Goal: Task Accomplishment & Management: Complete application form

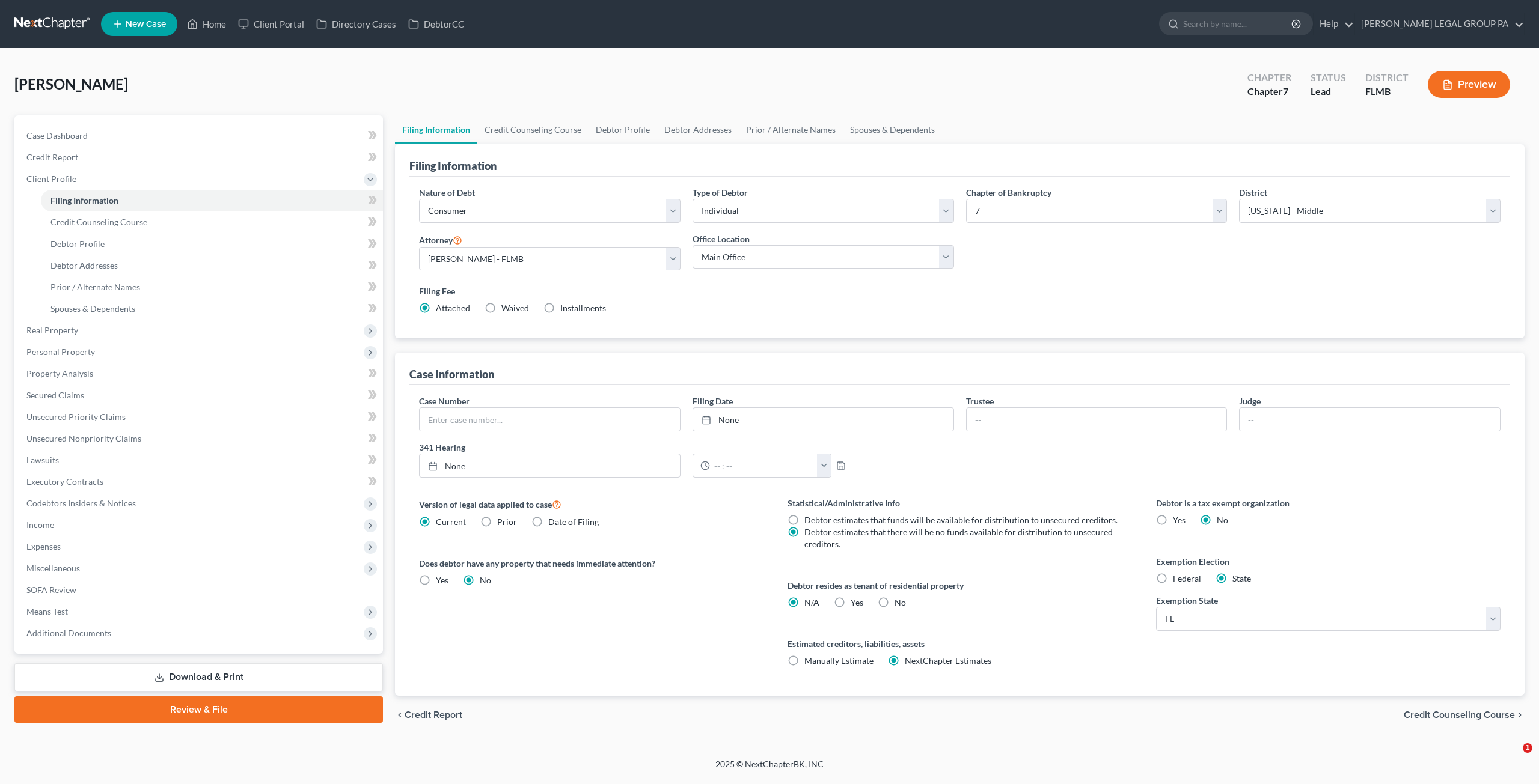
select select "1"
select select "0"
select select "15"
select select "0"
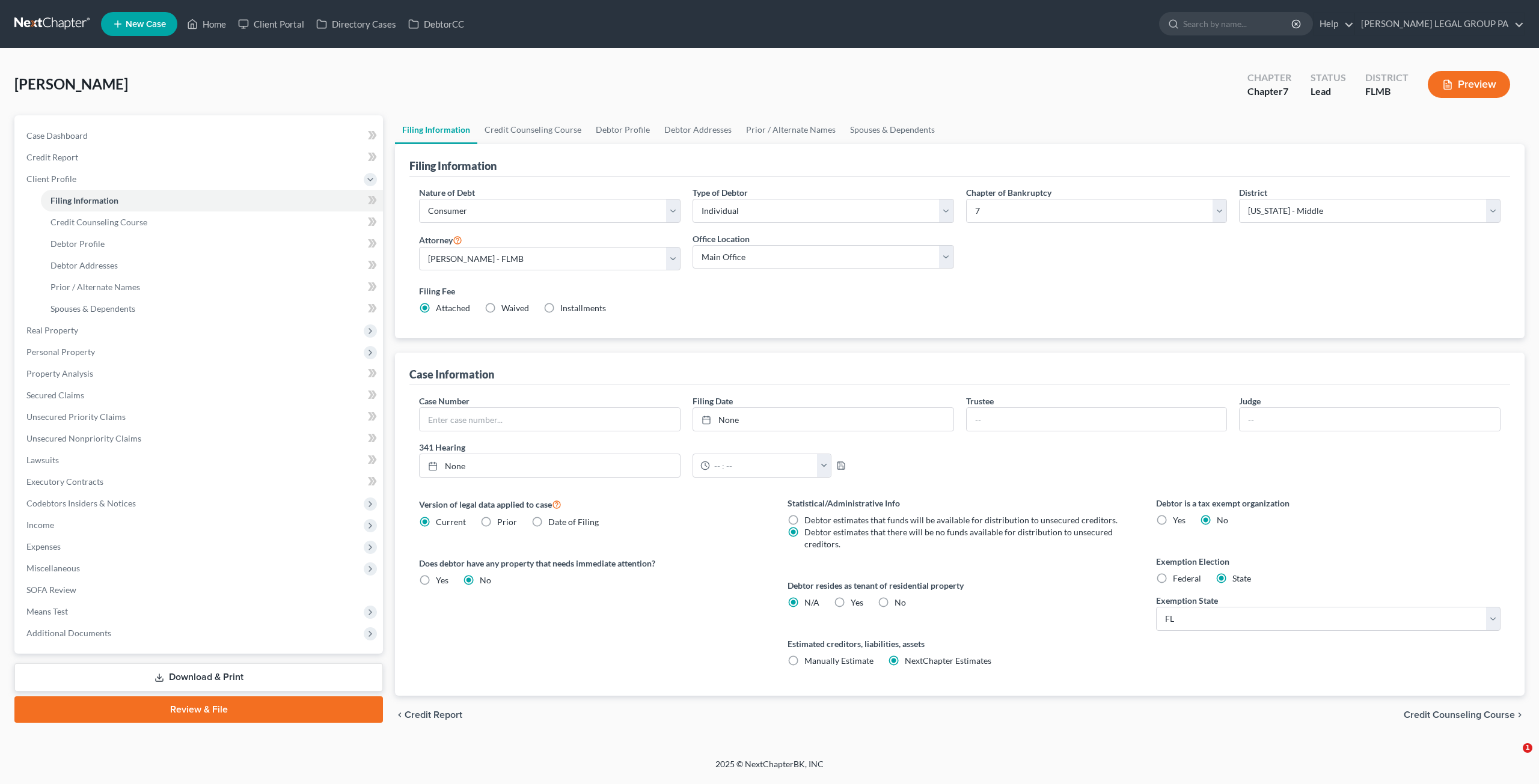
select select "9"
click at [41, 28] on link at bounding box center [53, 24] width 77 height 22
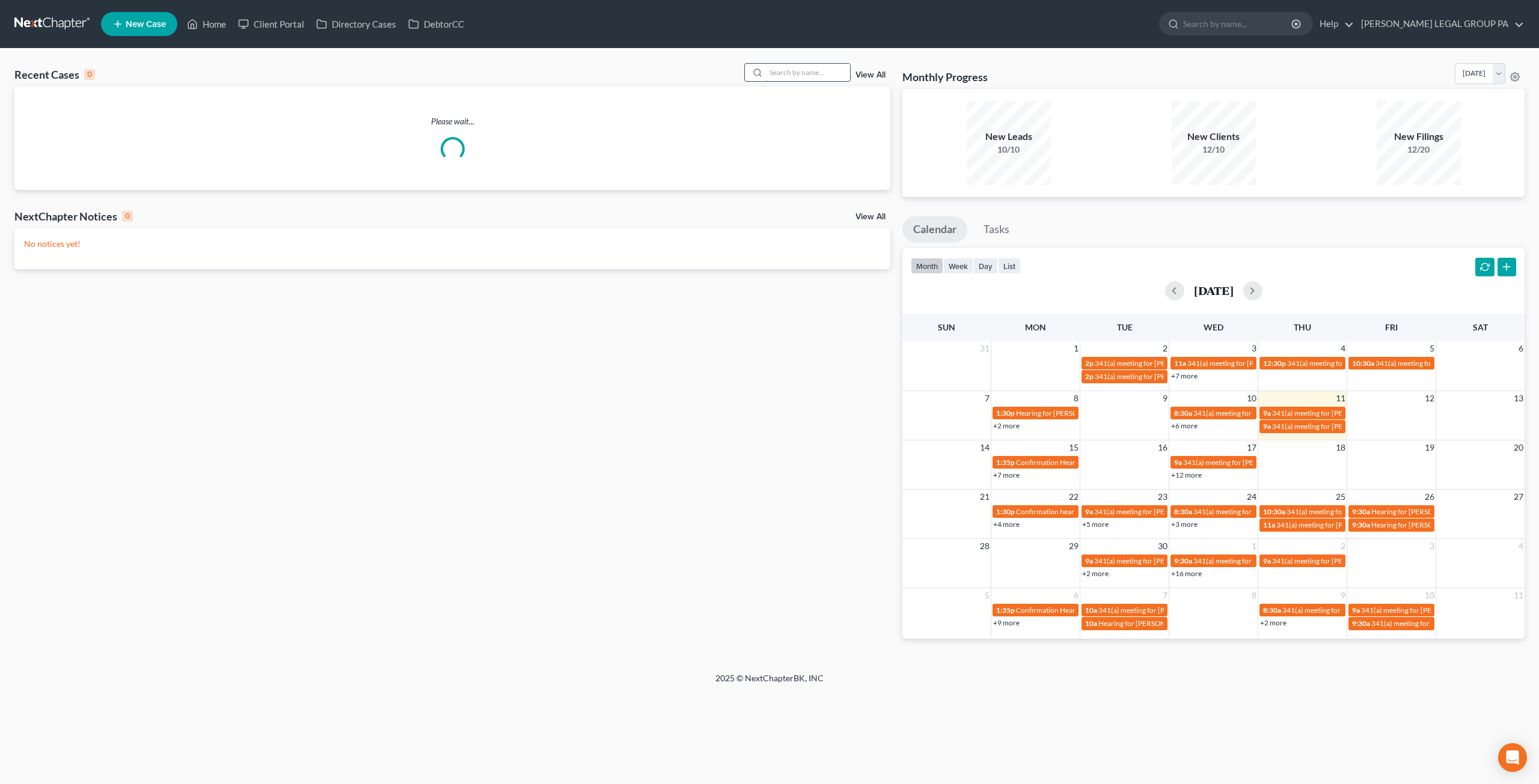
click at [782, 76] on input "search" at bounding box center [807, 72] width 84 height 18
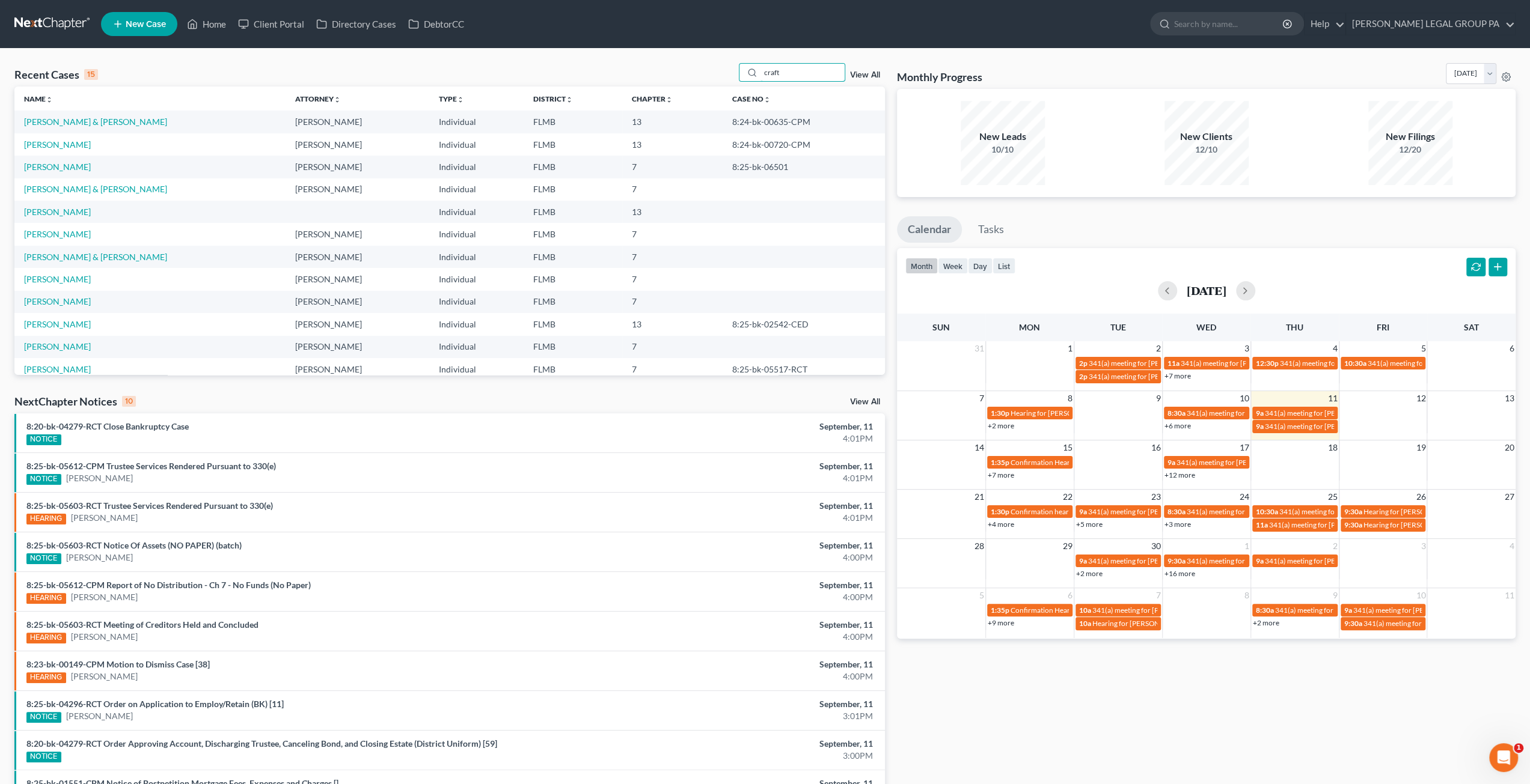
type input "craft"
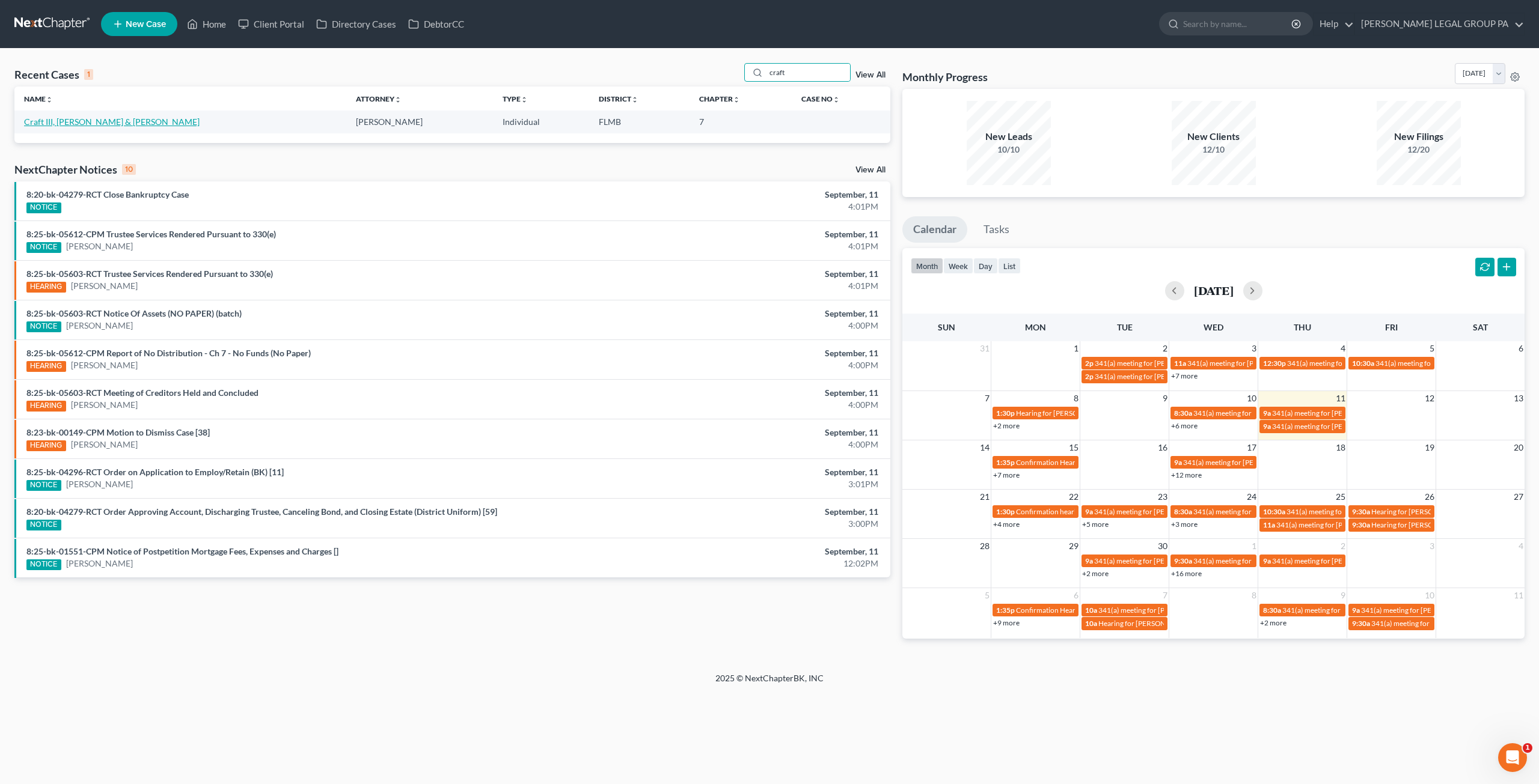
click at [117, 125] on link "Craft III, [PERSON_NAME] & [PERSON_NAME]" at bounding box center [112, 122] width 175 height 10
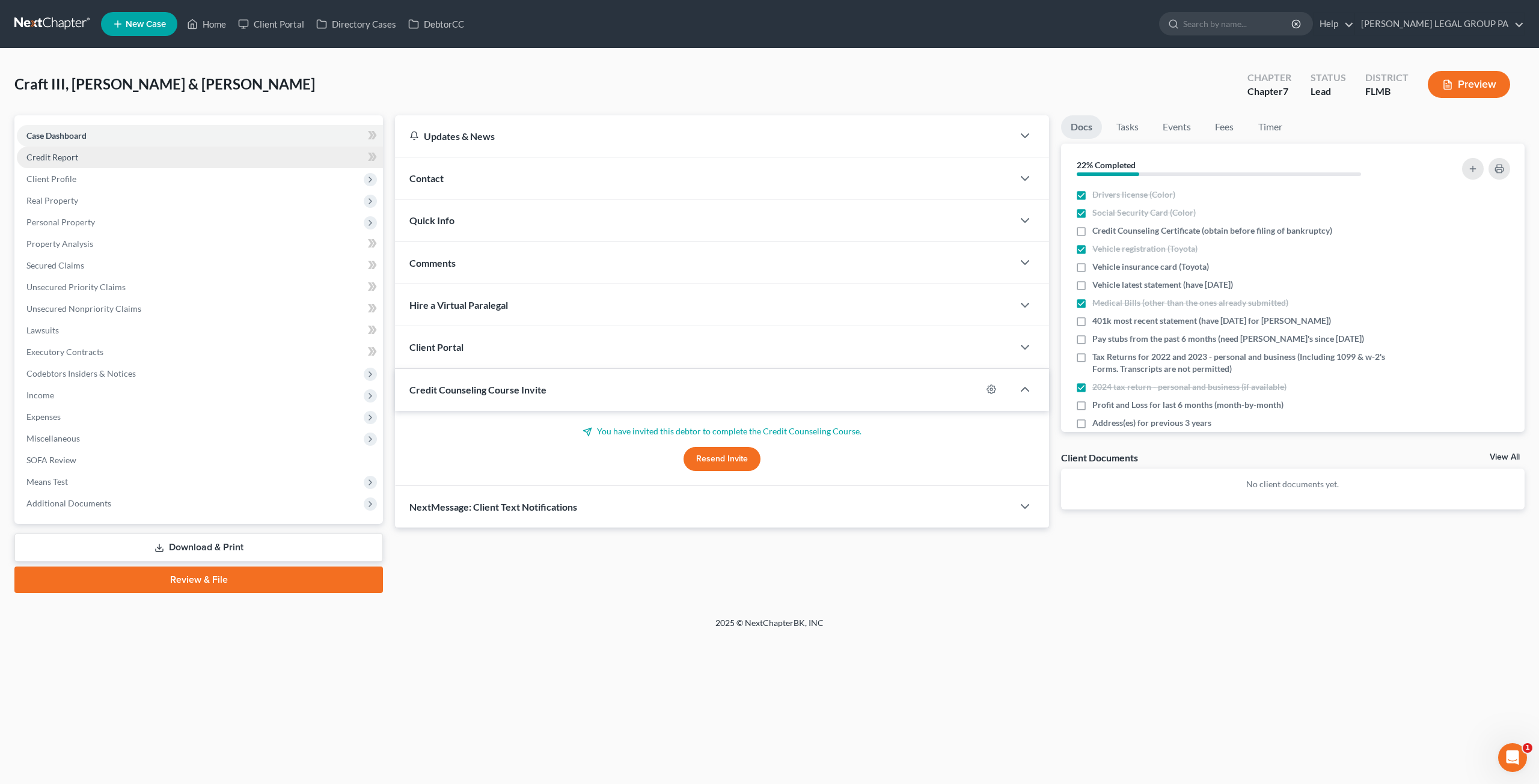
click at [98, 159] on link "Credit Report" at bounding box center [199, 158] width 366 height 22
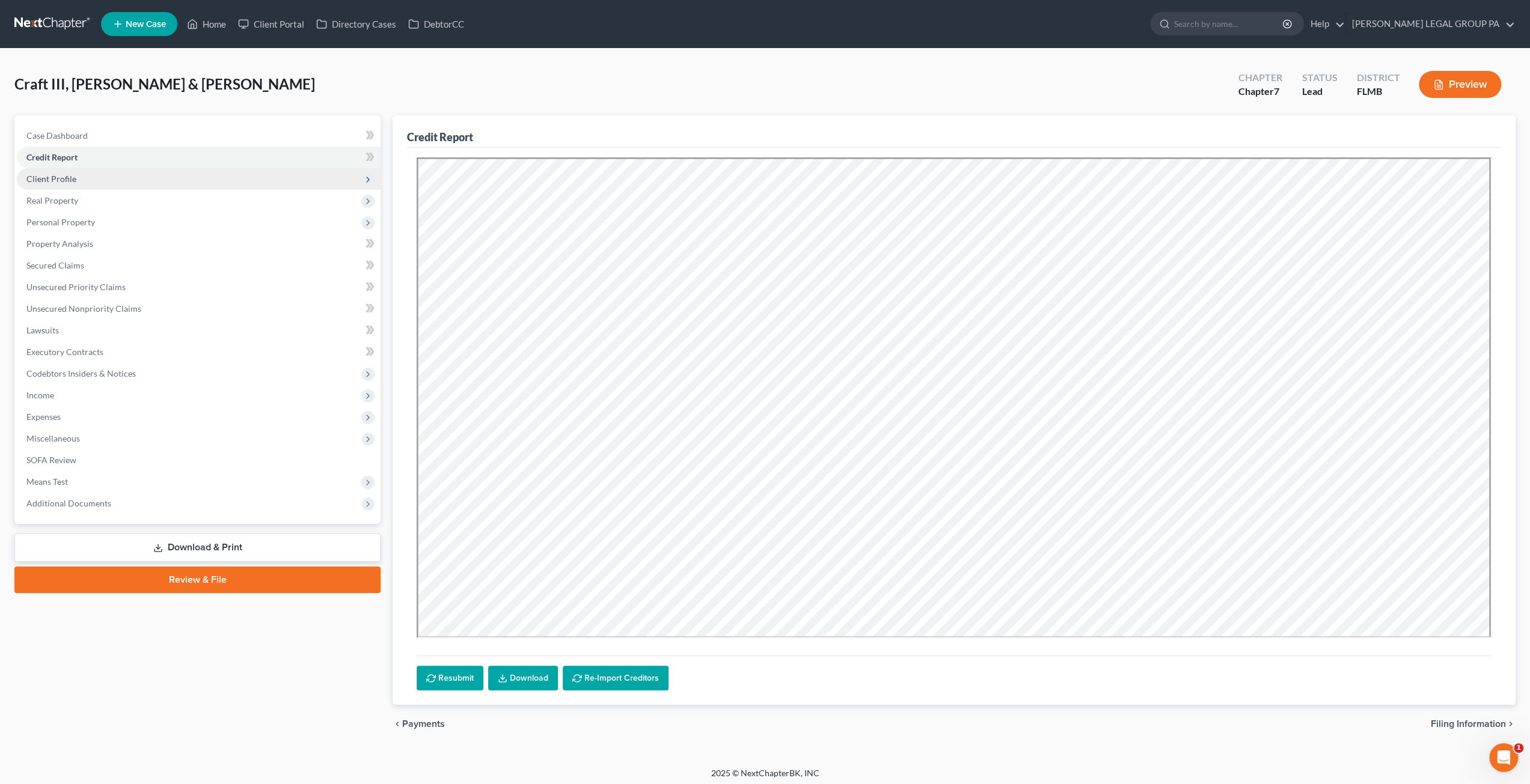
click at [73, 178] on span "Client Profile" at bounding box center [52, 178] width 50 height 10
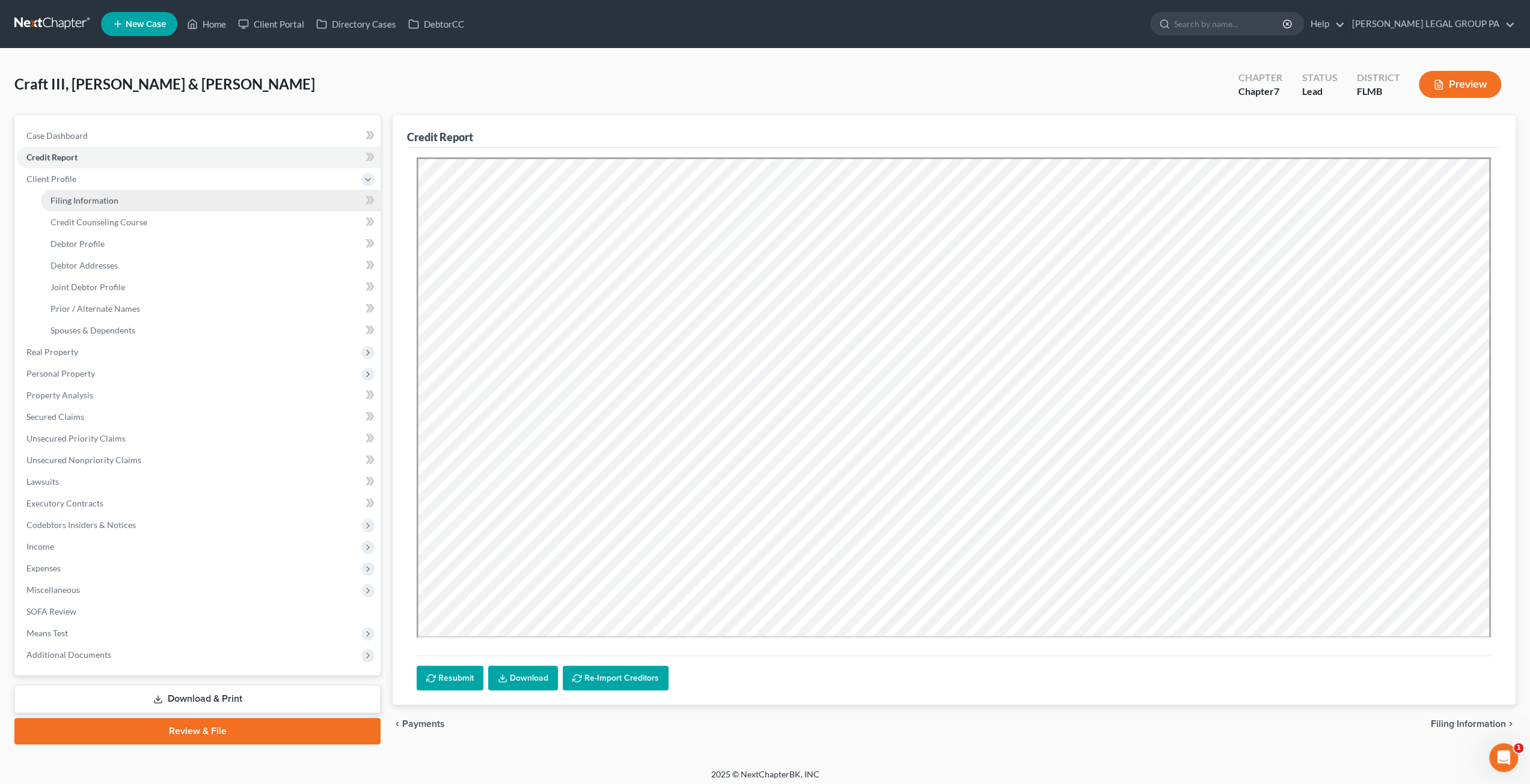
click at [82, 197] on span "Filing Information" at bounding box center [84, 200] width 68 height 10
select select "1"
select select "0"
select select "9"
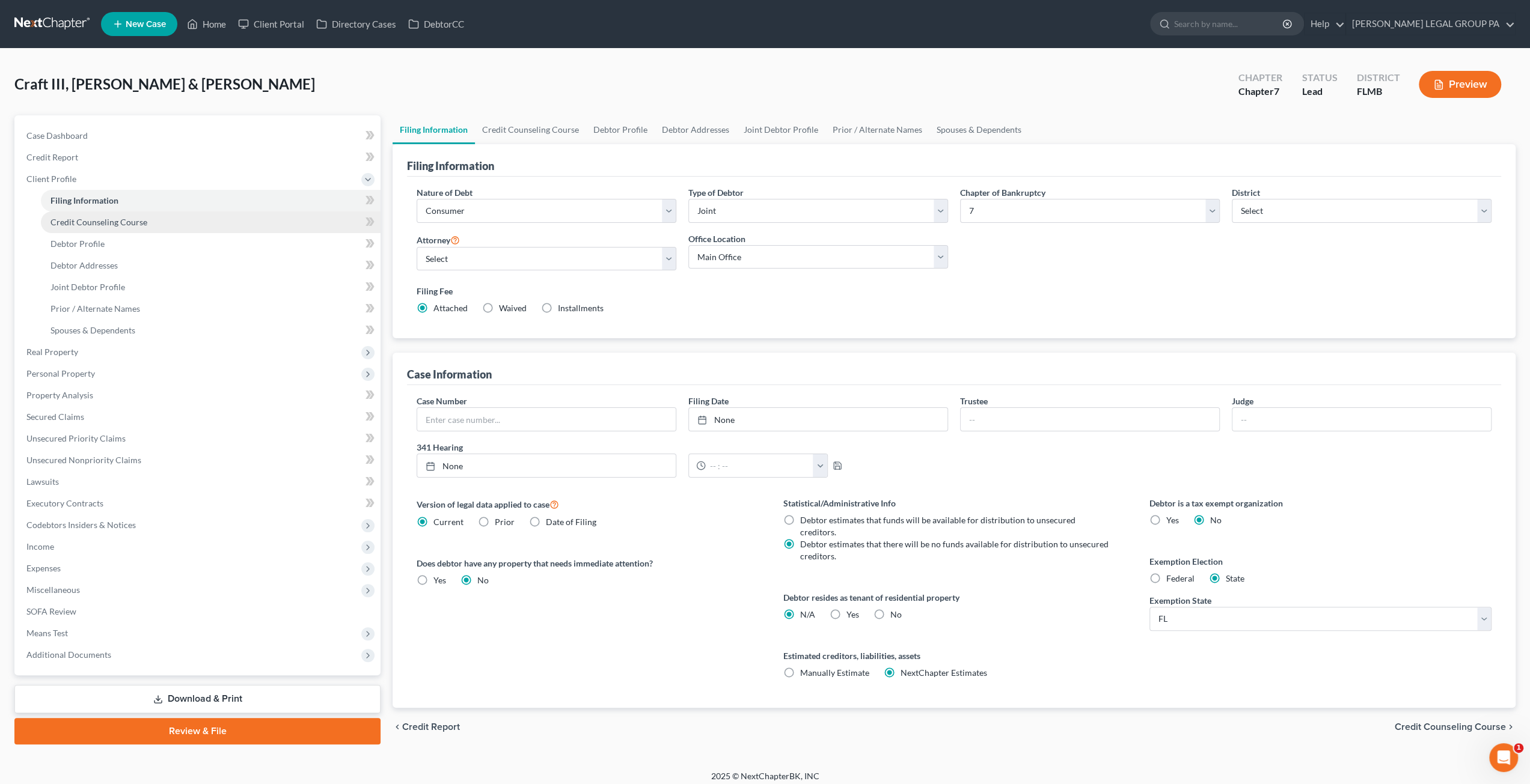
click at [98, 225] on span "Credit Counseling Course" at bounding box center [99, 222] width 97 height 10
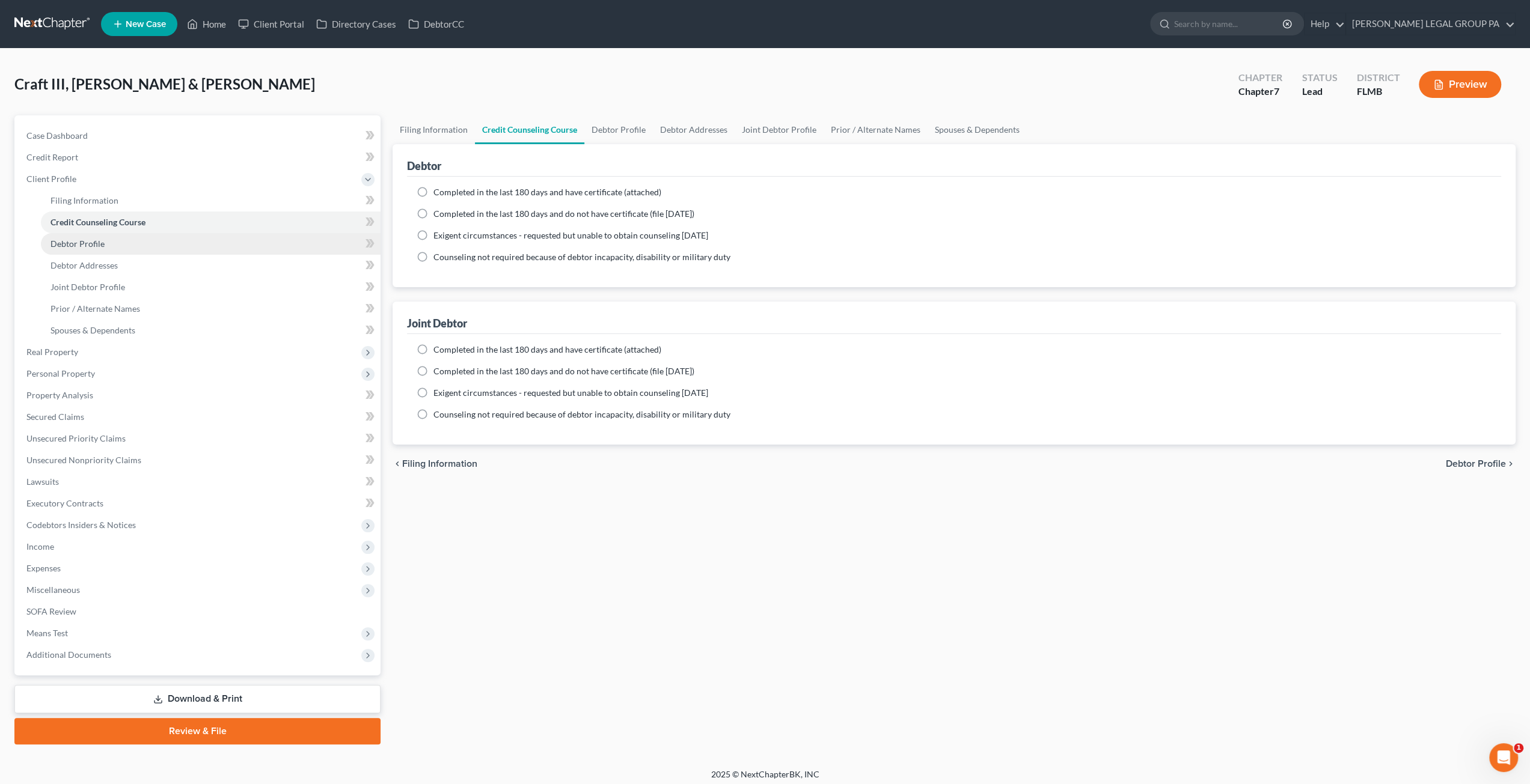
click at [123, 241] on link "Debtor Profile" at bounding box center [210, 244] width 340 height 22
select select "1"
select select "2"
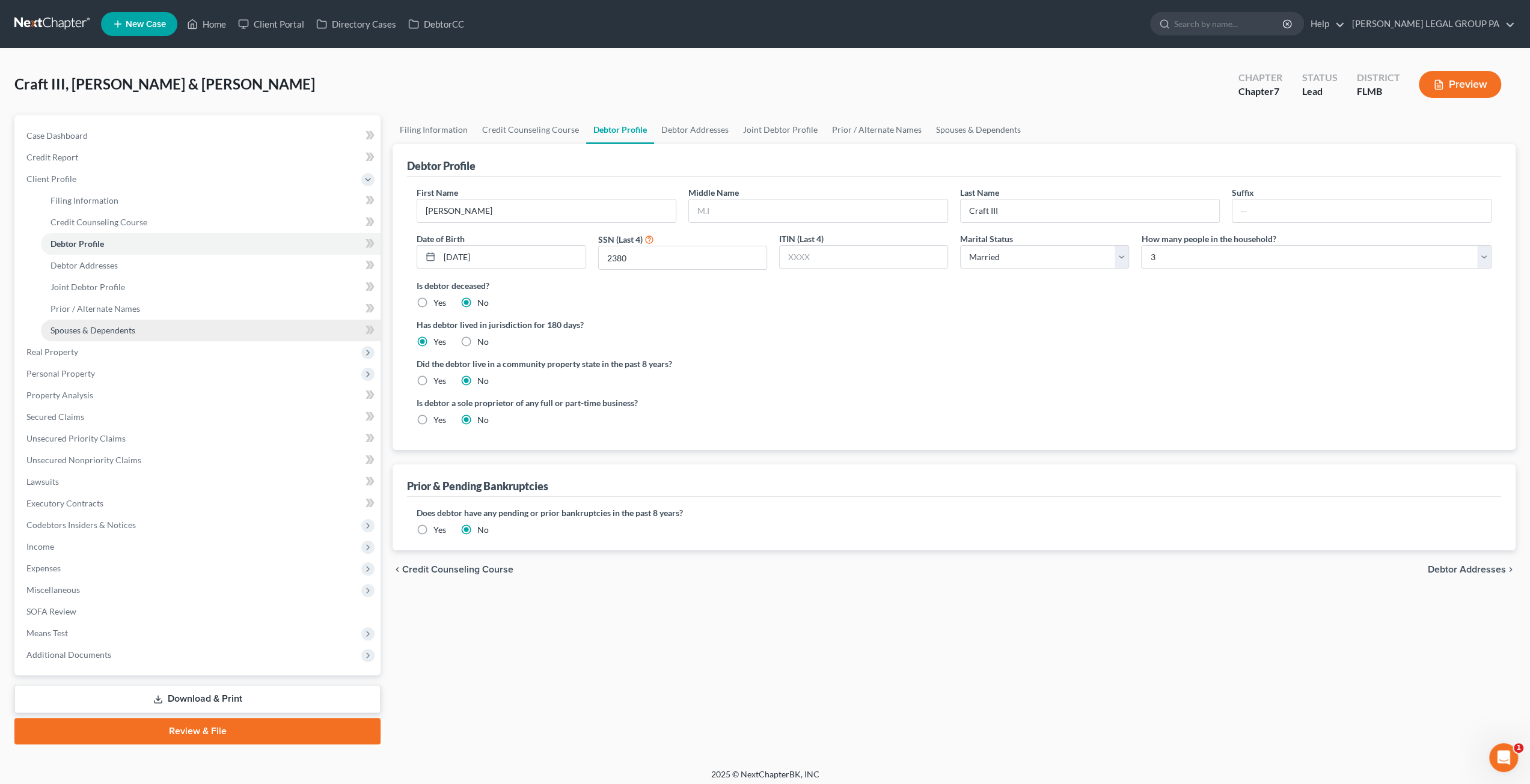
click at [102, 330] on span "Spouses & Dependents" at bounding box center [93, 330] width 85 height 10
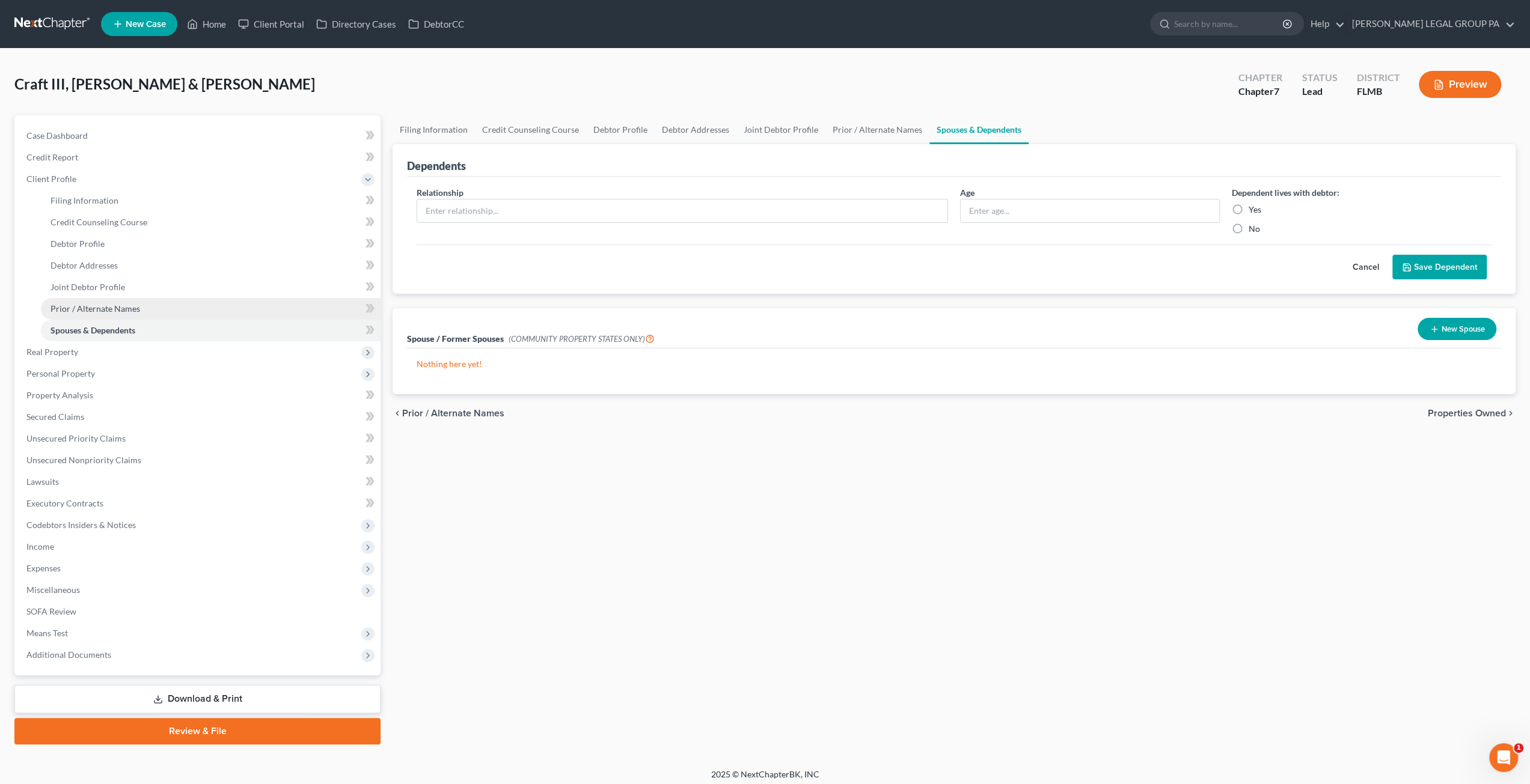
click at [102, 312] on span "Prior / Alternate Names" at bounding box center [95, 309] width 89 height 10
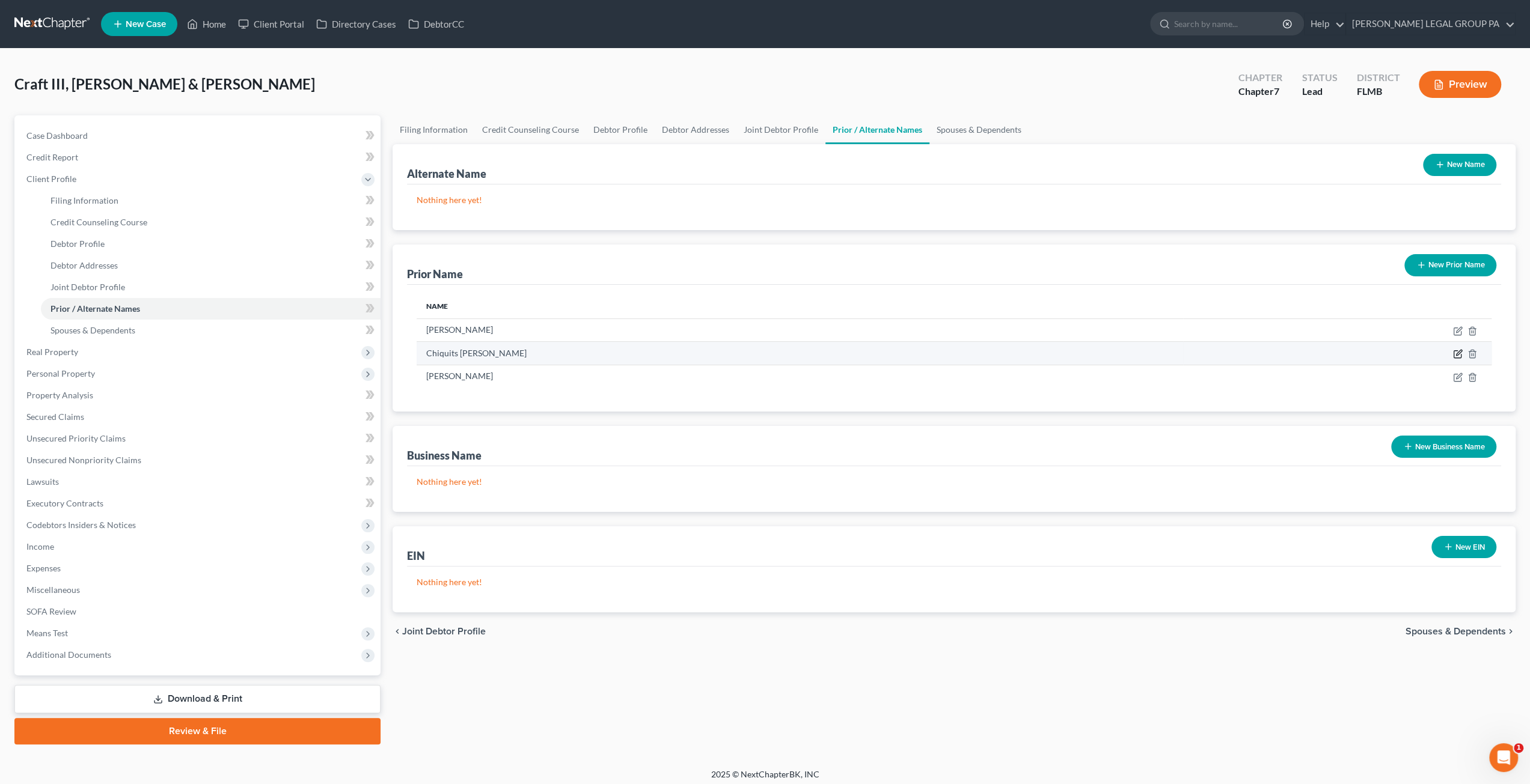
click at [1457, 351] on icon "button" at bounding box center [1457, 354] width 8 height 8
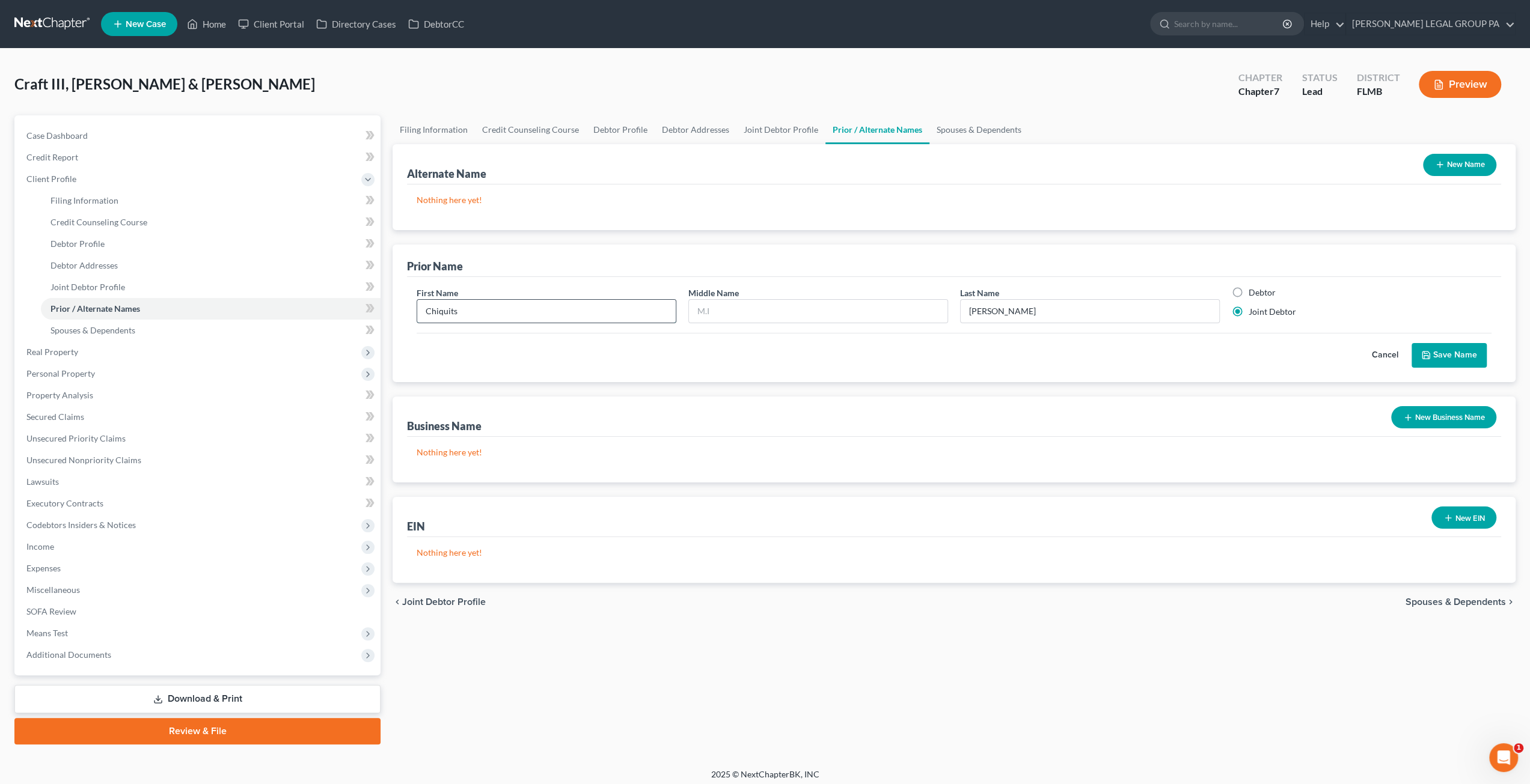
click at [502, 302] on input "Chiquits" at bounding box center [546, 311] width 259 height 23
type input "[PERSON_NAME]"
click at [1455, 356] on button "Save Name" at bounding box center [1449, 355] width 75 height 25
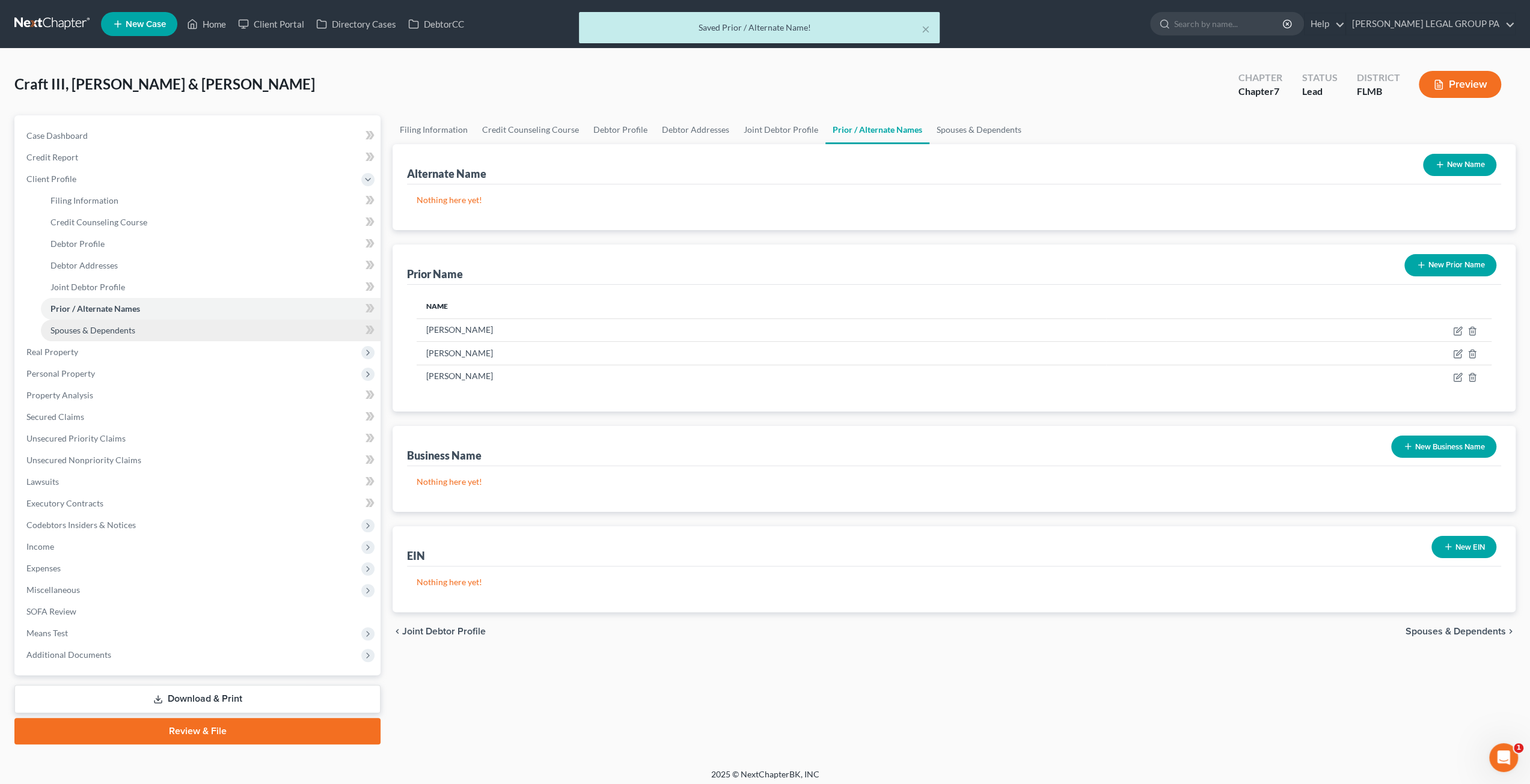
click at [133, 324] on link "Spouses & Dependents" at bounding box center [210, 330] width 340 height 22
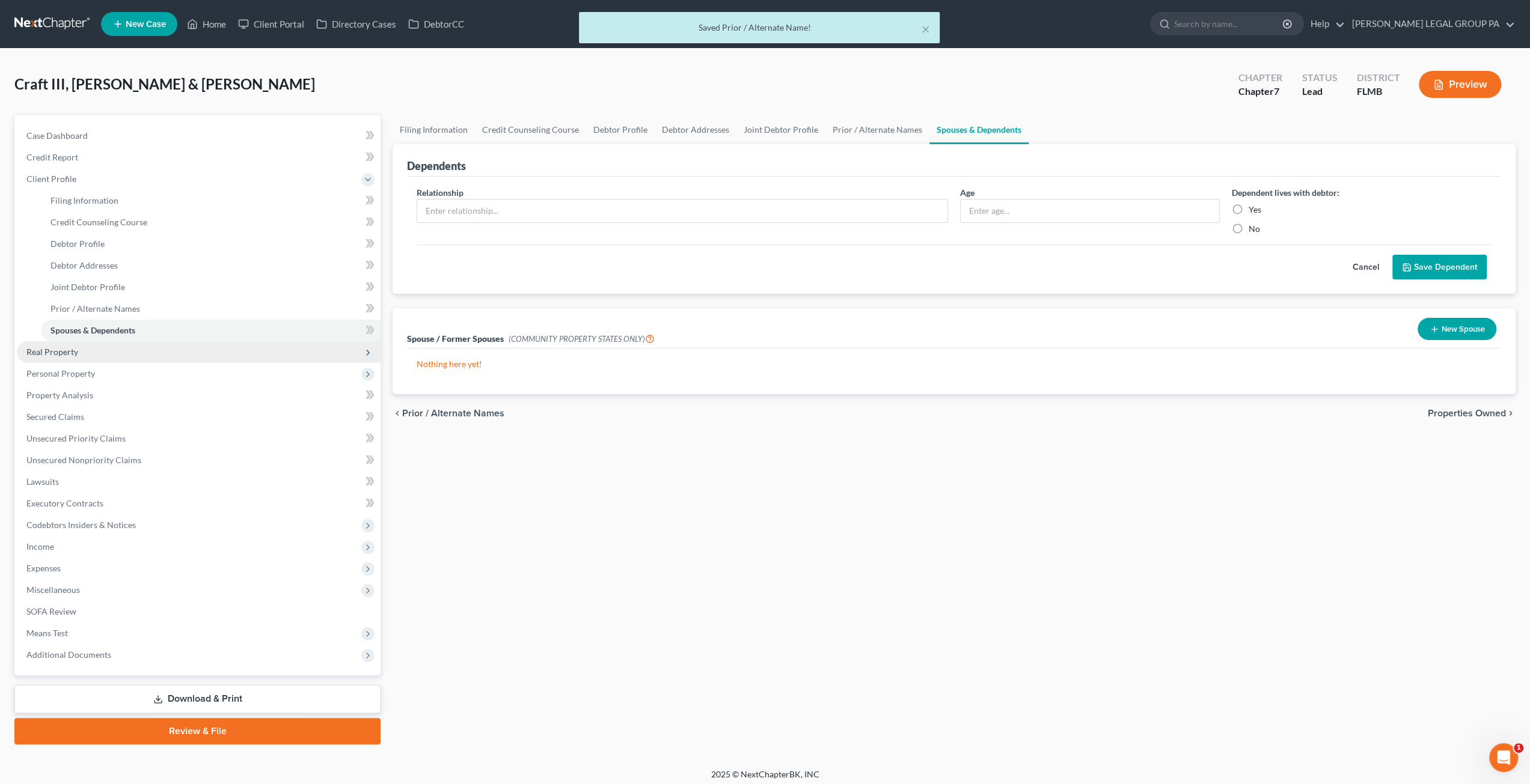
click at [108, 354] on span "Real Property" at bounding box center [199, 352] width 364 height 22
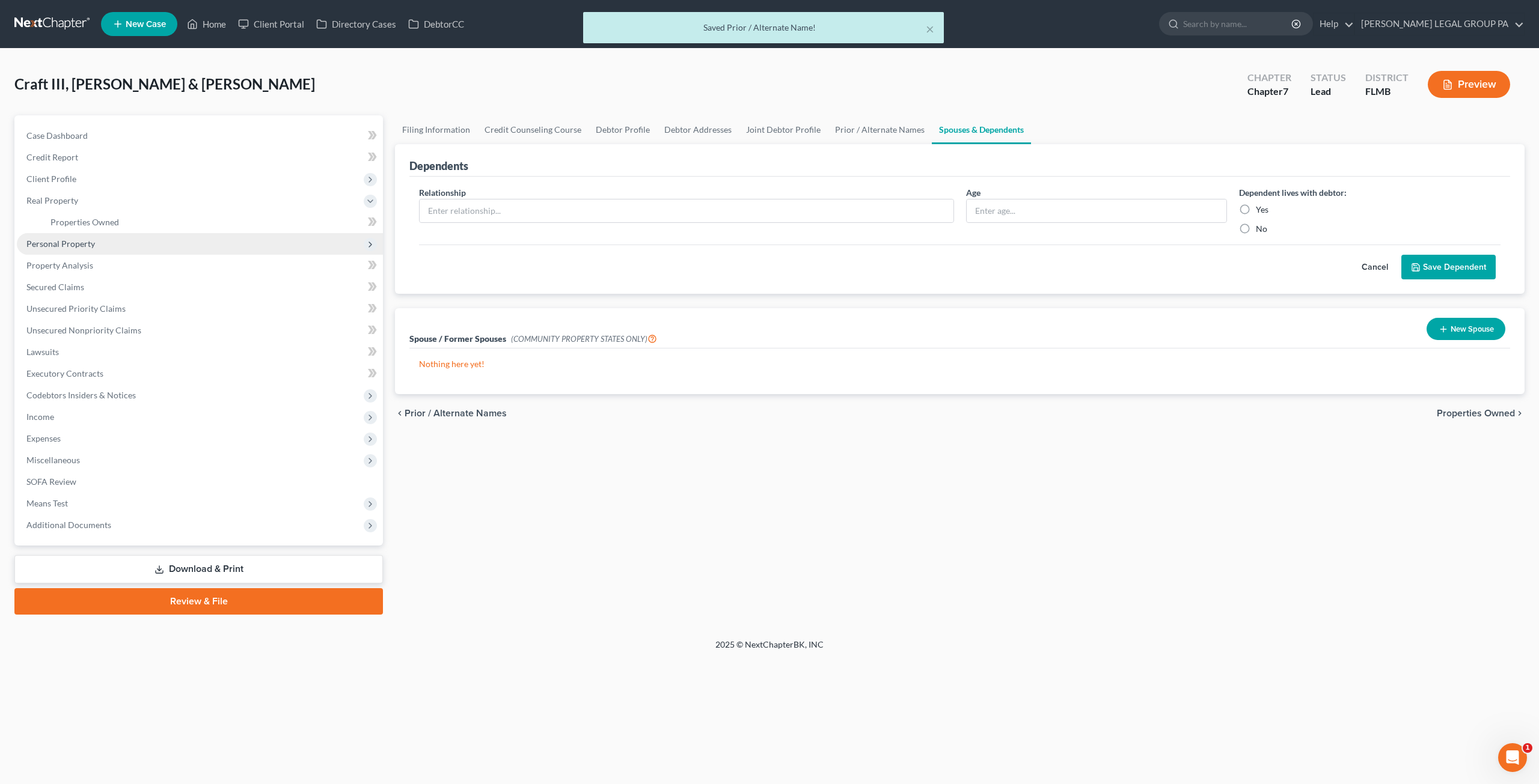
click at [78, 239] on span "Personal Property" at bounding box center [61, 244] width 68 height 10
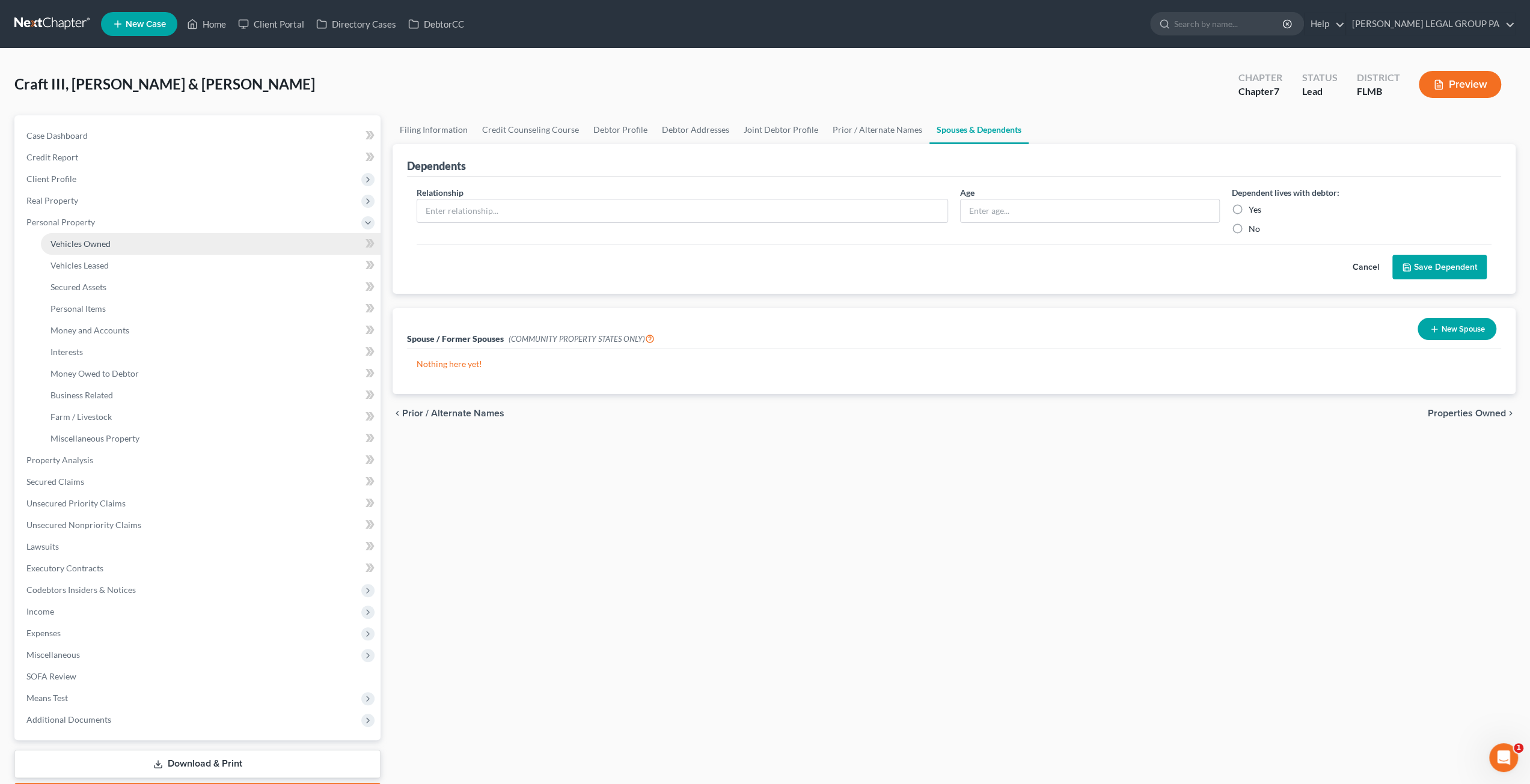
click at [92, 249] on link "Vehicles Owned" at bounding box center [210, 244] width 340 height 22
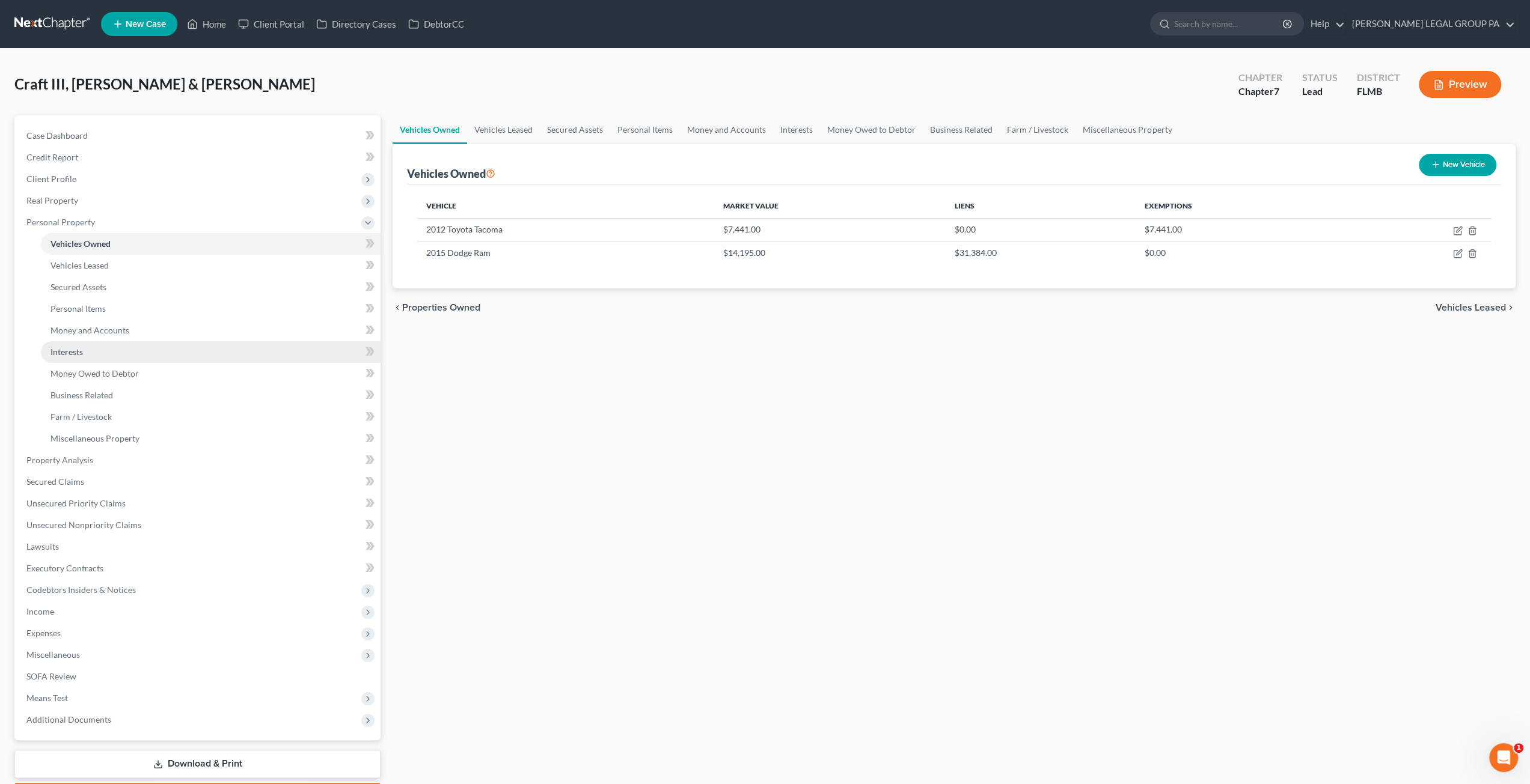
click at [111, 341] on link "Interests" at bounding box center [210, 352] width 340 height 22
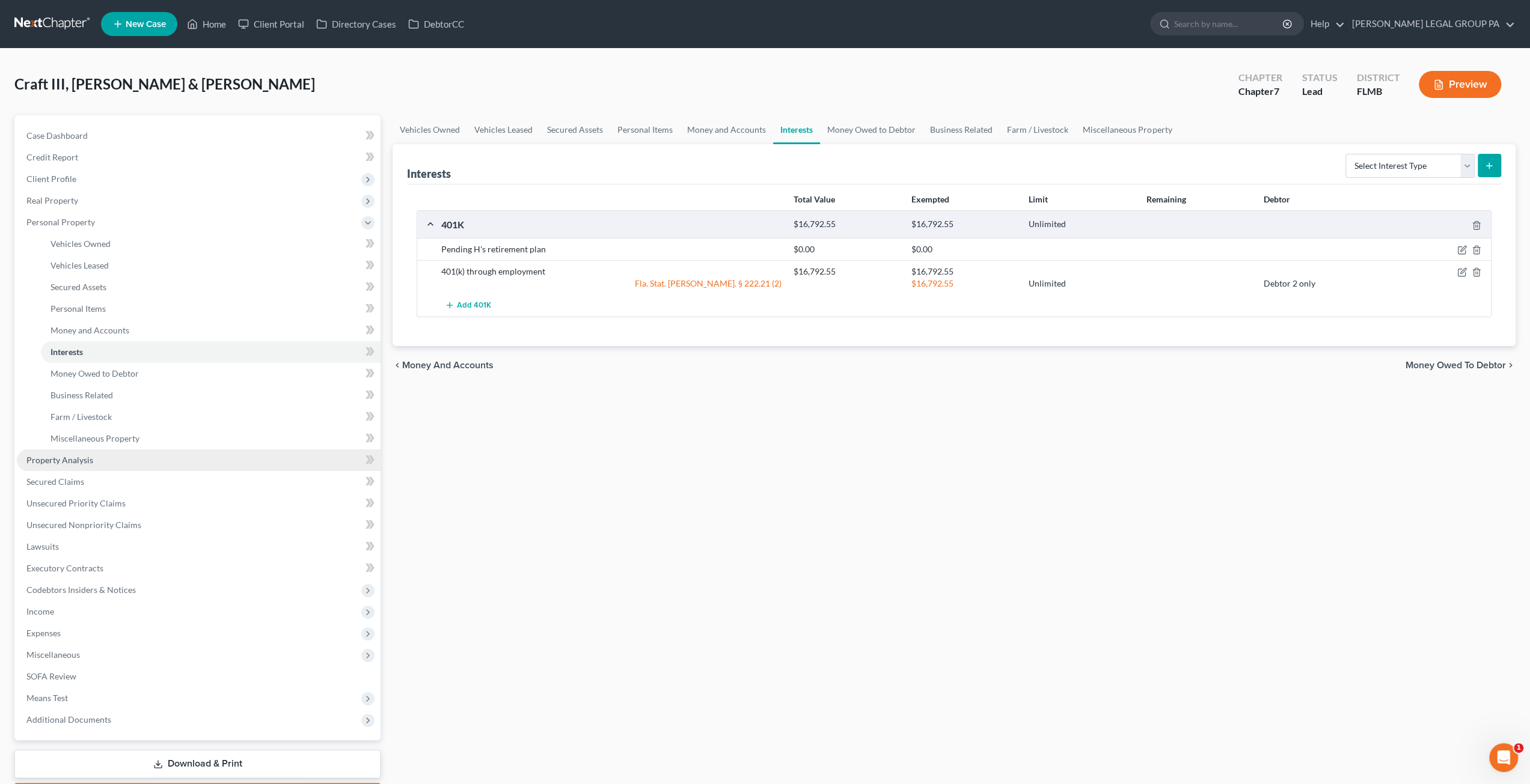
click at [90, 454] on link "Property Analysis" at bounding box center [199, 460] width 364 height 22
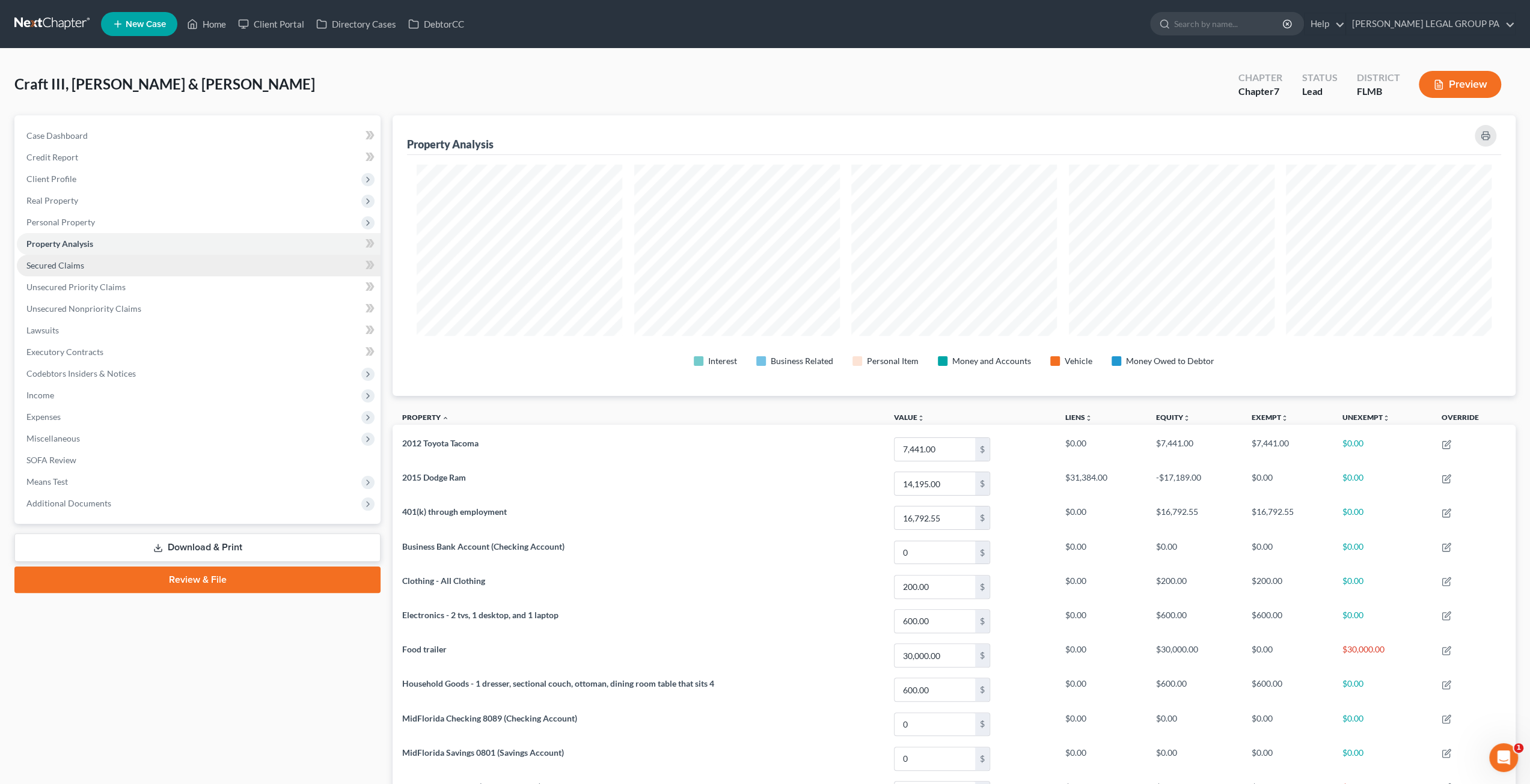
click at [61, 262] on span "Secured Claims" at bounding box center [55, 265] width 58 height 10
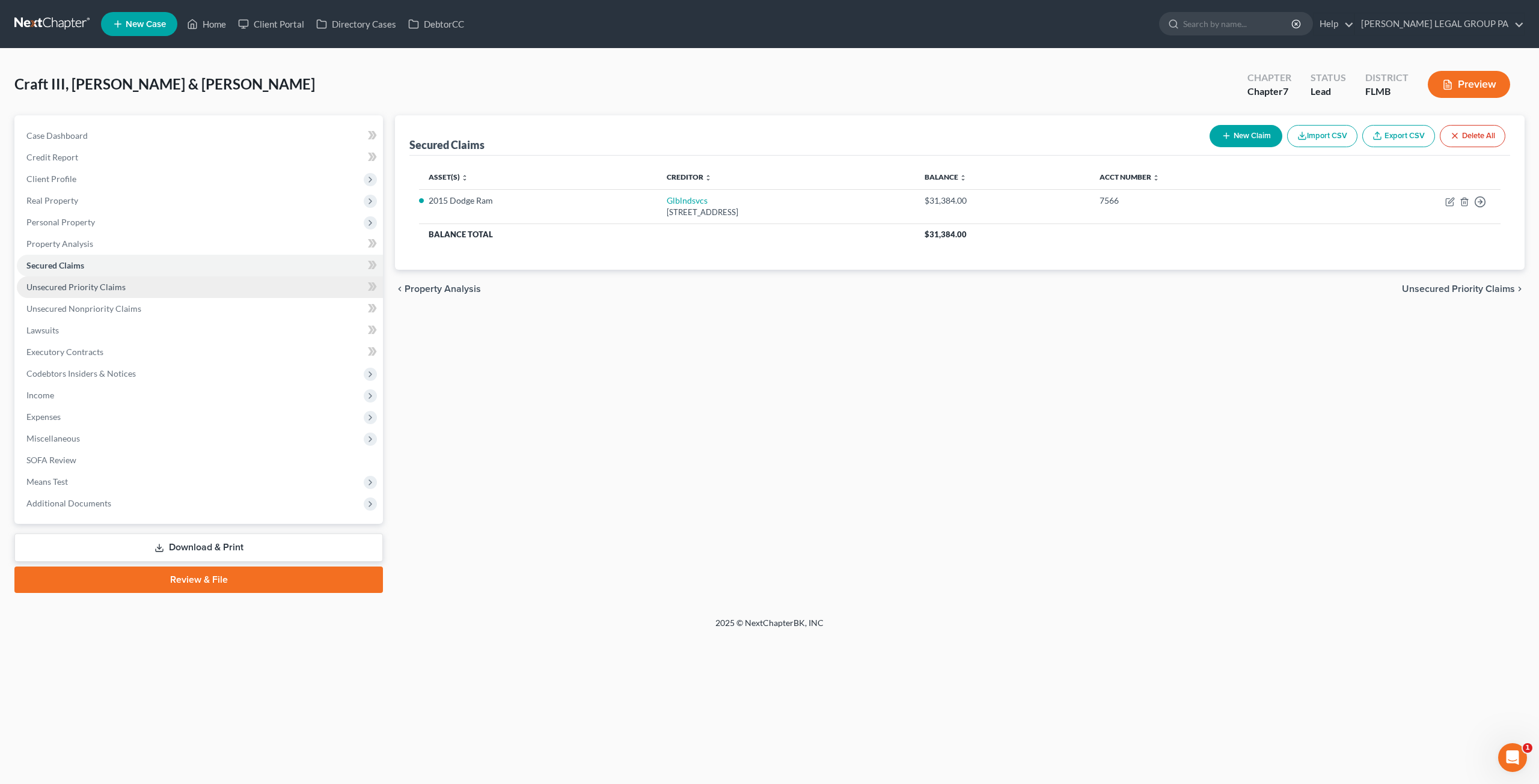
click at [121, 289] on span "Unsecured Priority Claims" at bounding box center [76, 287] width 99 height 10
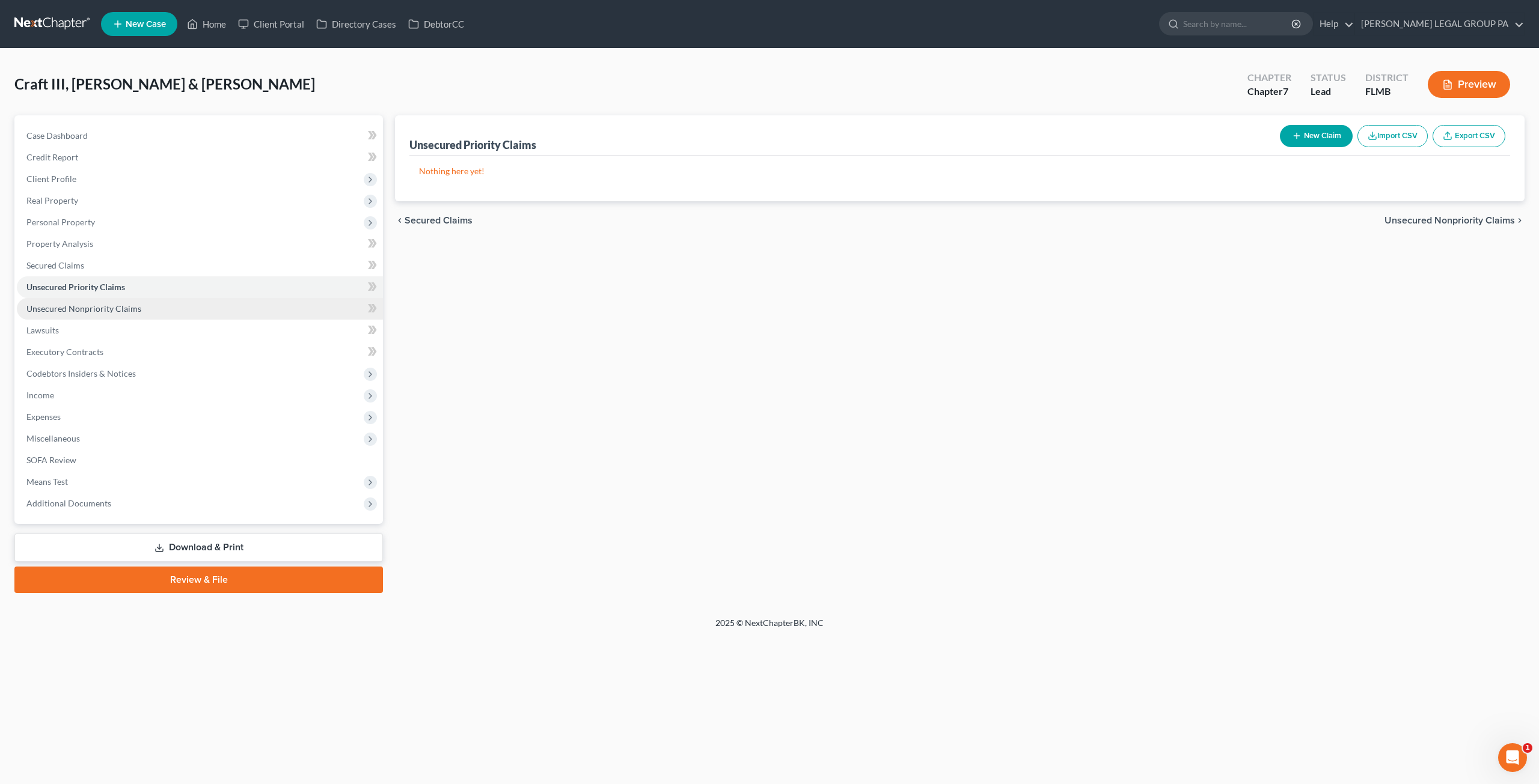
click at [131, 310] on span "Unsecured Nonpriority Claims" at bounding box center [84, 309] width 115 height 10
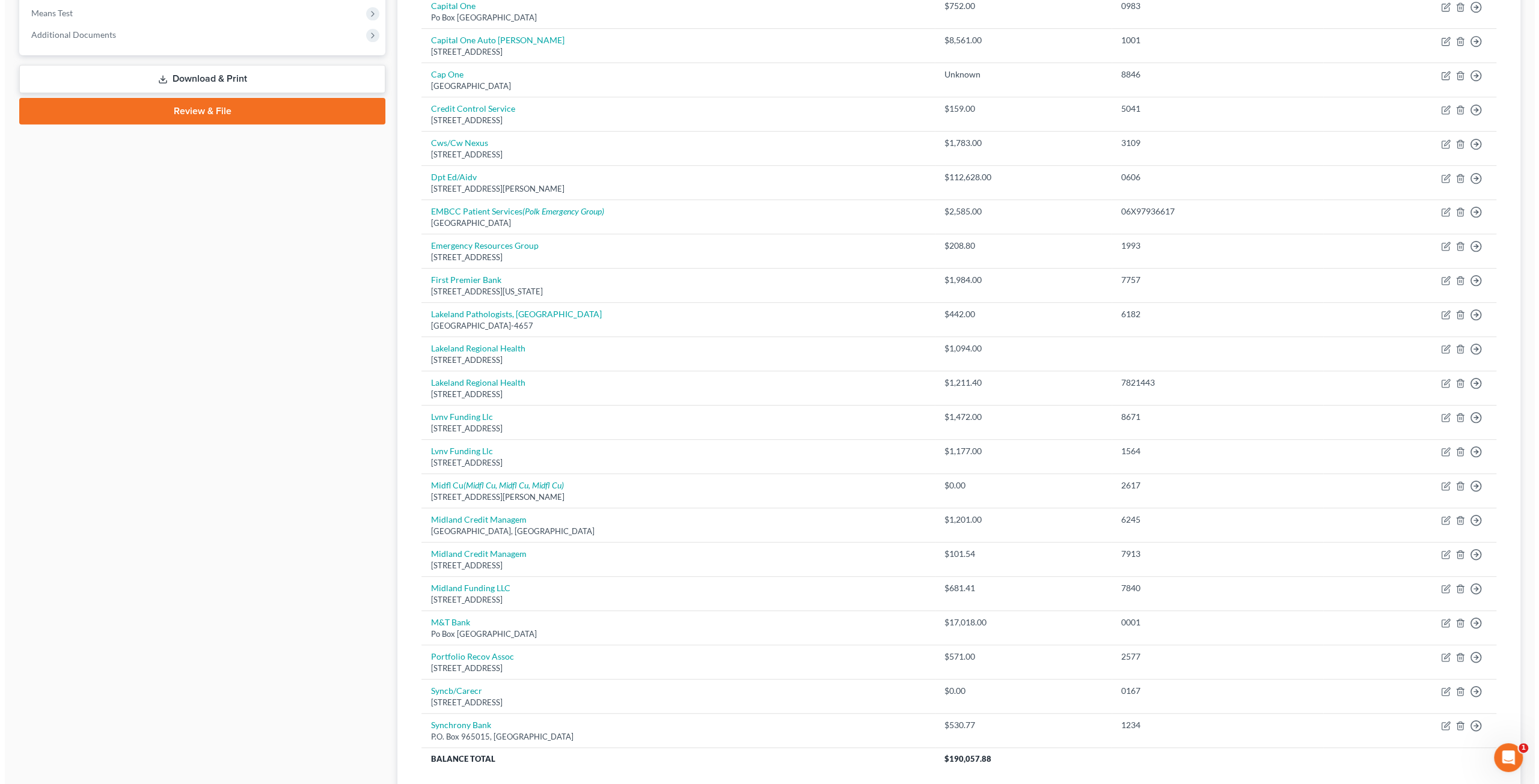
scroll to position [540, 0]
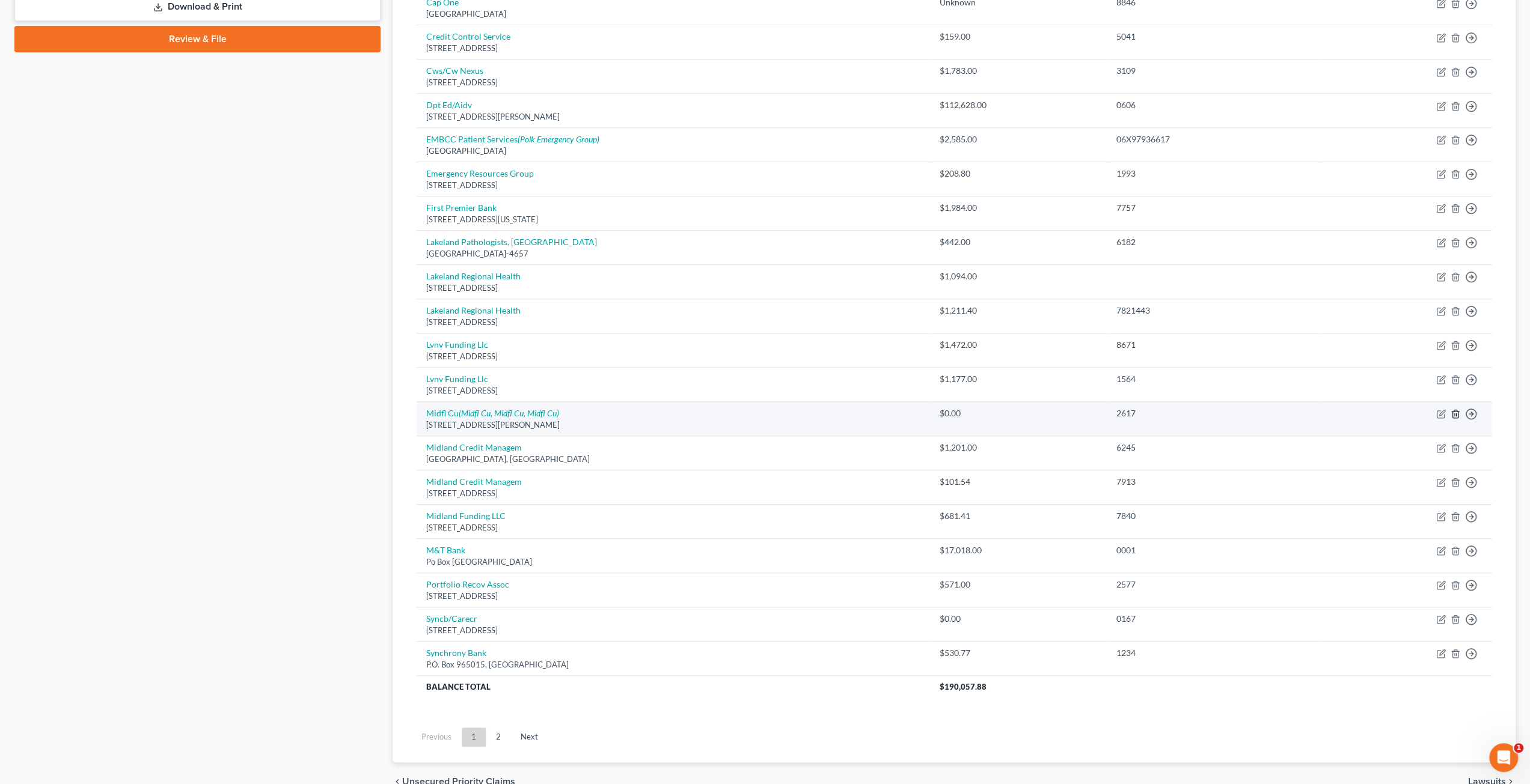
click at [1457, 410] on icon "button" at bounding box center [1456, 415] width 10 height 10
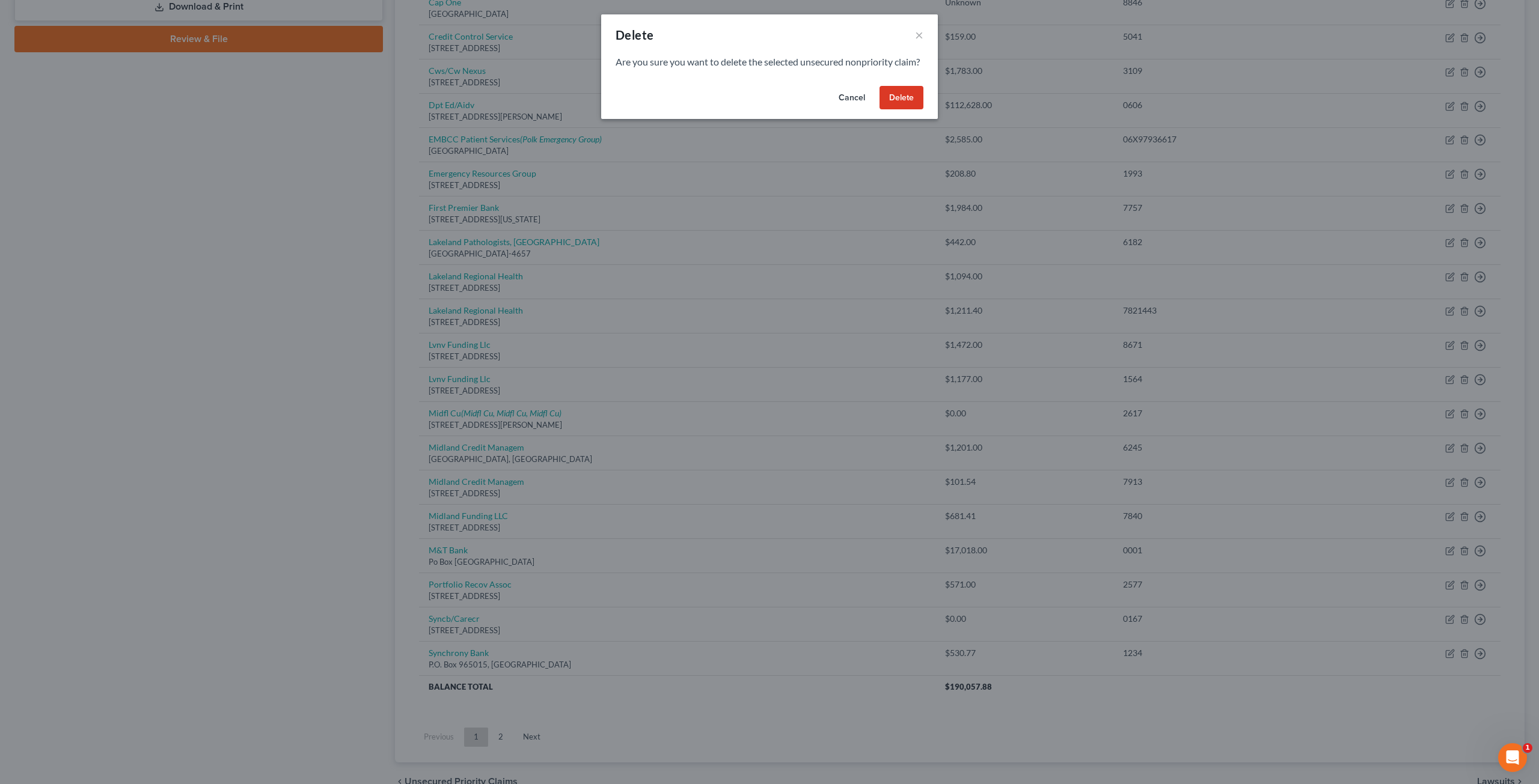
click at [895, 110] on button "Delete" at bounding box center [901, 98] width 44 height 24
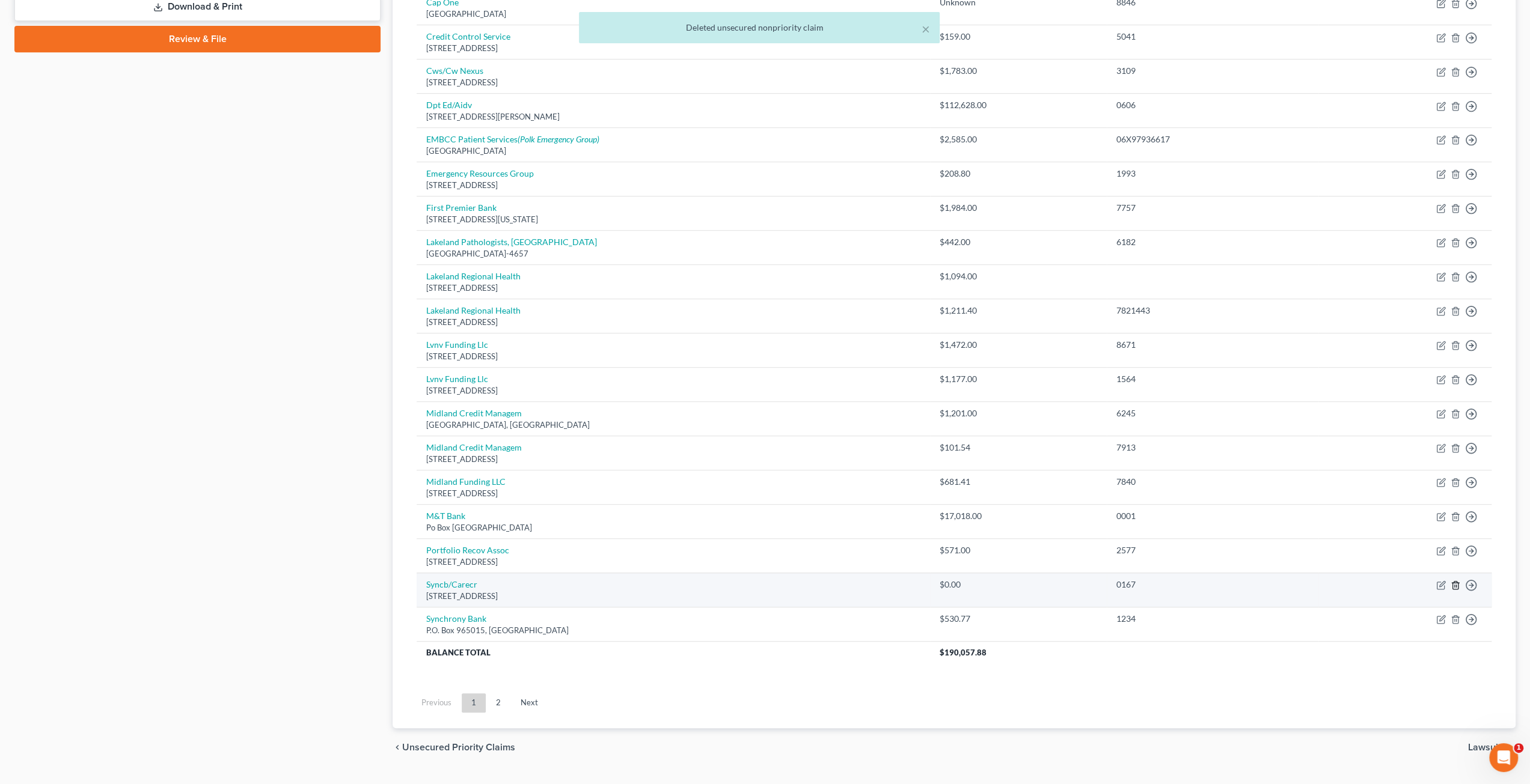
click at [1455, 580] on icon "button" at bounding box center [1456, 585] width 10 height 10
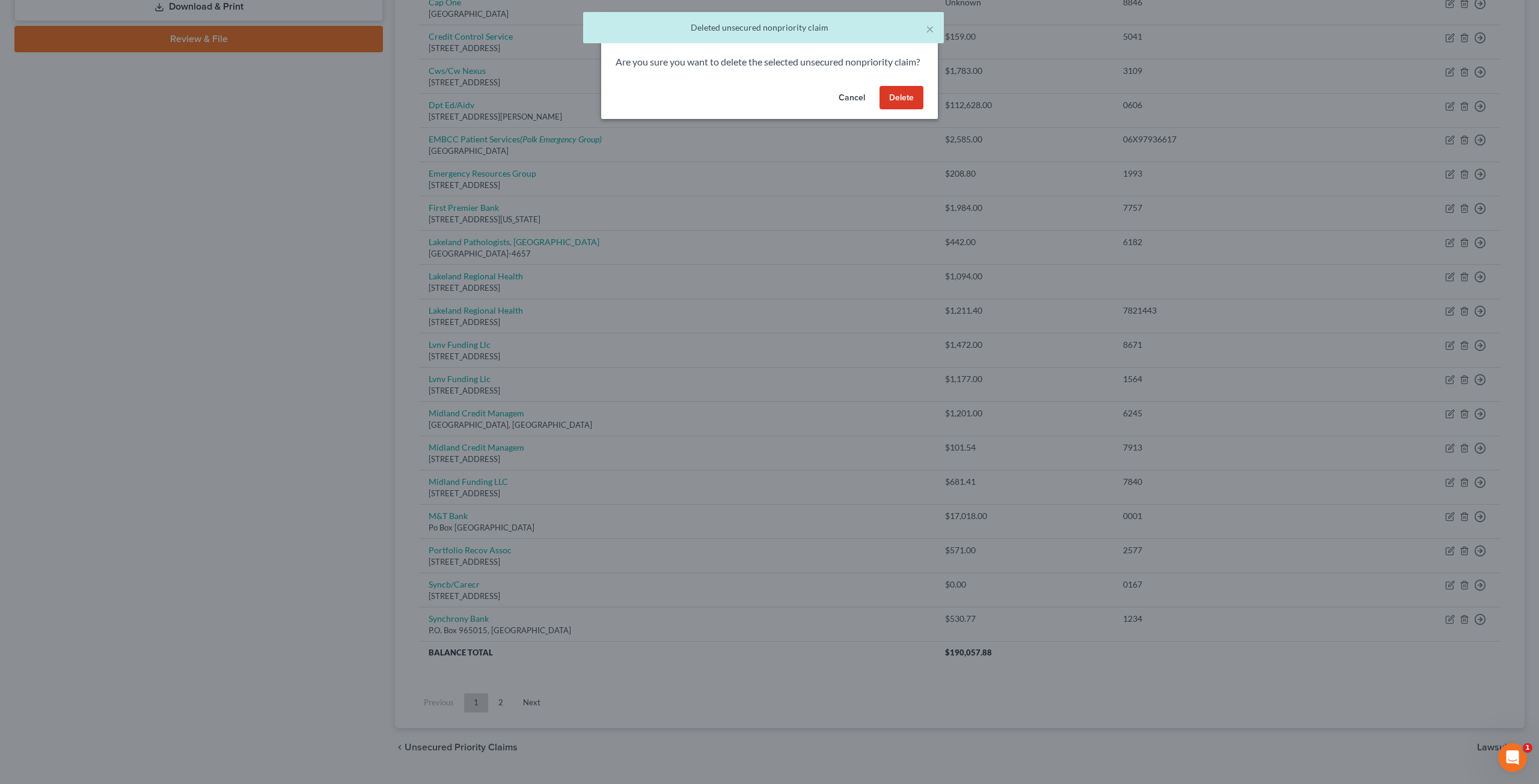
click at [907, 108] on button "Delete" at bounding box center [901, 98] width 44 height 24
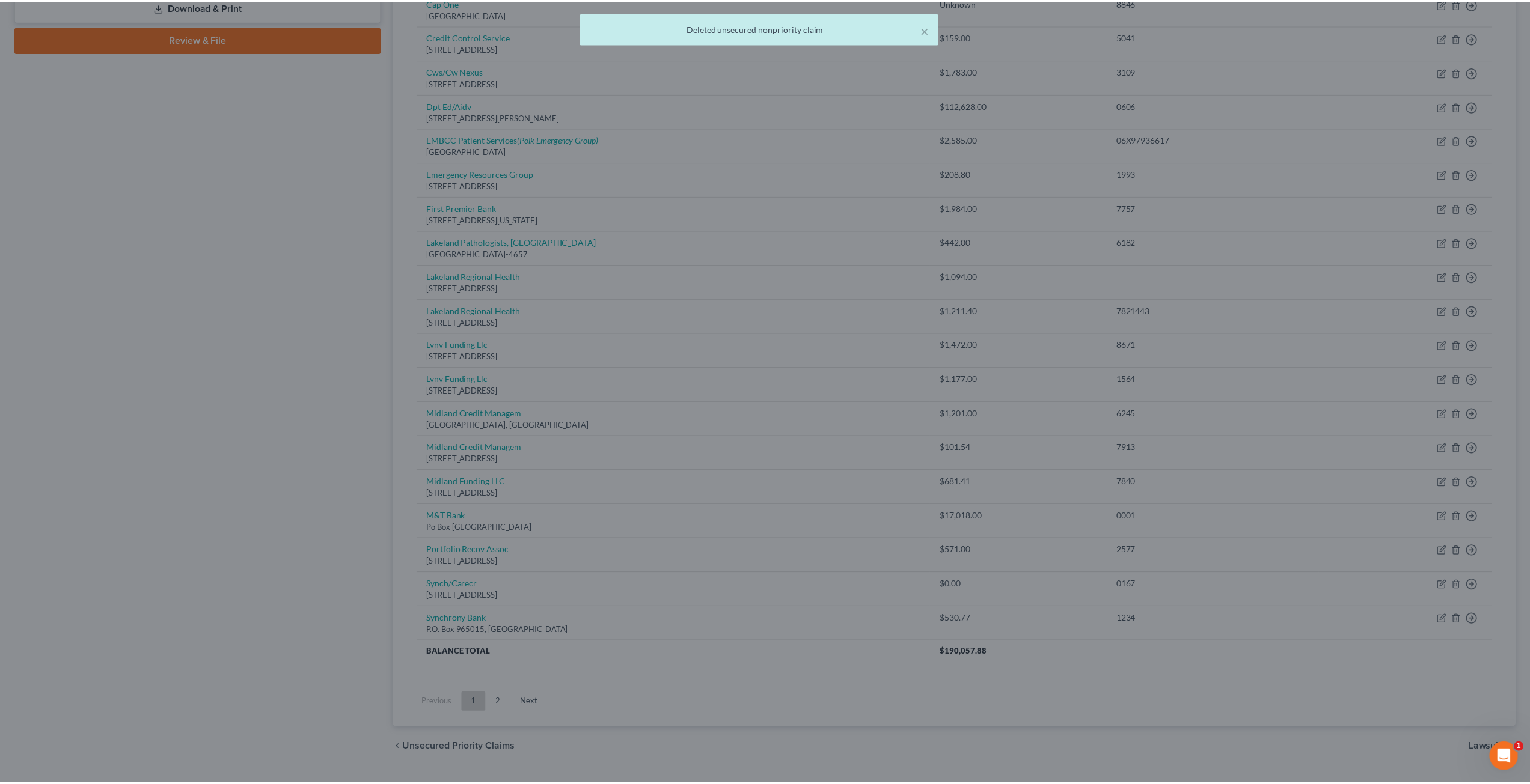
scroll to position [528, 0]
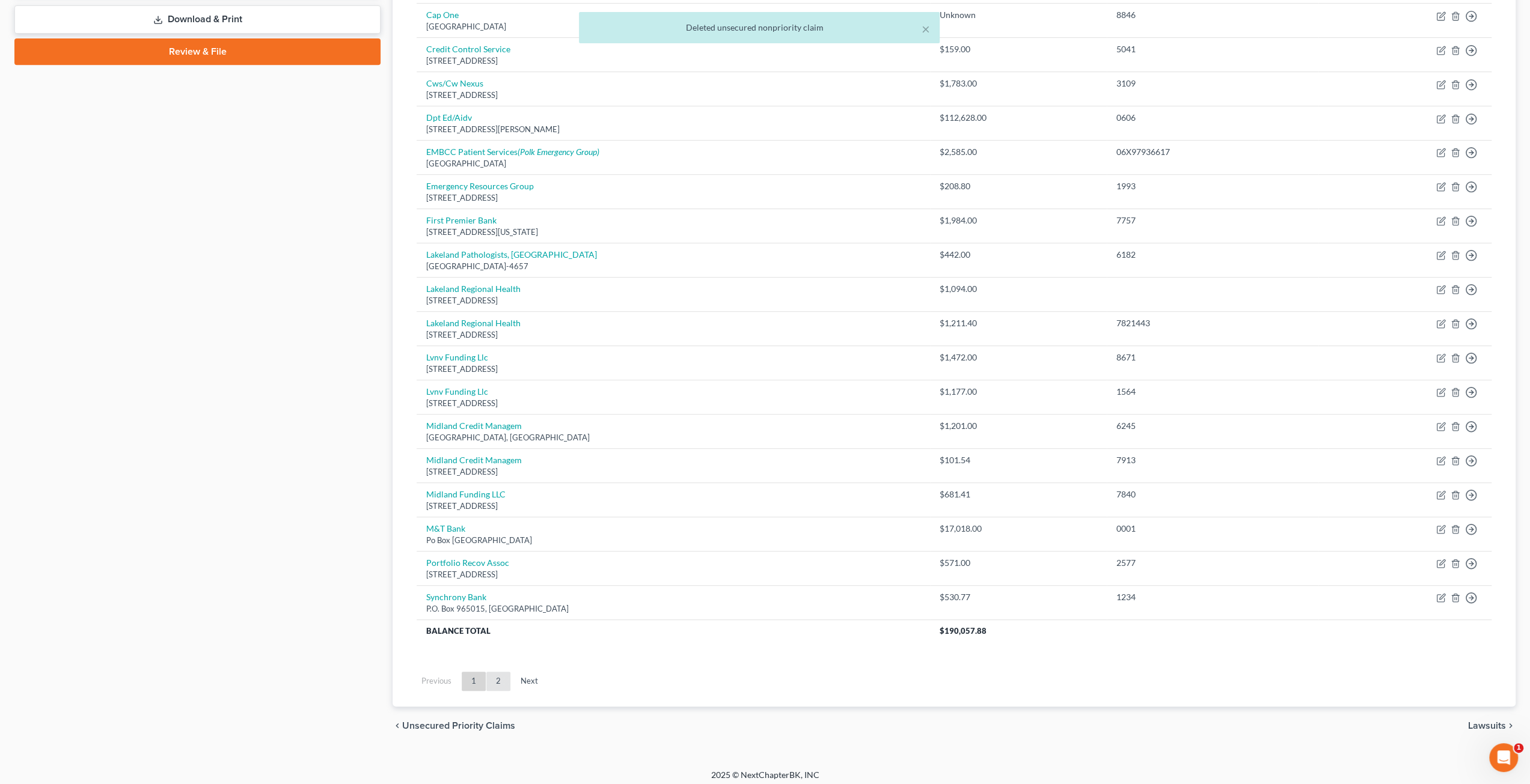
click at [502, 674] on link "2" at bounding box center [498, 681] width 24 height 19
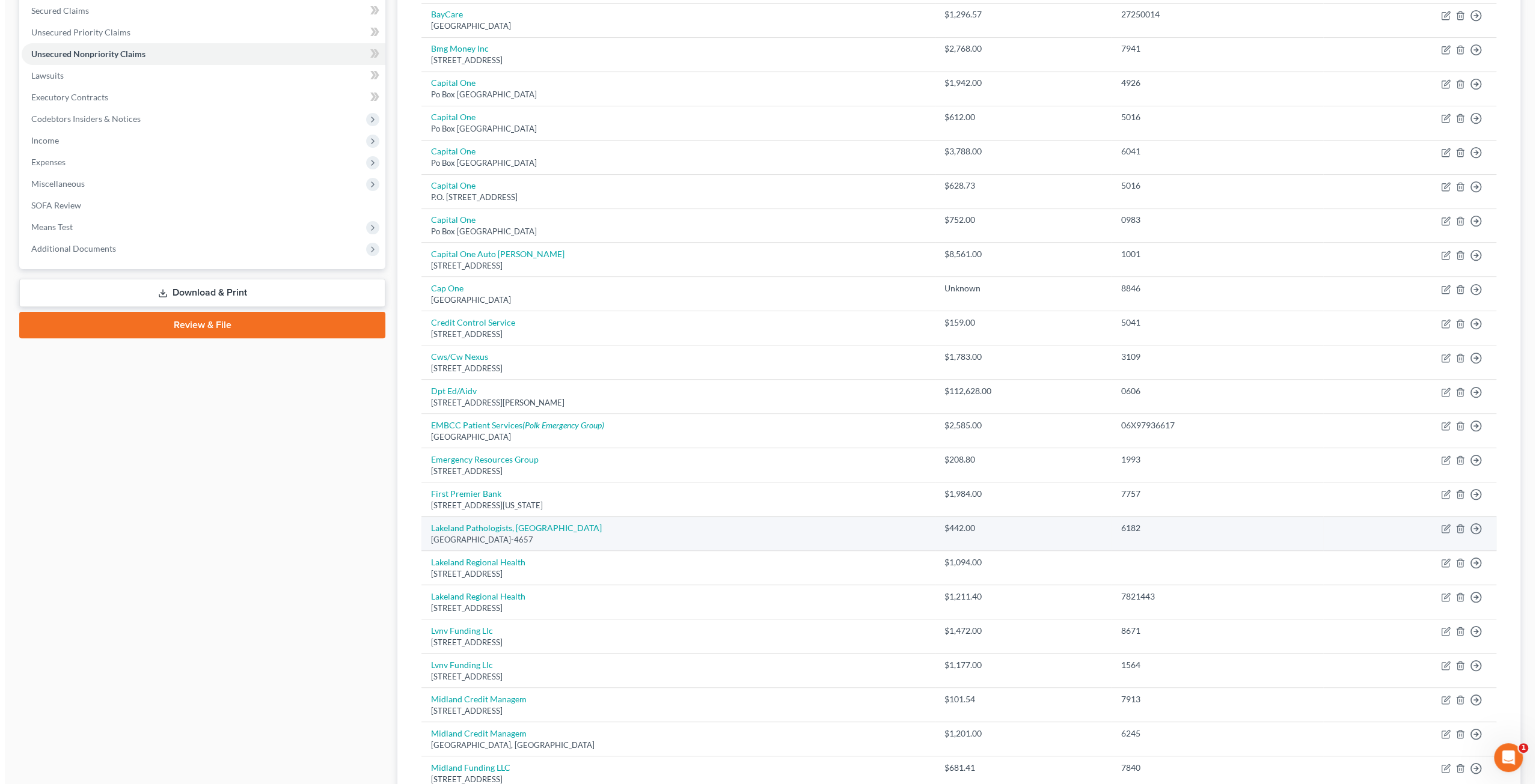
scroll to position [0, 0]
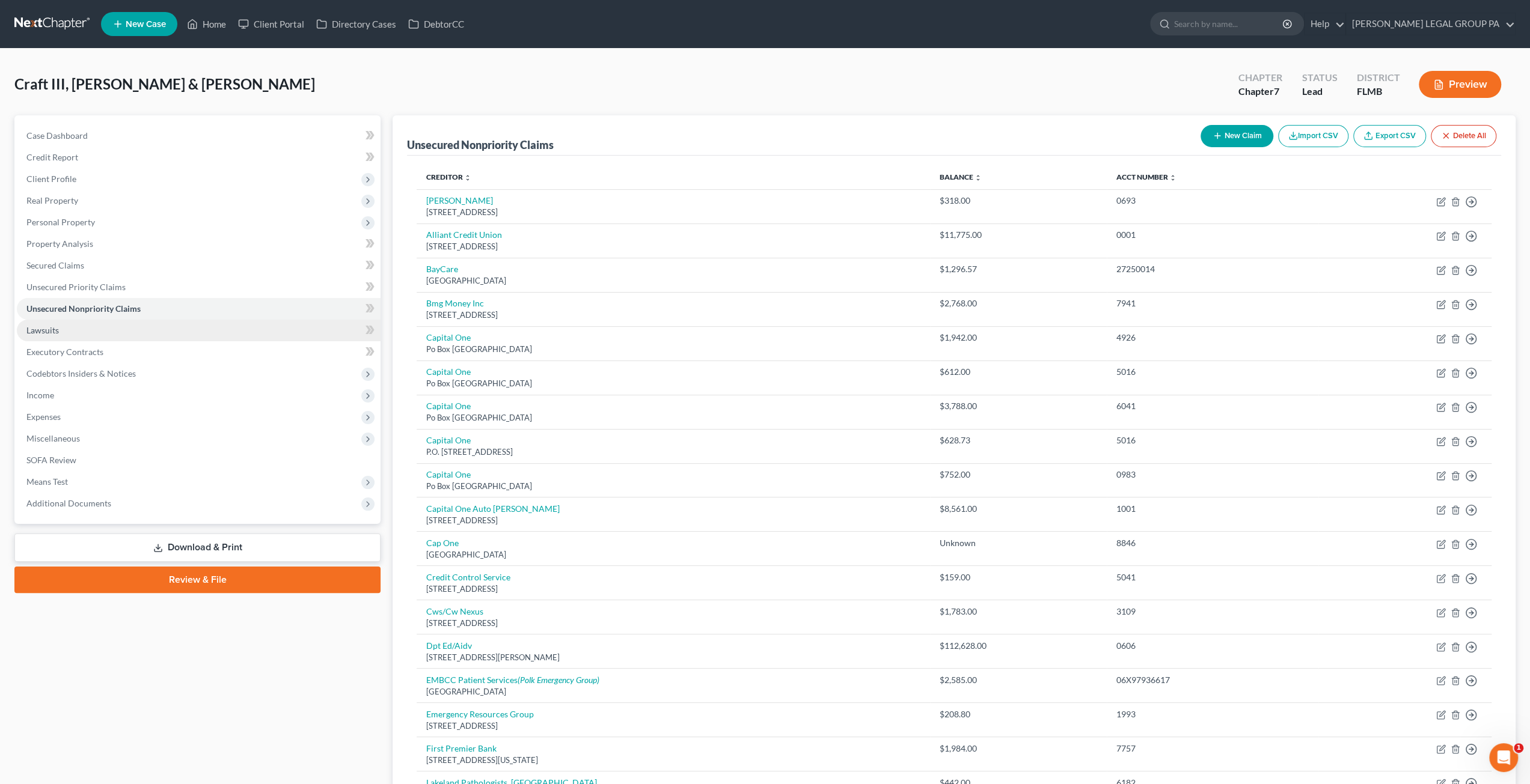
click at [105, 331] on link "Lawsuits" at bounding box center [199, 330] width 364 height 22
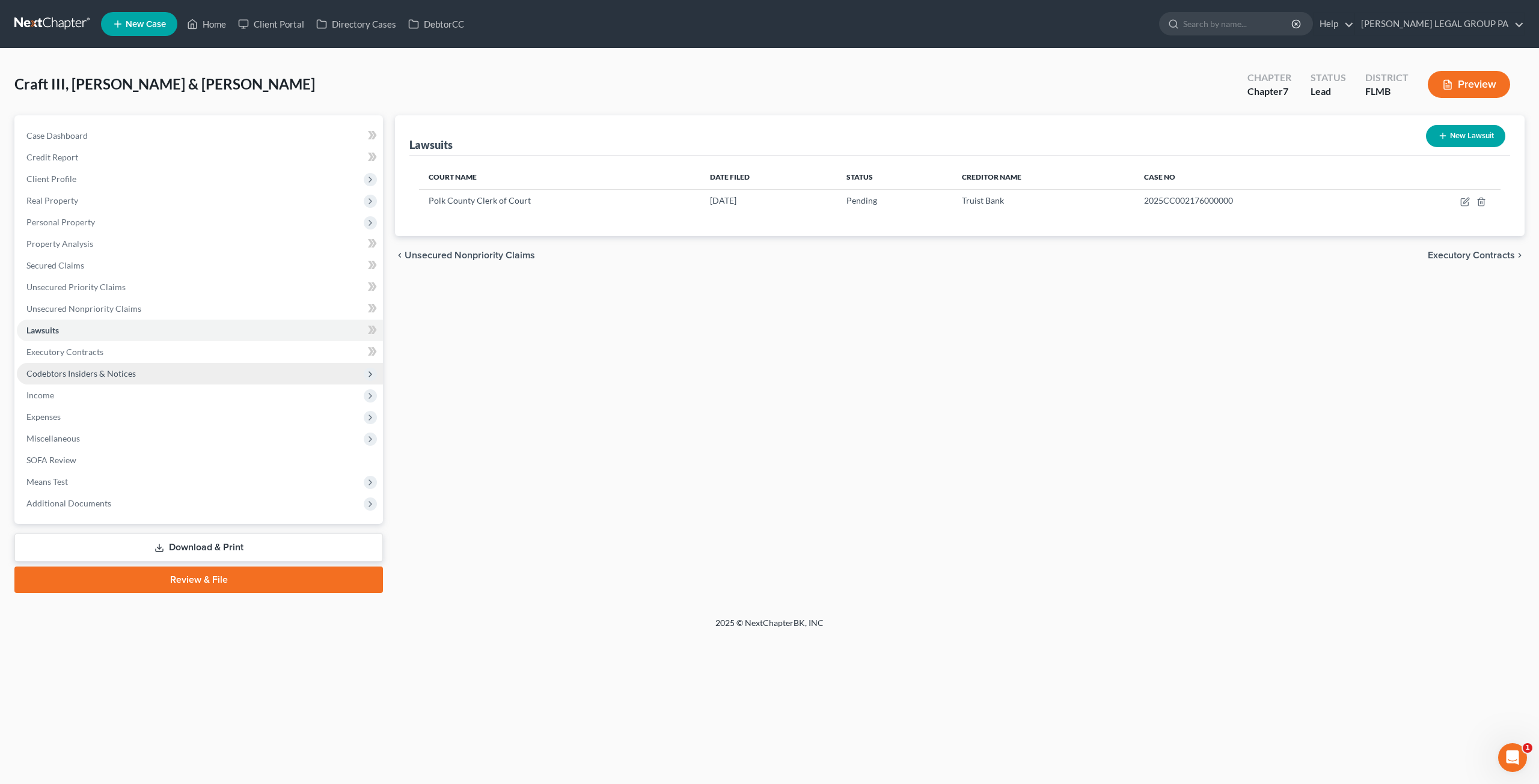
click at [139, 364] on span "Codebtors Insiders & Notices" at bounding box center [199, 374] width 366 height 22
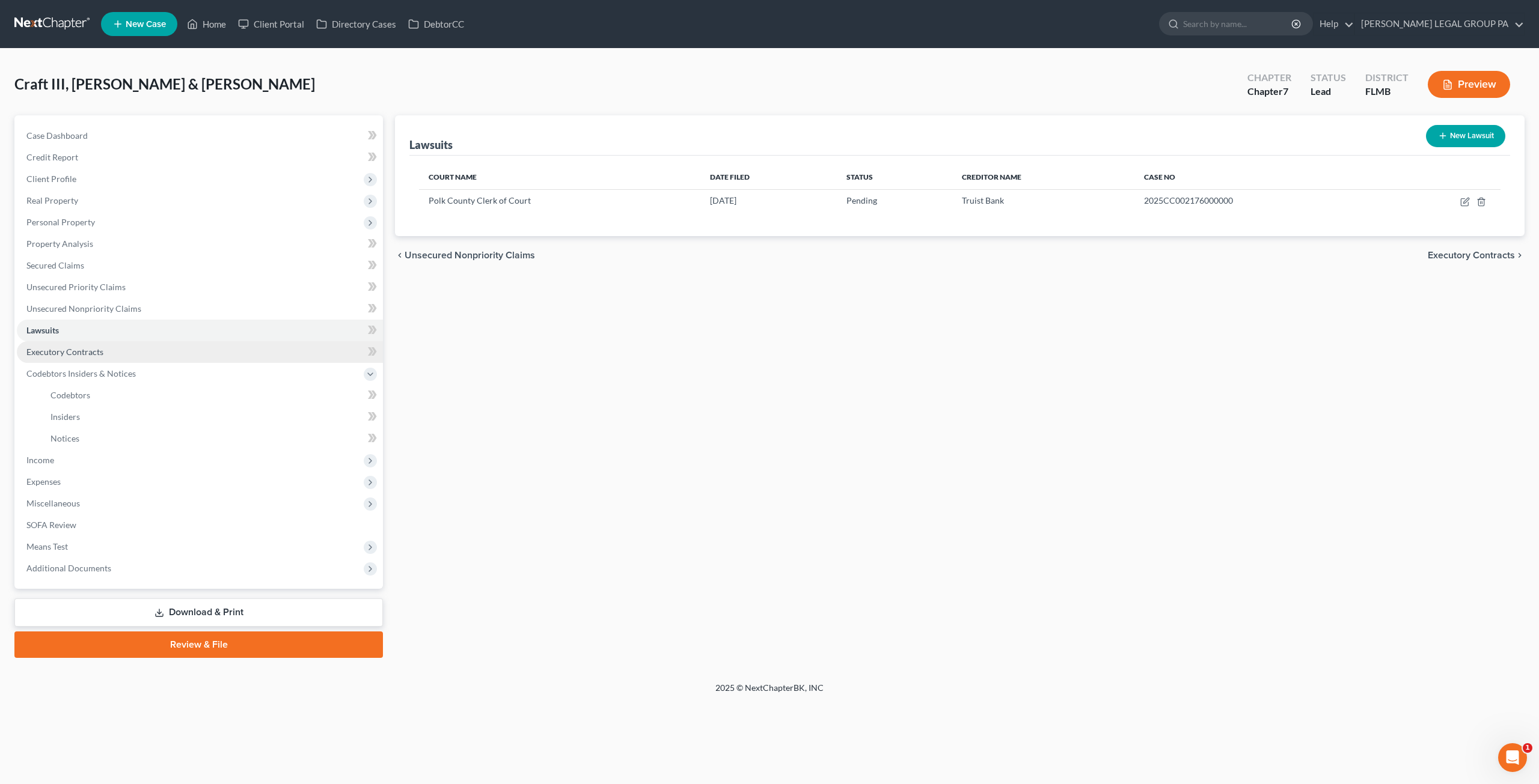
click at [123, 347] on link "Executory Contracts" at bounding box center [199, 352] width 366 height 22
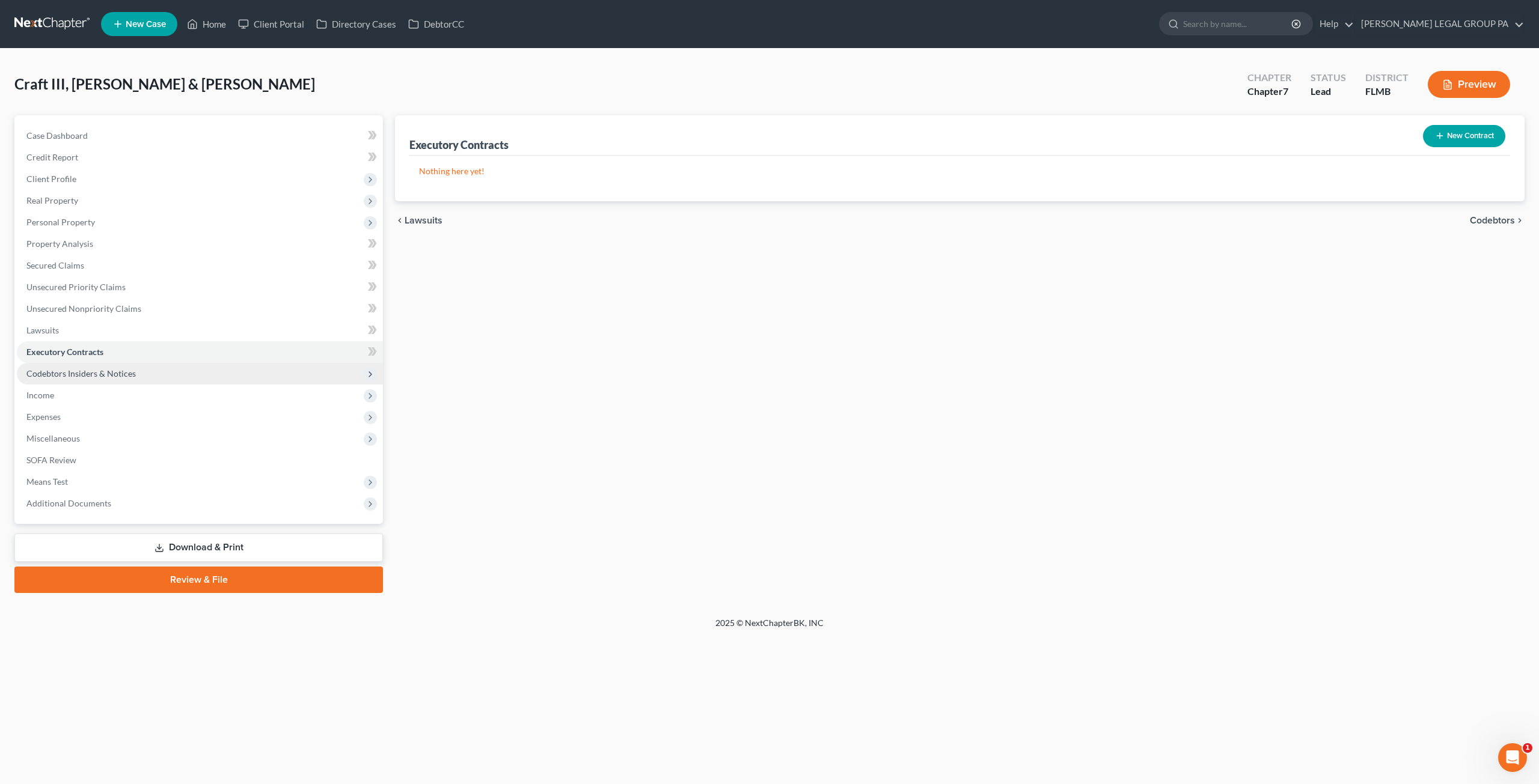
click at [121, 369] on span "Codebtors Insiders & Notices" at bounding box center [81, 374] width 109 height 10
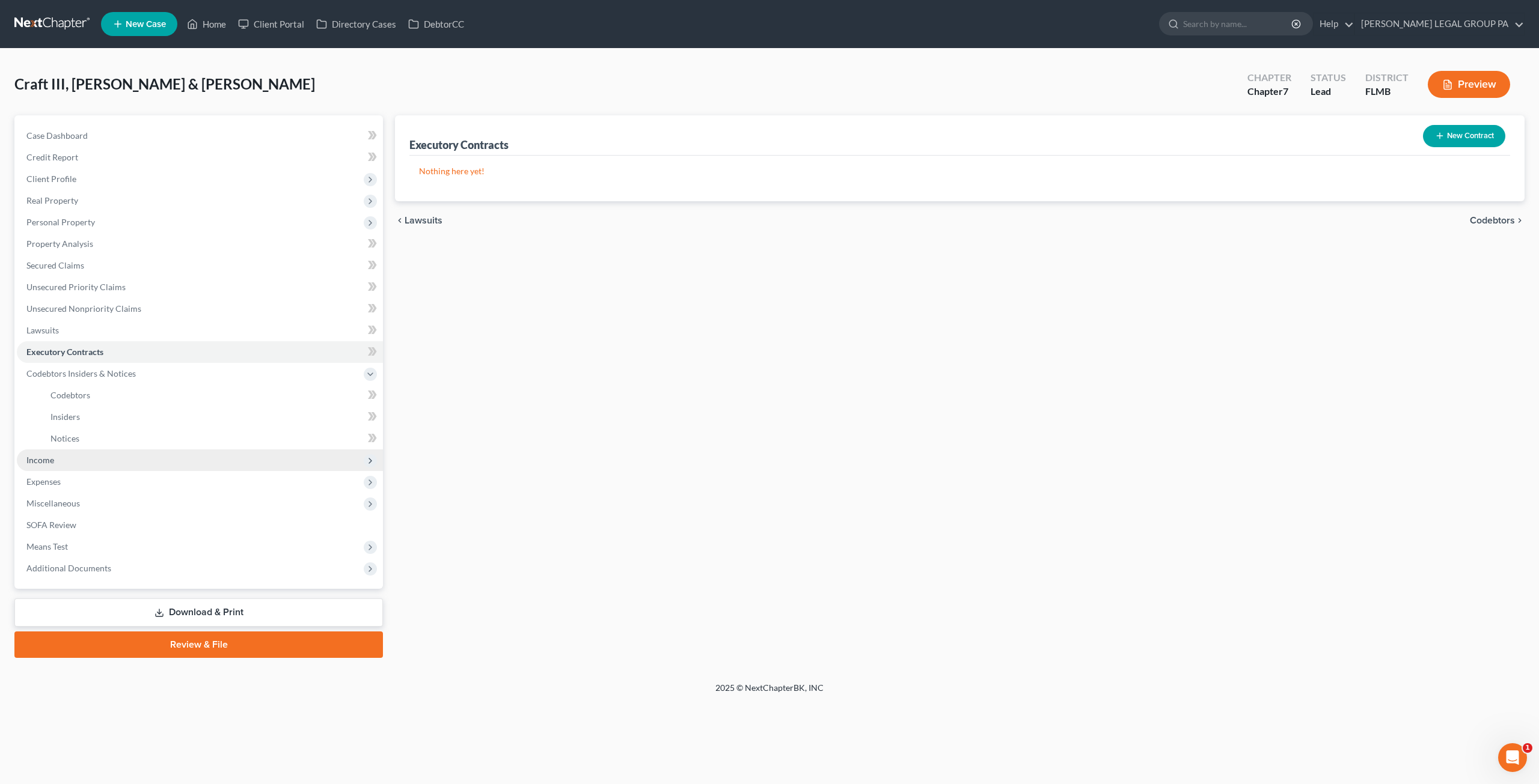
click at [66, 454] on span "Income" at bounding box center [199, 460] width 366 height 22
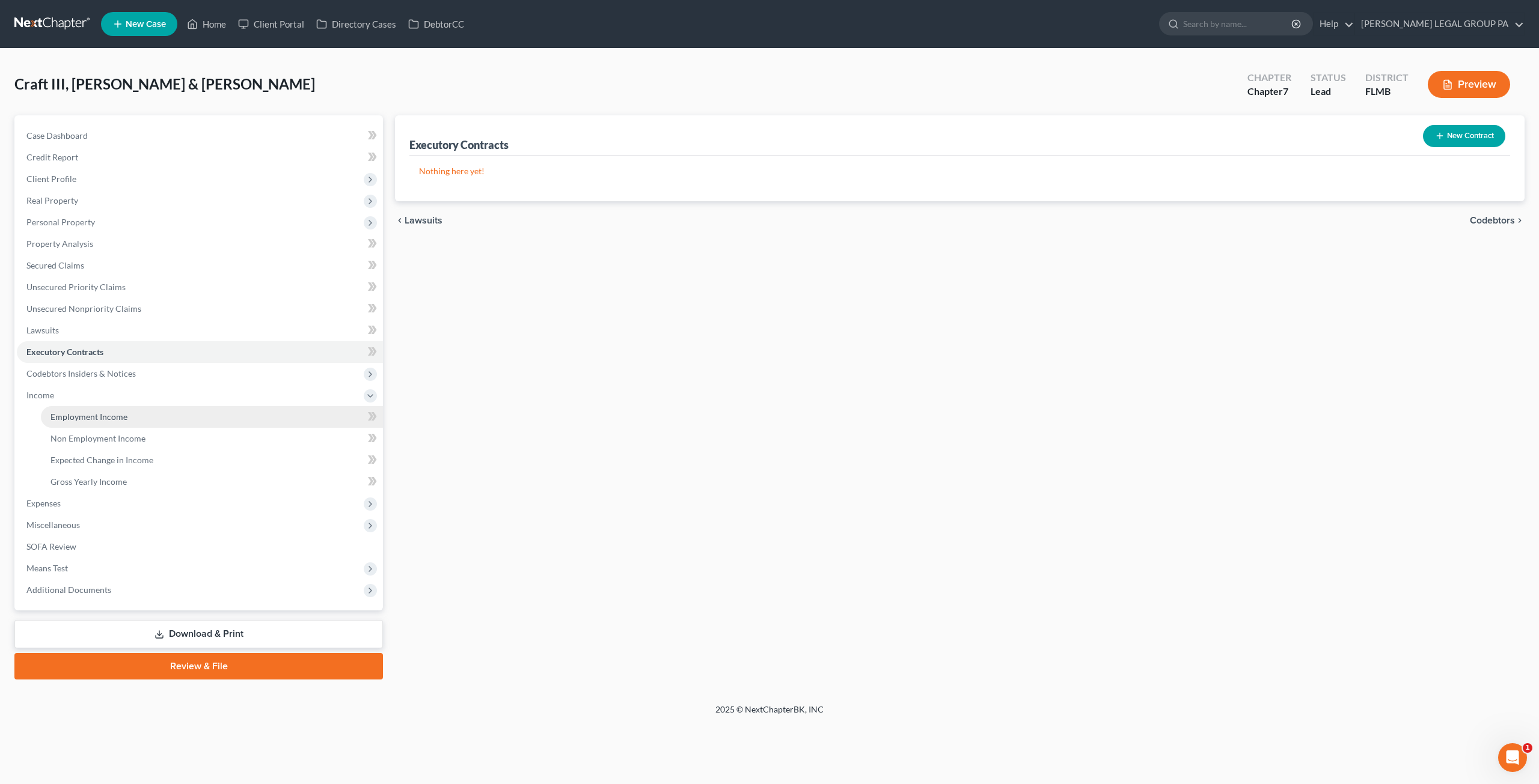
click at [85, 415] on span "Employment Income" at bounding box center [89, 417] width 77 height 10
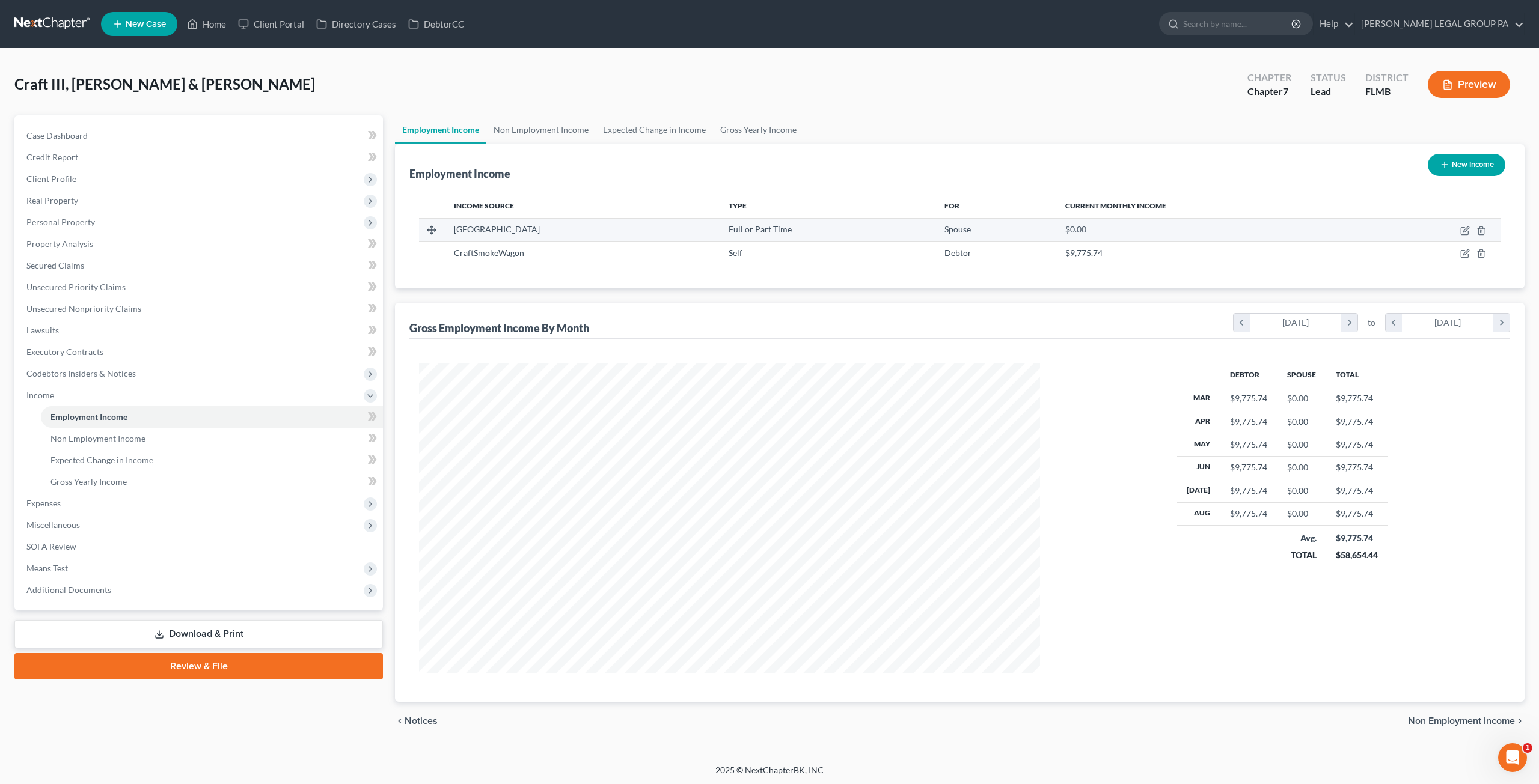
scroll to position [310, 644]
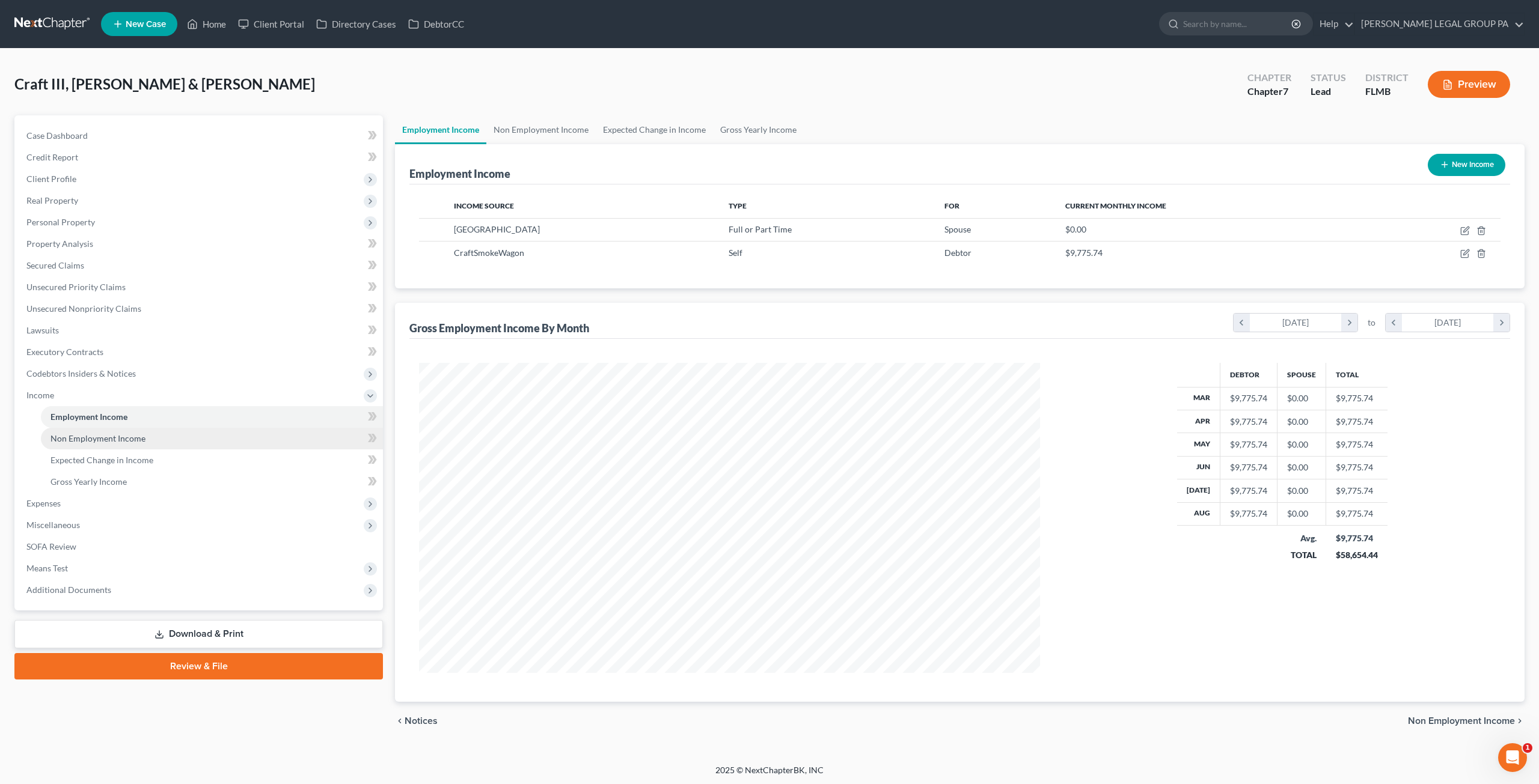
click at [71, 440] on span "Non Employment Income" at bounding box center [98, 438] width 95 height 10
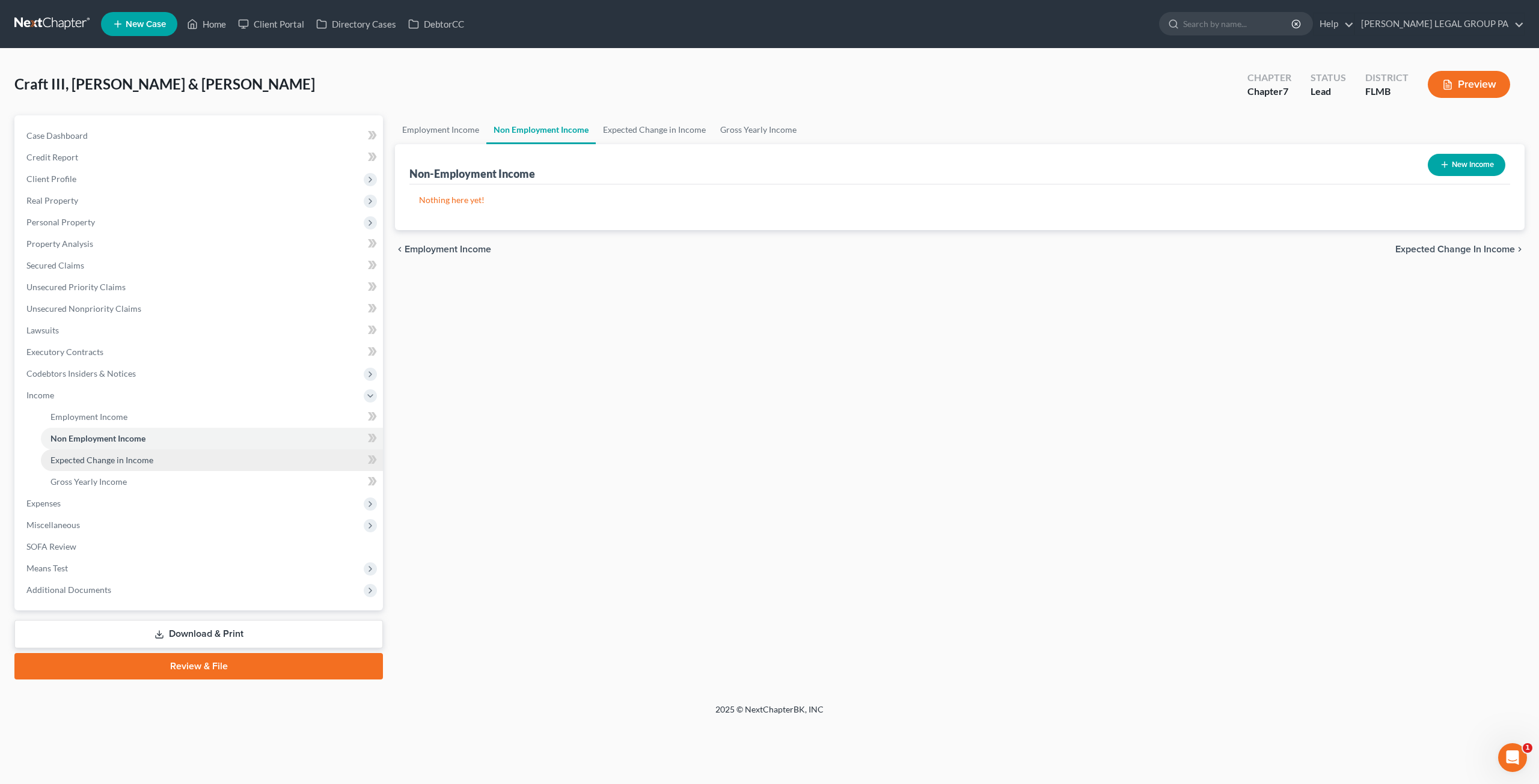
click at [119, 459] on span "Expected Change in Income" at bounding box center [102, 460] width 103 height 10
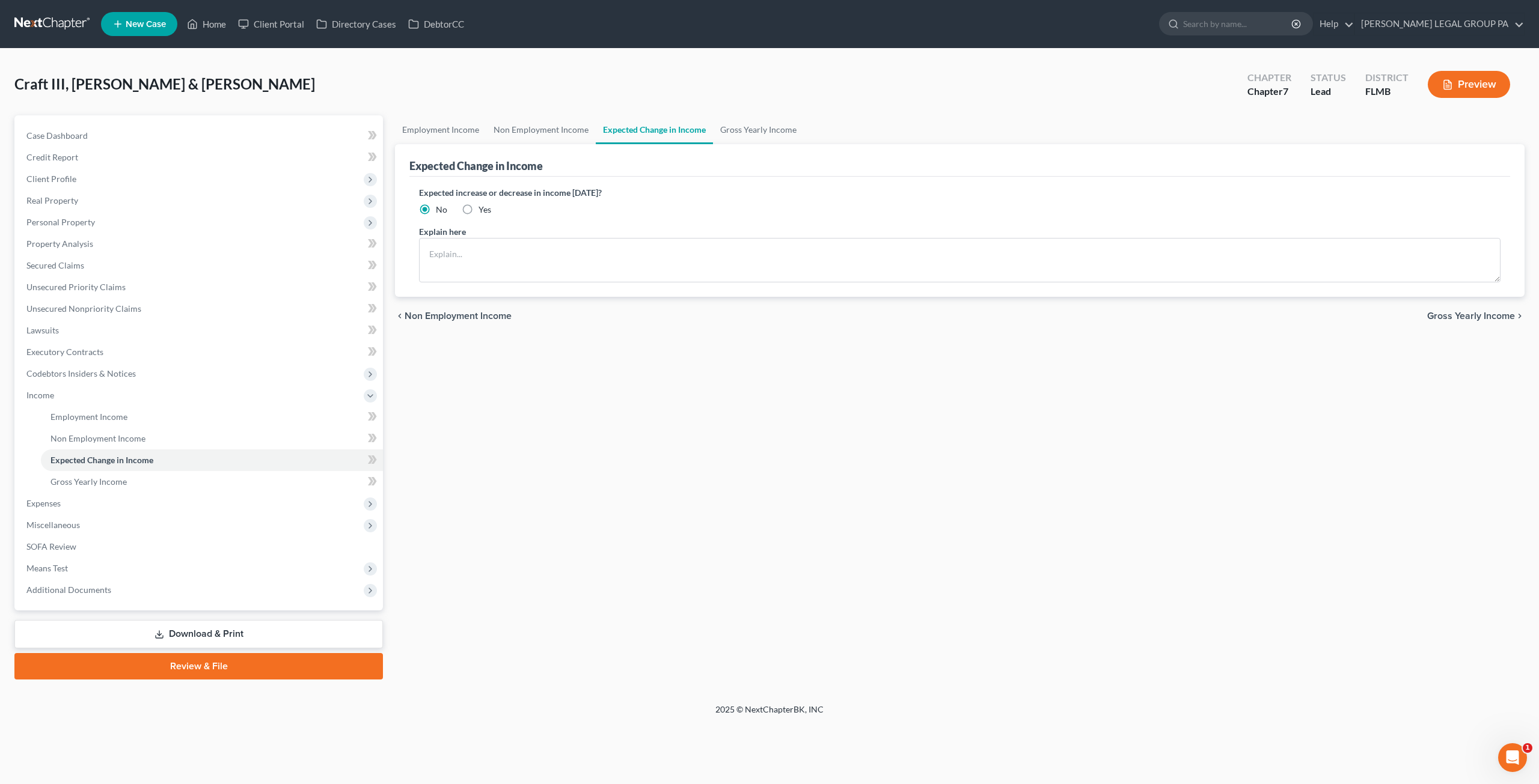
click at [1064, 167] on div "Expected Change in Income" at bounding box center [959, 160] width 1100 height 33
click at [135, 482] on link "Gross Yearly Income" at bounding box center [212, 482] width 342 height 22
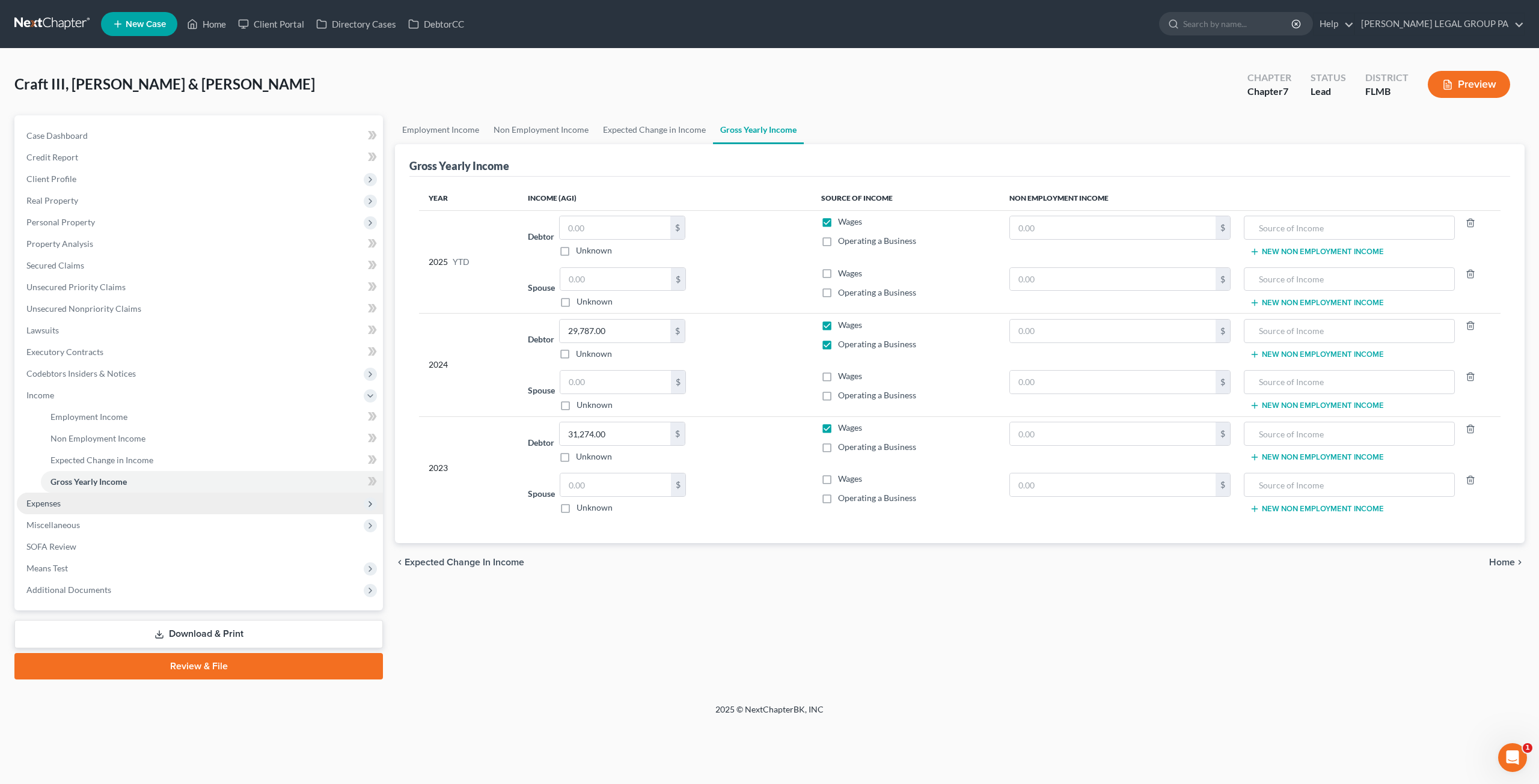
click at [75, 505] on span "Expenses" at bounding box center [199, 504] width 366 height 22
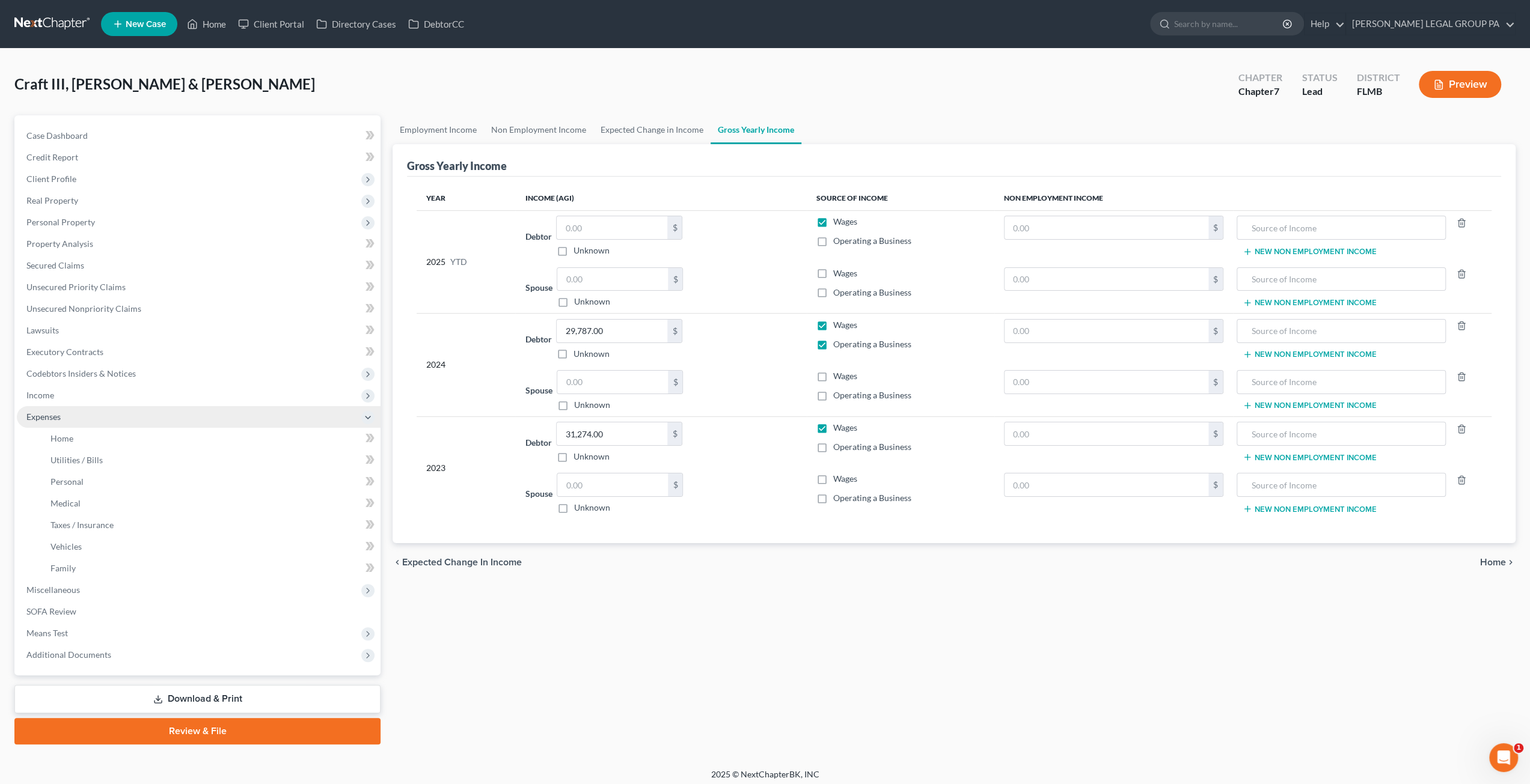
click at [73, 425] on span "Expenses" at bounding box center [199, 417] width 364 height 22
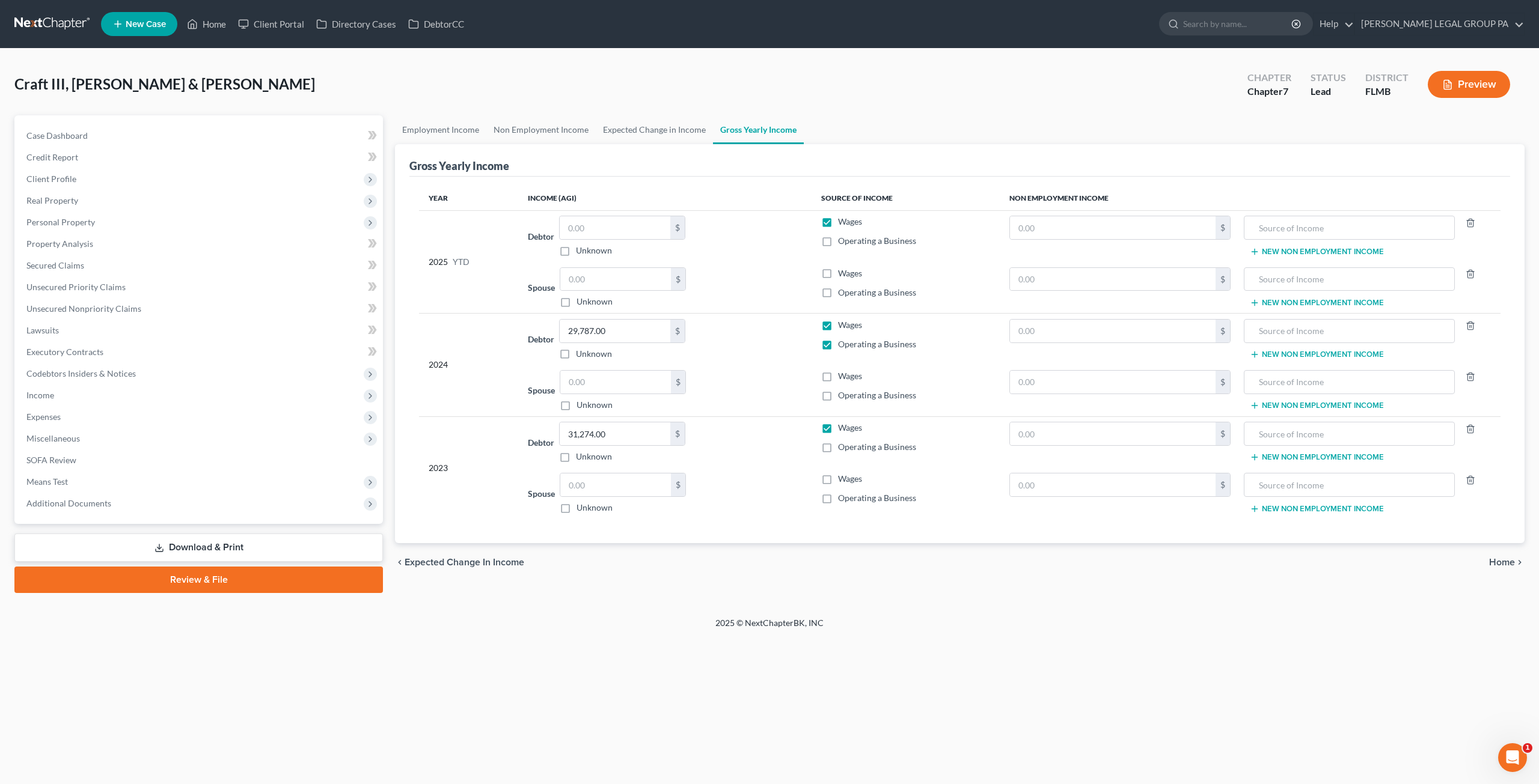
click at [75, 440] on ul "Case Dashboard Payments Invoices Payments Payments Credit Report Client Profile" at bounding box center [199, 319] width 366 height 389
click at [57, 420] on span "Expenses" at bounding box center [43, 417] width 34 height 10
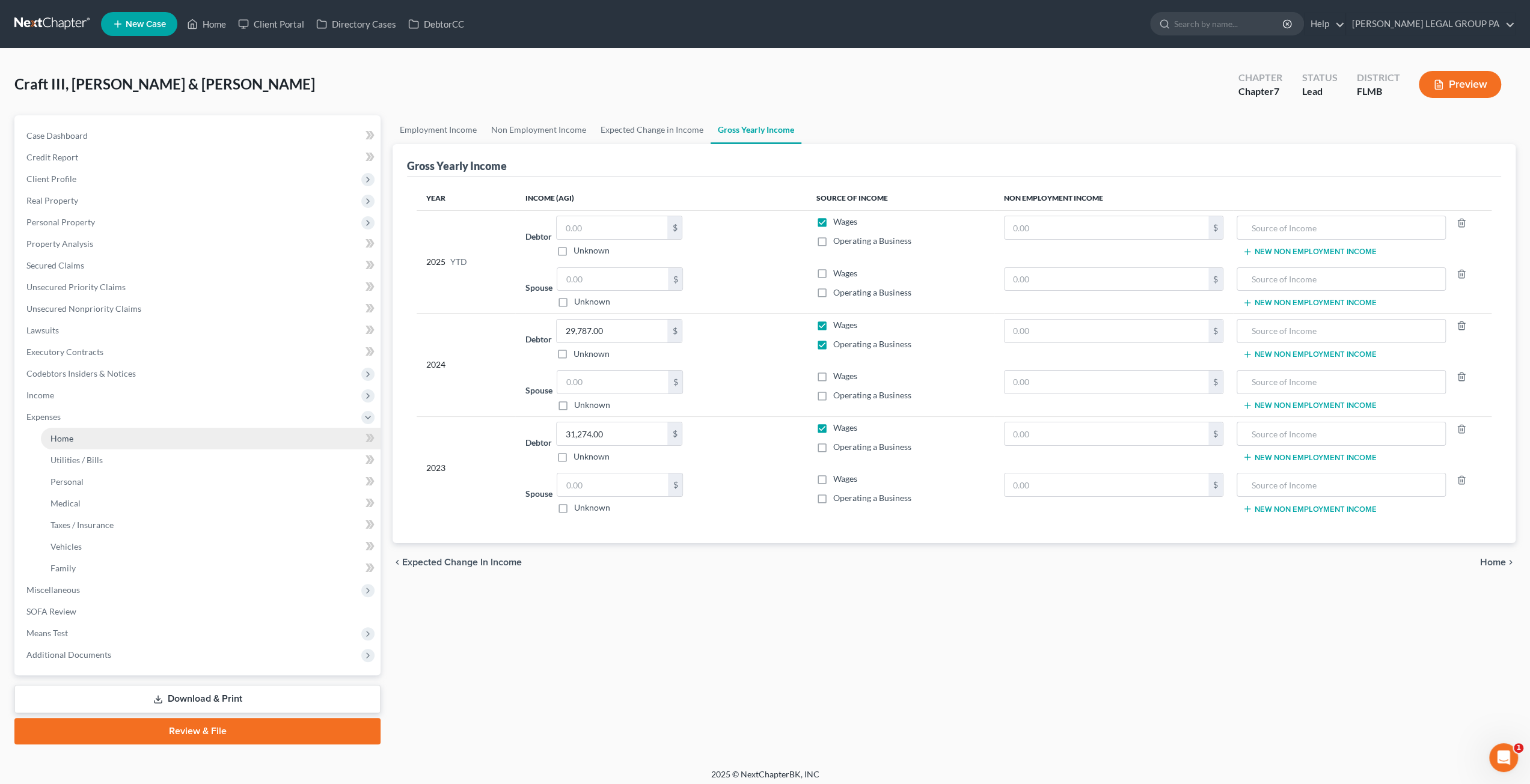
click at [72, 436] on span "Home" at bounding box center [62, 438] width 23 height 10
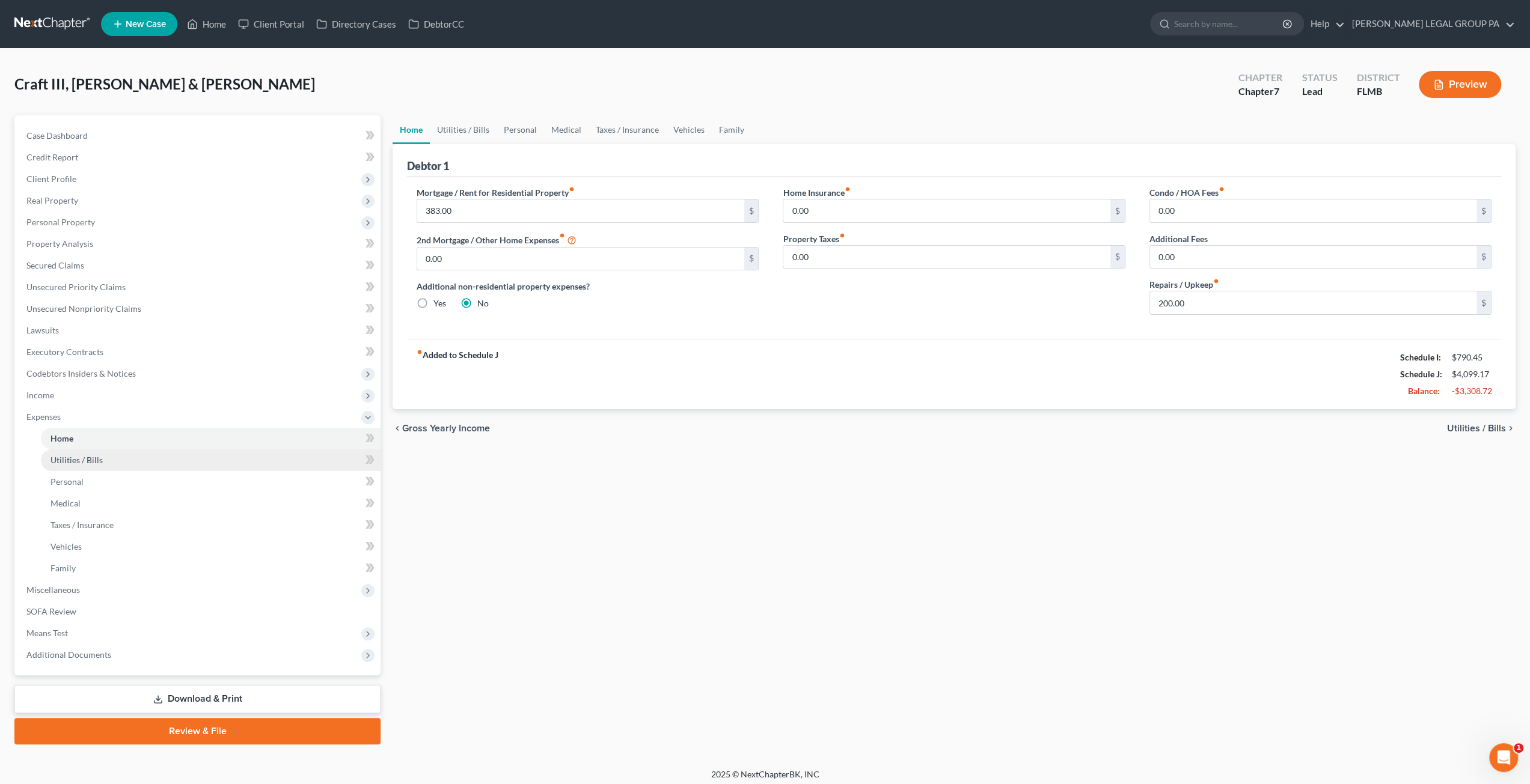
click at [111, 455] on link "Utilities / Bills" at bounding box center [210, 460] width 340 height 22
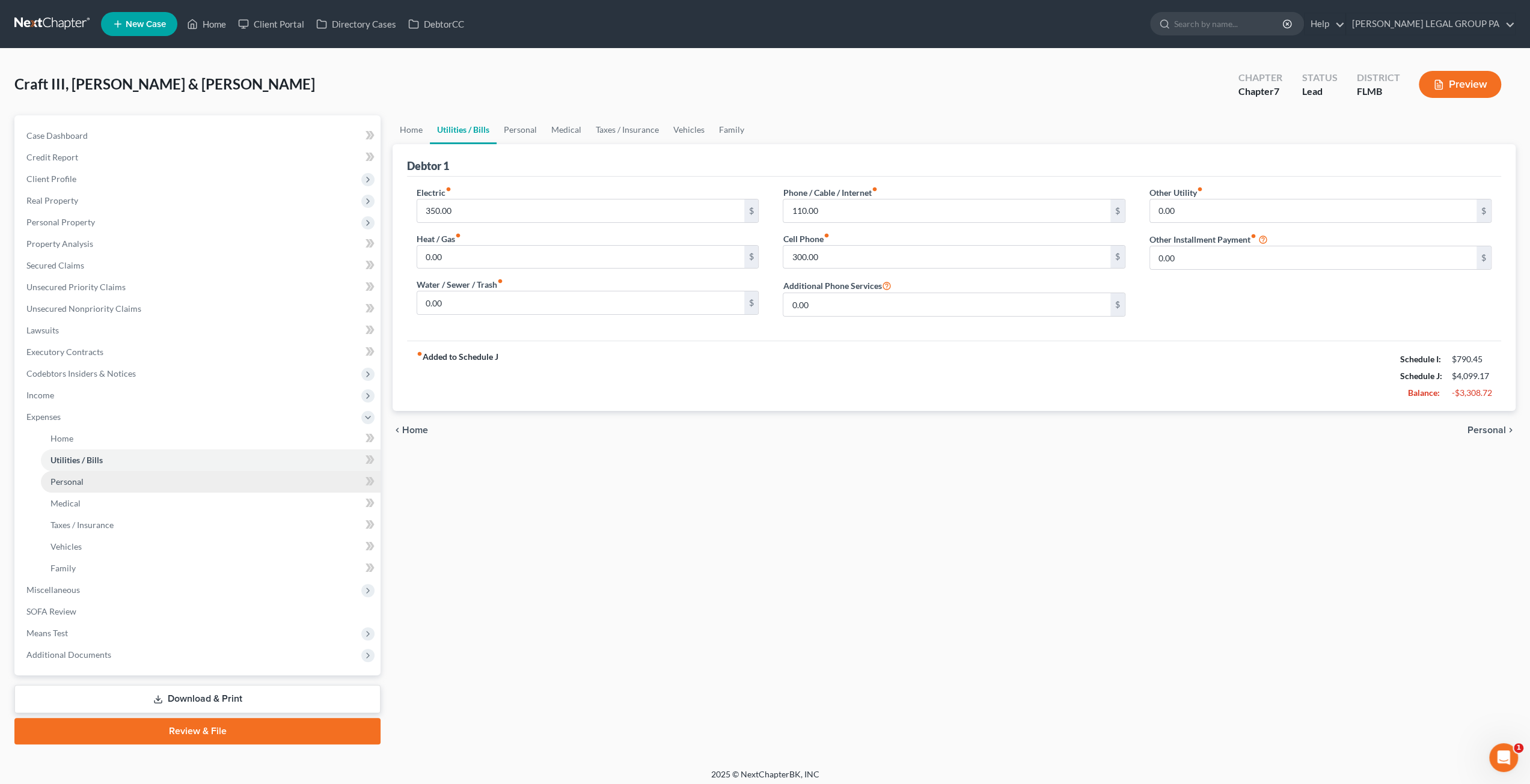
click at [111, 475] on link "Personal" at bounding box center [210, 482] width 340 height 22
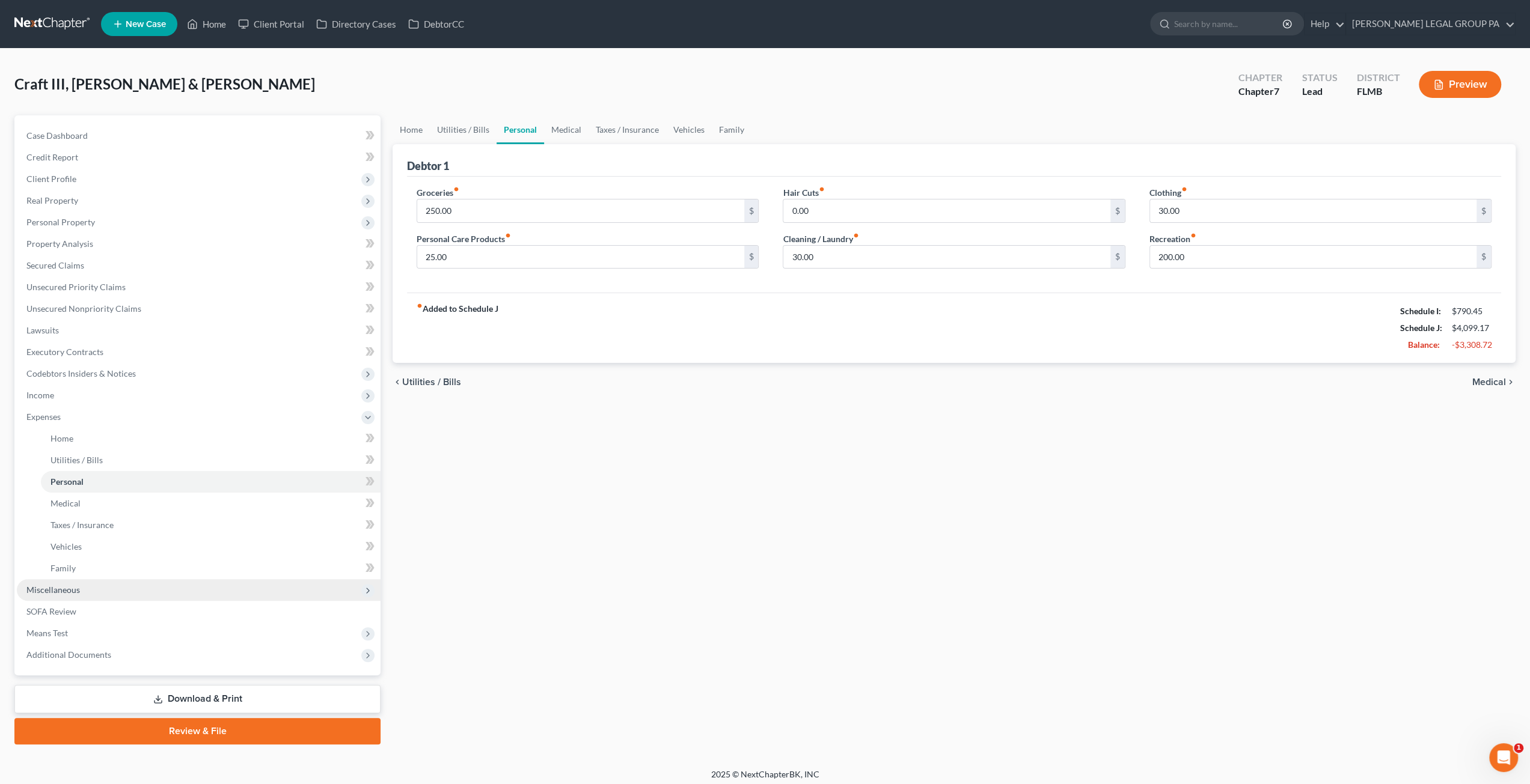
click at [99, 595] on span "Miscellaneous" at bounding box center [199, 591] width 364 height 22
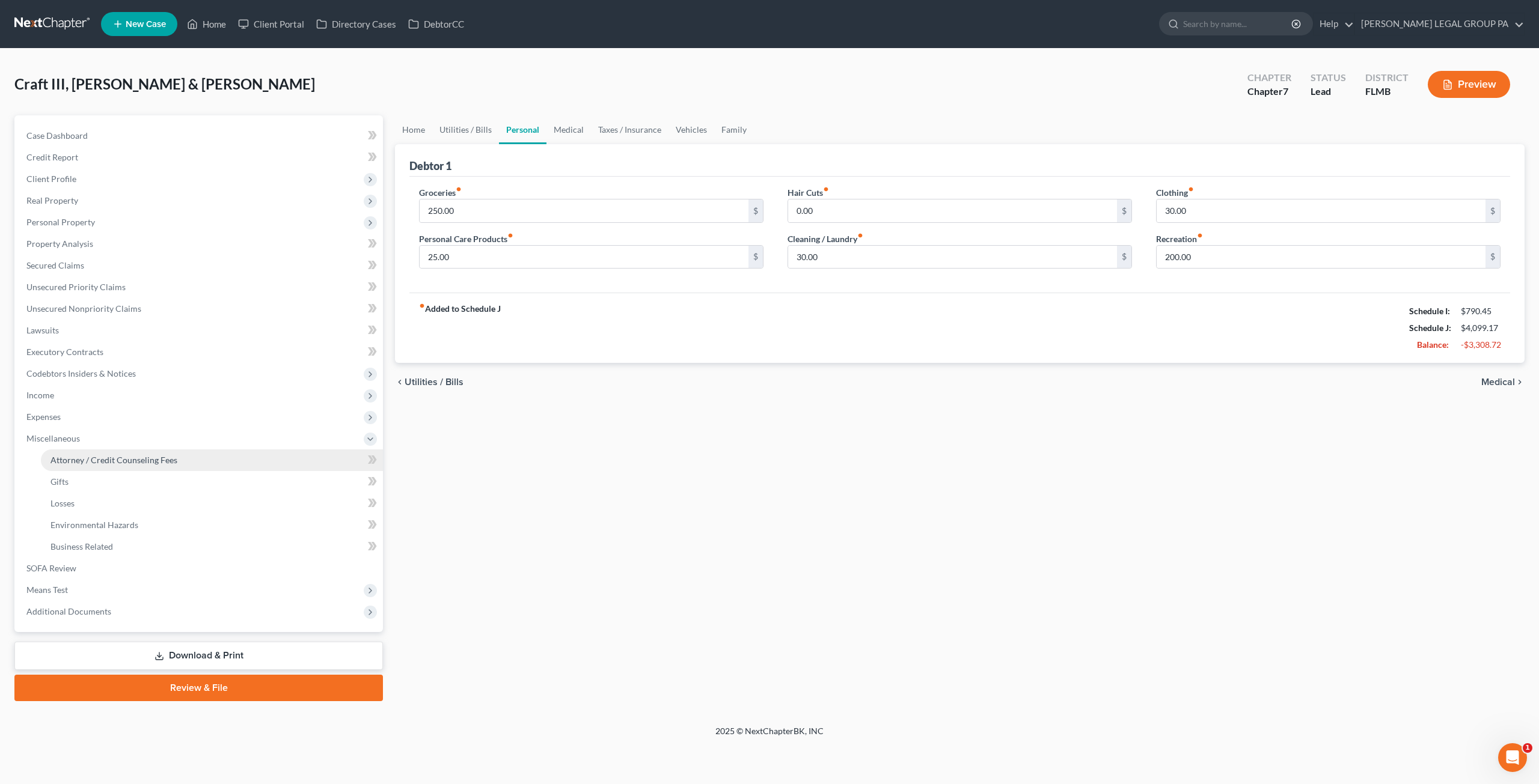
click at [91, 461] on span "Attorney / Credit Counseling Fees" at bounding box center [114, 460] width 127 height 10
select select "0"
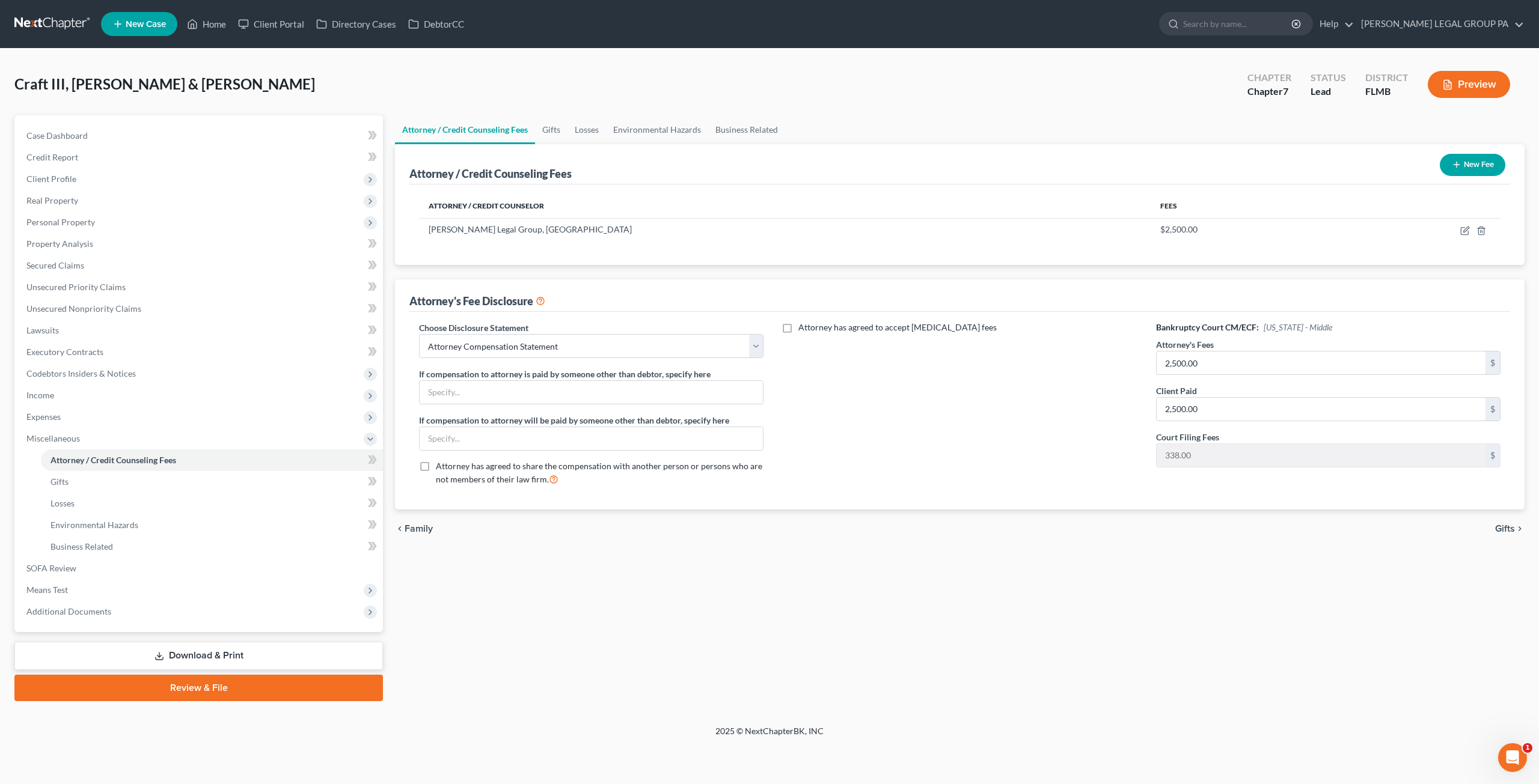
click at [60, 26] on link at bounding box center [53, 24] width 77 height 22
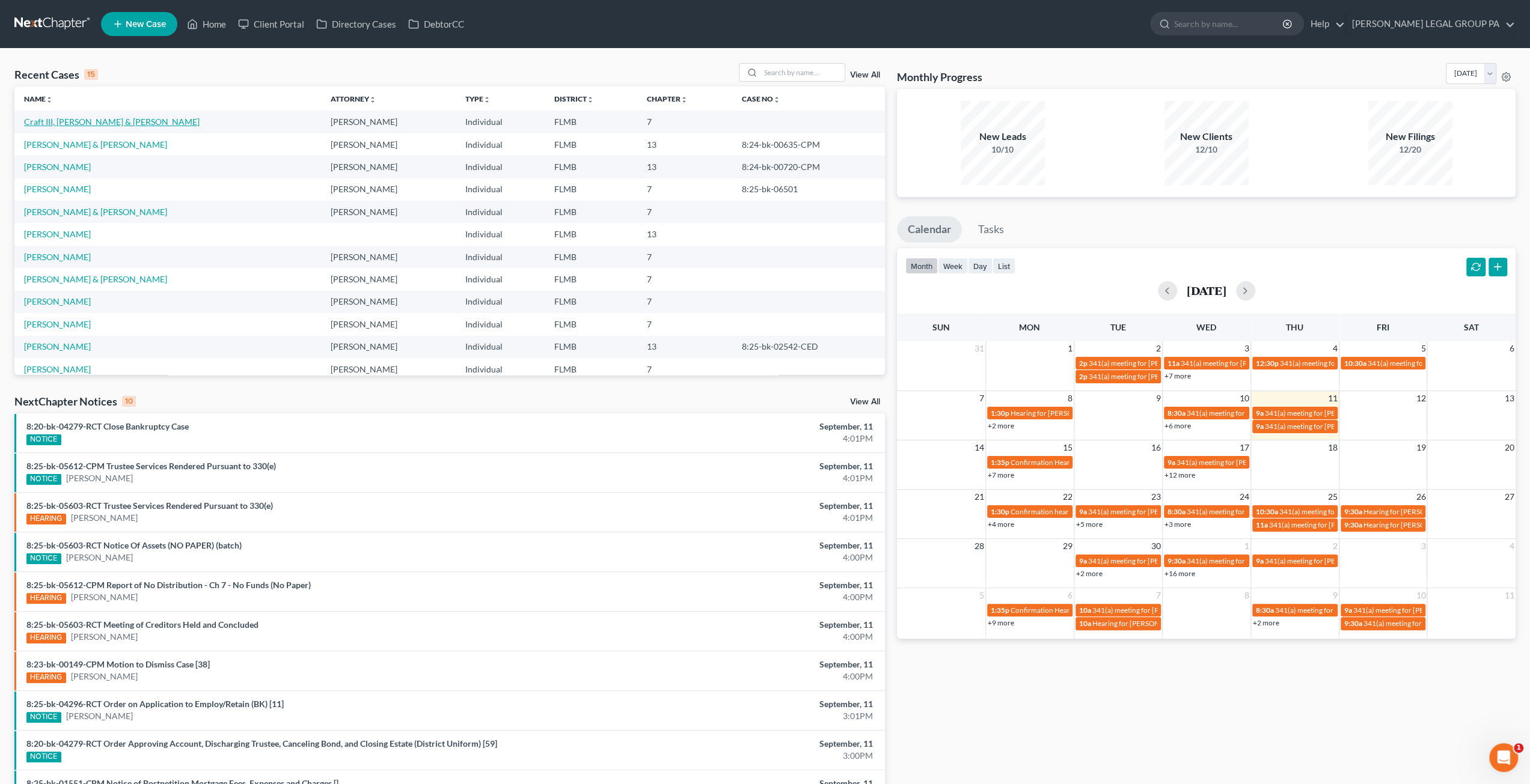
click at [75, 122] on link "Craft III, [PERSON_NAME] & [PERSON_NAME]" at bounding box center [112, 122] width 175 height 10
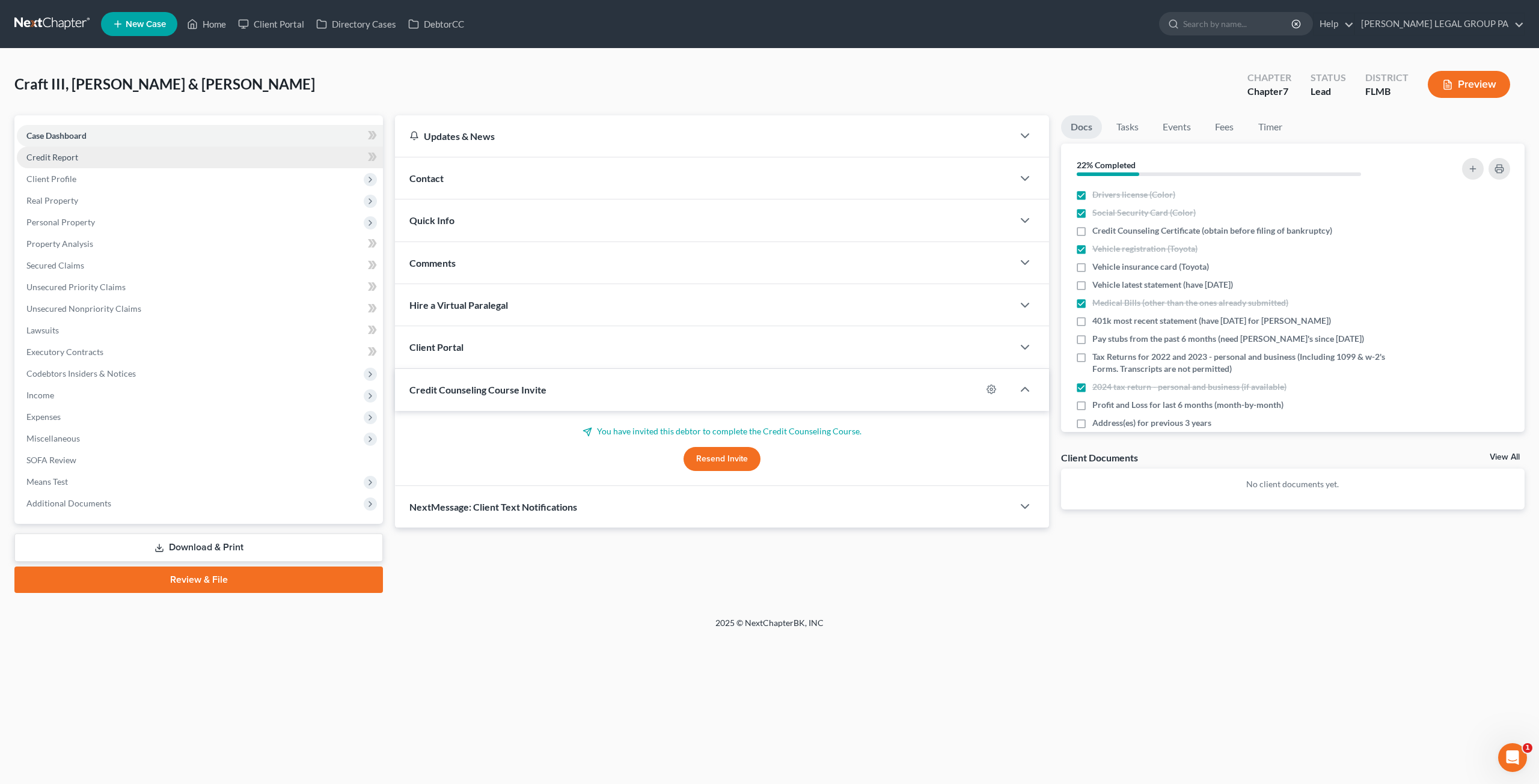
click at [40, 159] on span "Credit Report" at bounding box center [53, 157] width 52 height 10
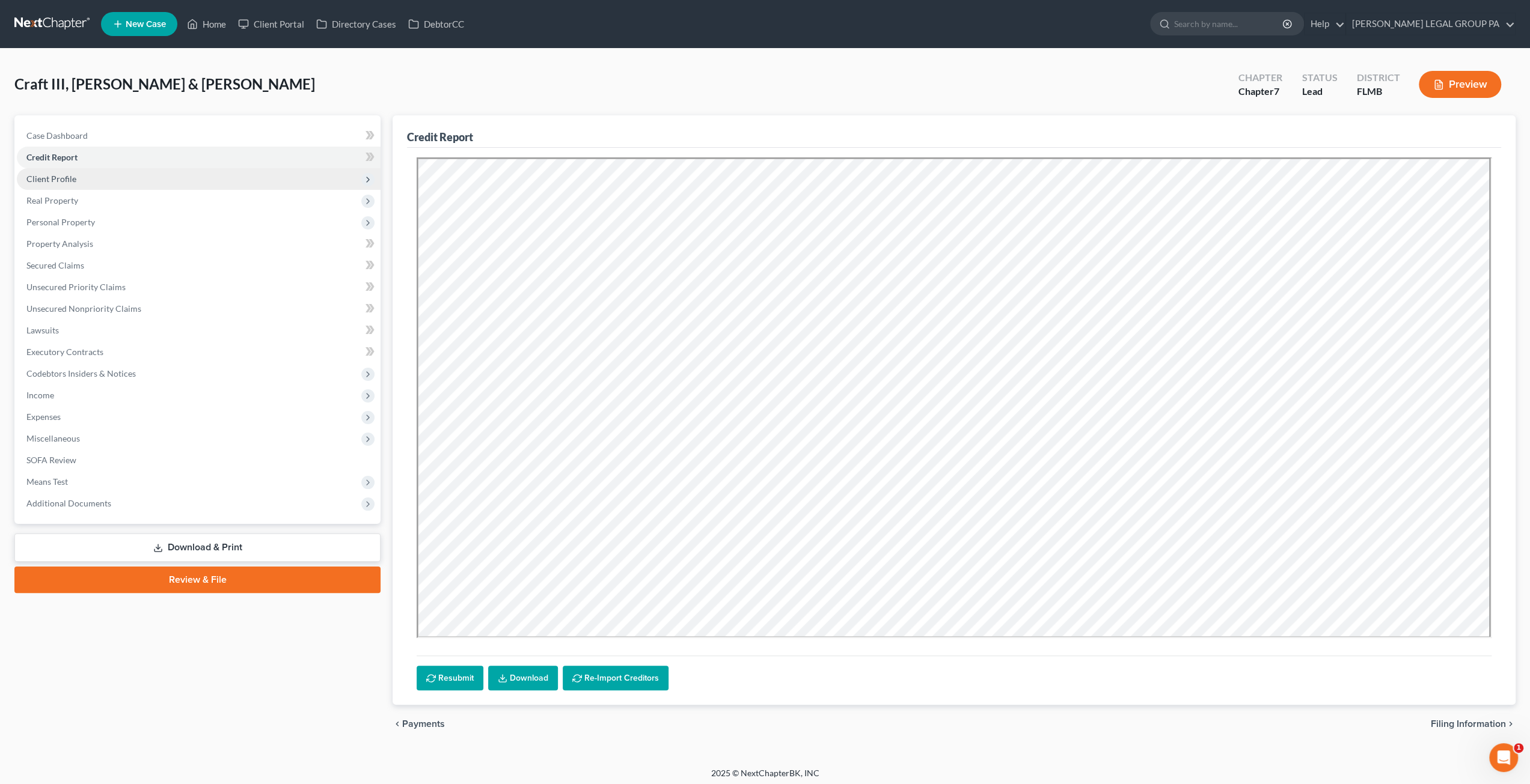
click at [70, 178] on span "Client Profile" at bounding box center [52, 178] width 50 height 10
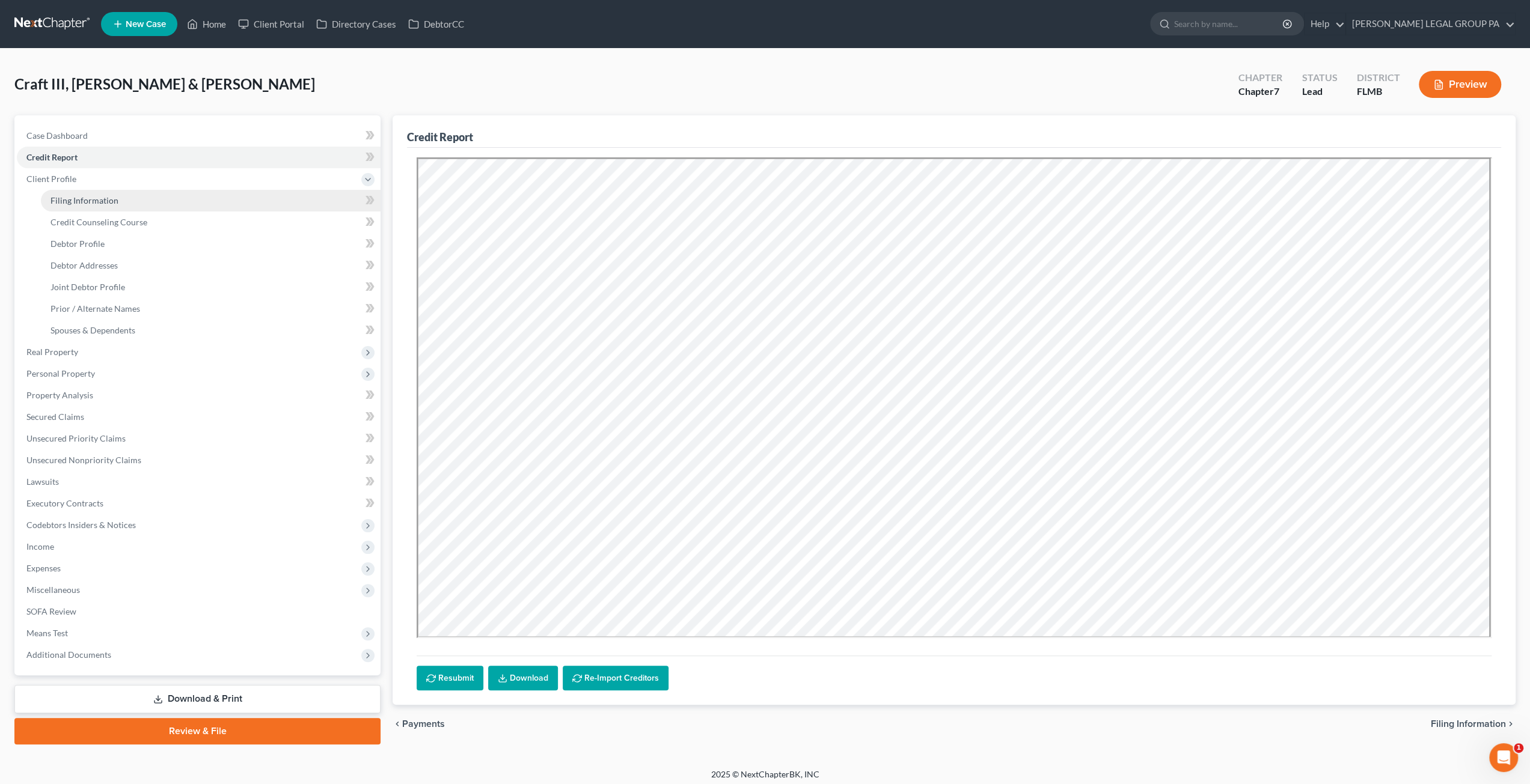
click at [87, 204] on span "Filing Information" at bounding box center [84, 200] width 68 height 10
select select "1"
select select "0"
select select "9"
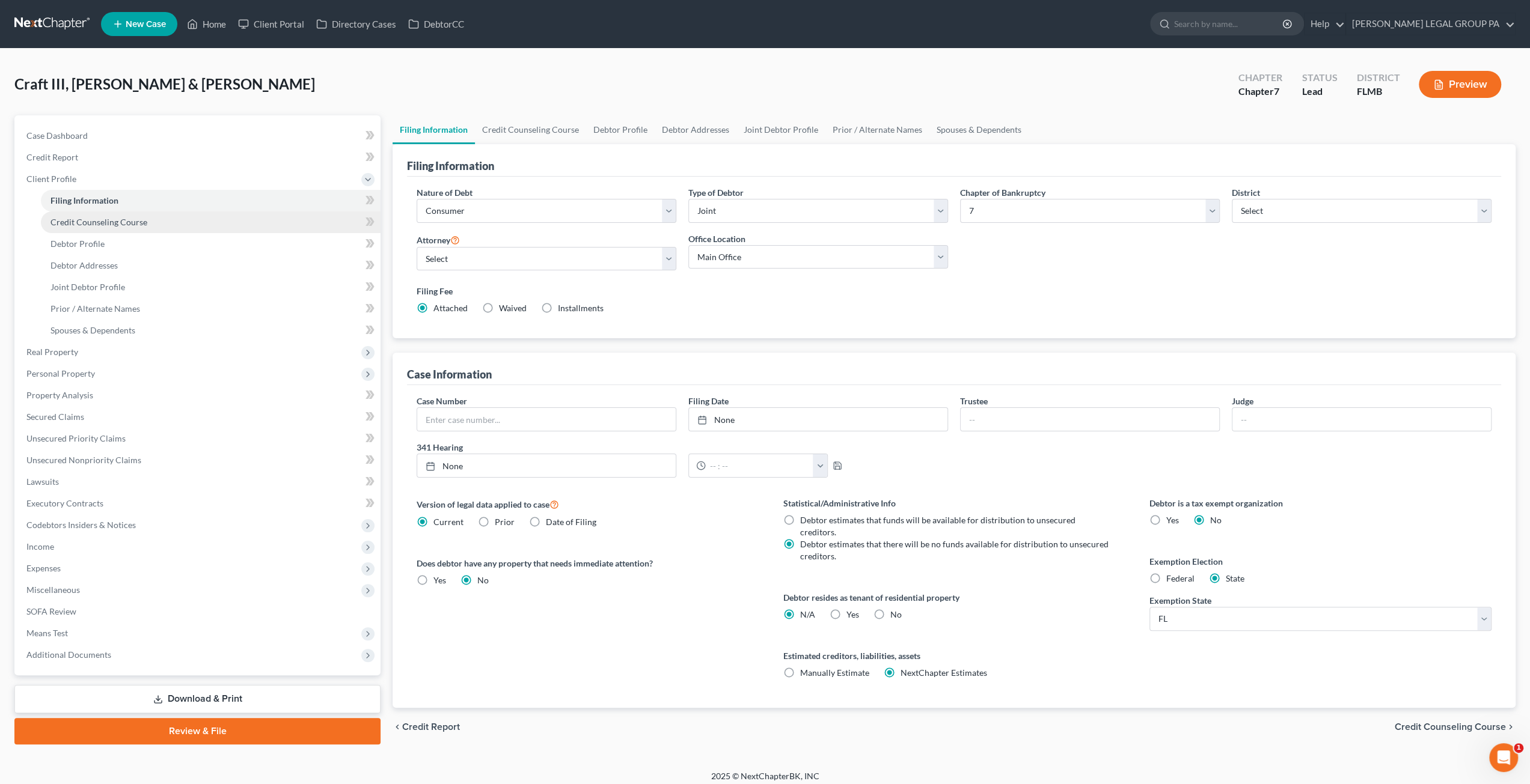
click at [118, 225] on span "Credit Counseling Course" at bounding box center [99, 222] width 97 height 10
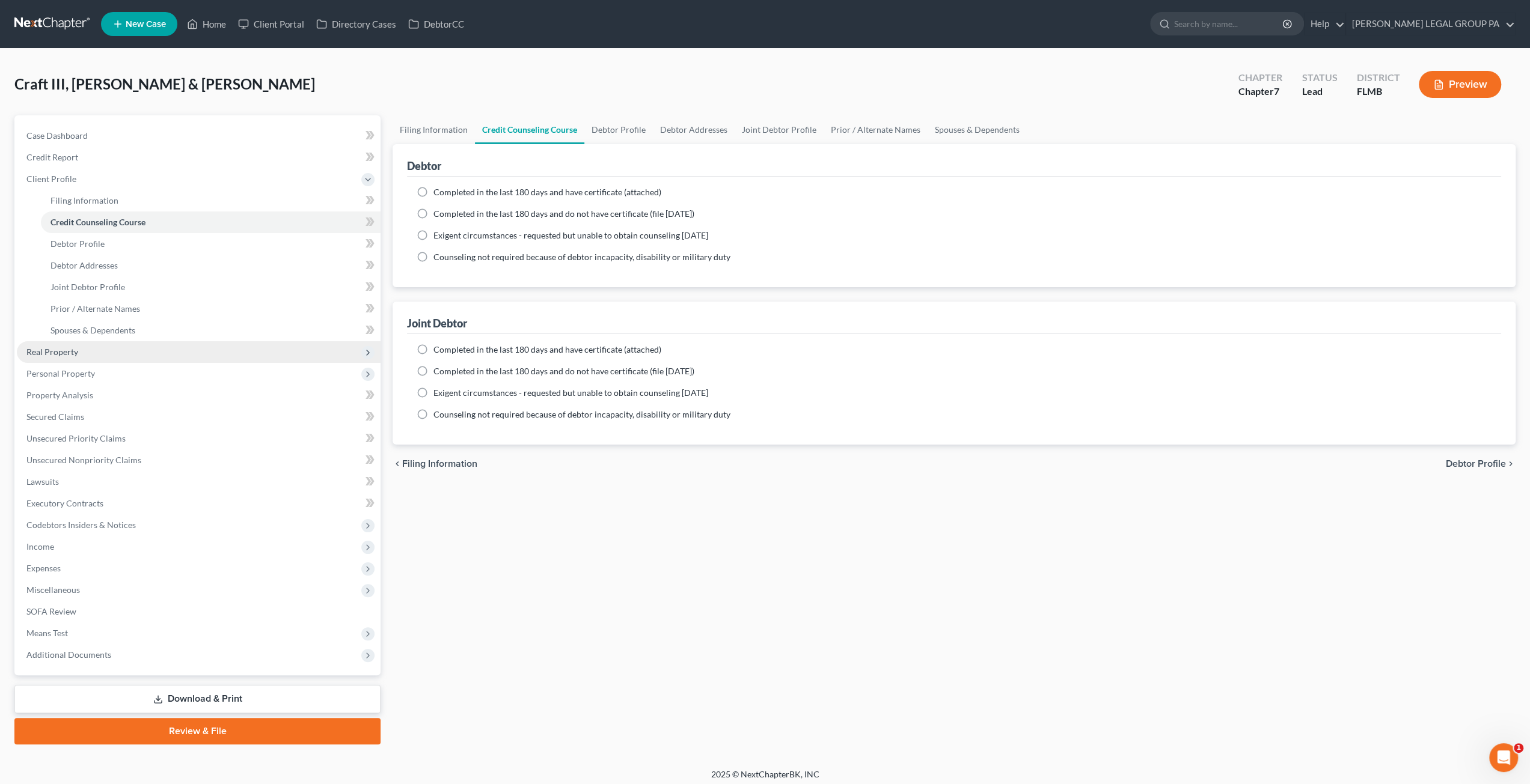
click at [70, 350] on span "Real Property" at bounding box center [53, 352] width 52 height 10
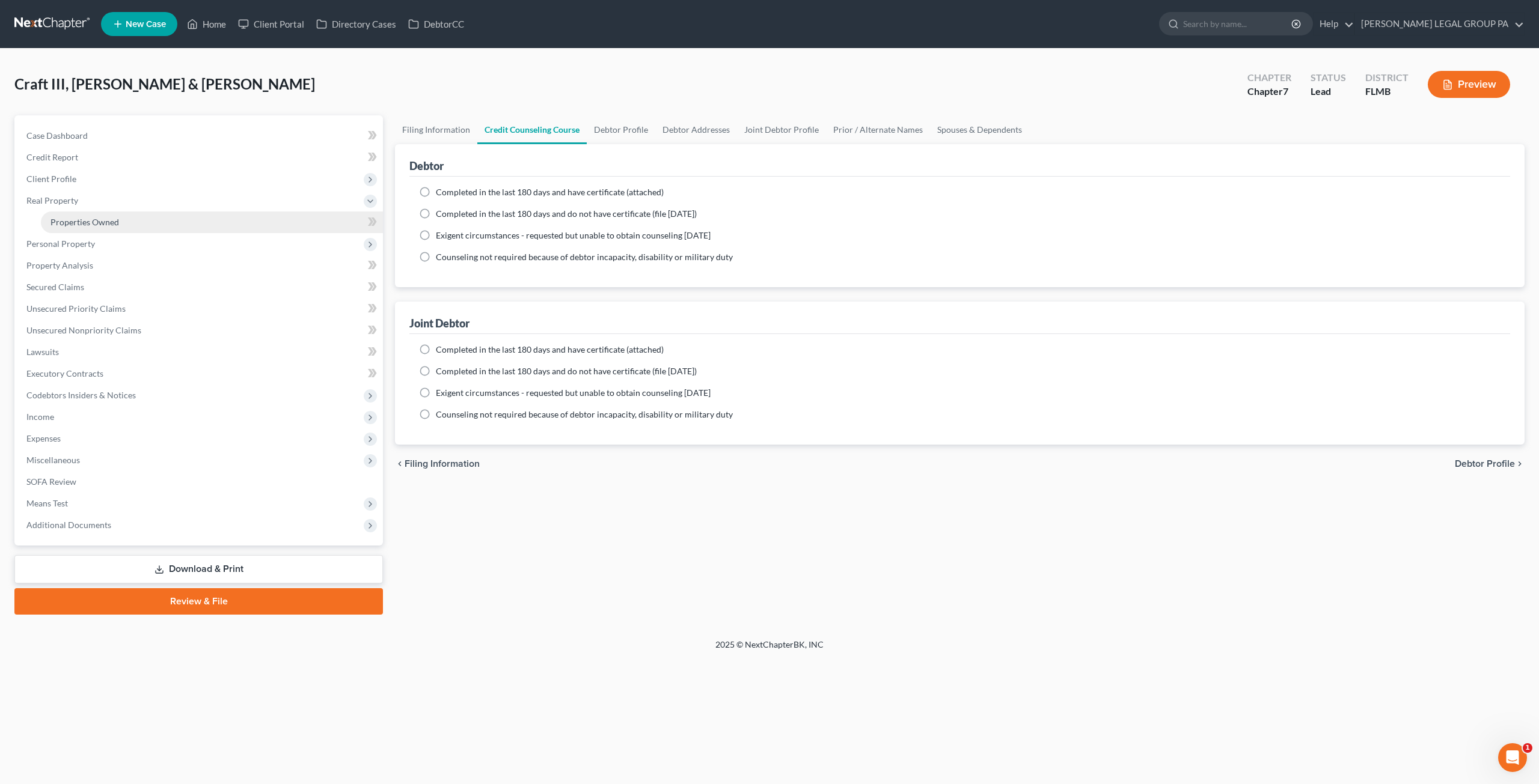
click at [88, 219] on span "Properties Owned" at bounding box center [85, 222] width 68 height 10
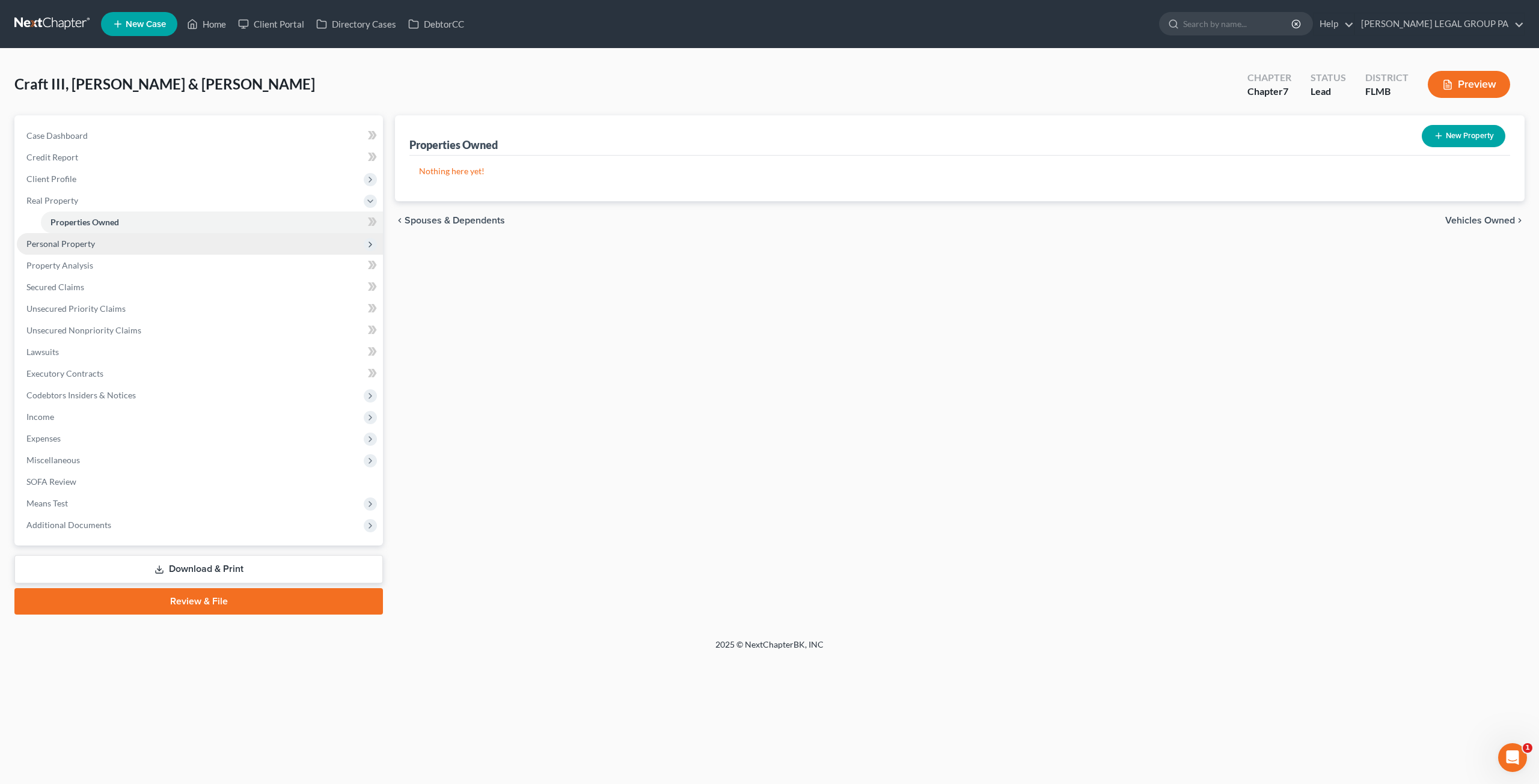
click at [68, 244] on span "Personal Property" at bounding box center [61, 244] width 68 height 10
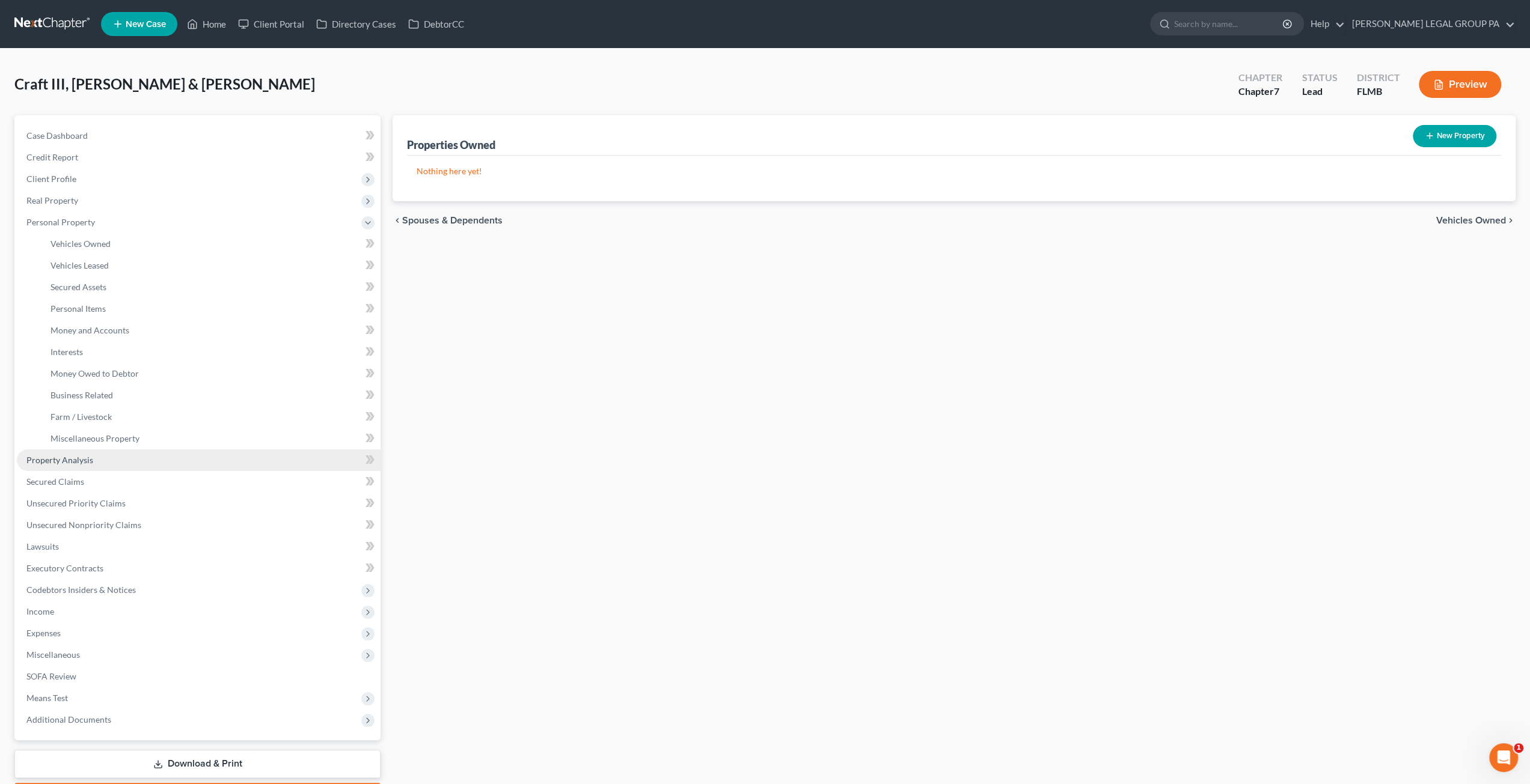
click at [79, 455] on span "Property Analysis" at bounding box center [60, 460] width 67 height 10
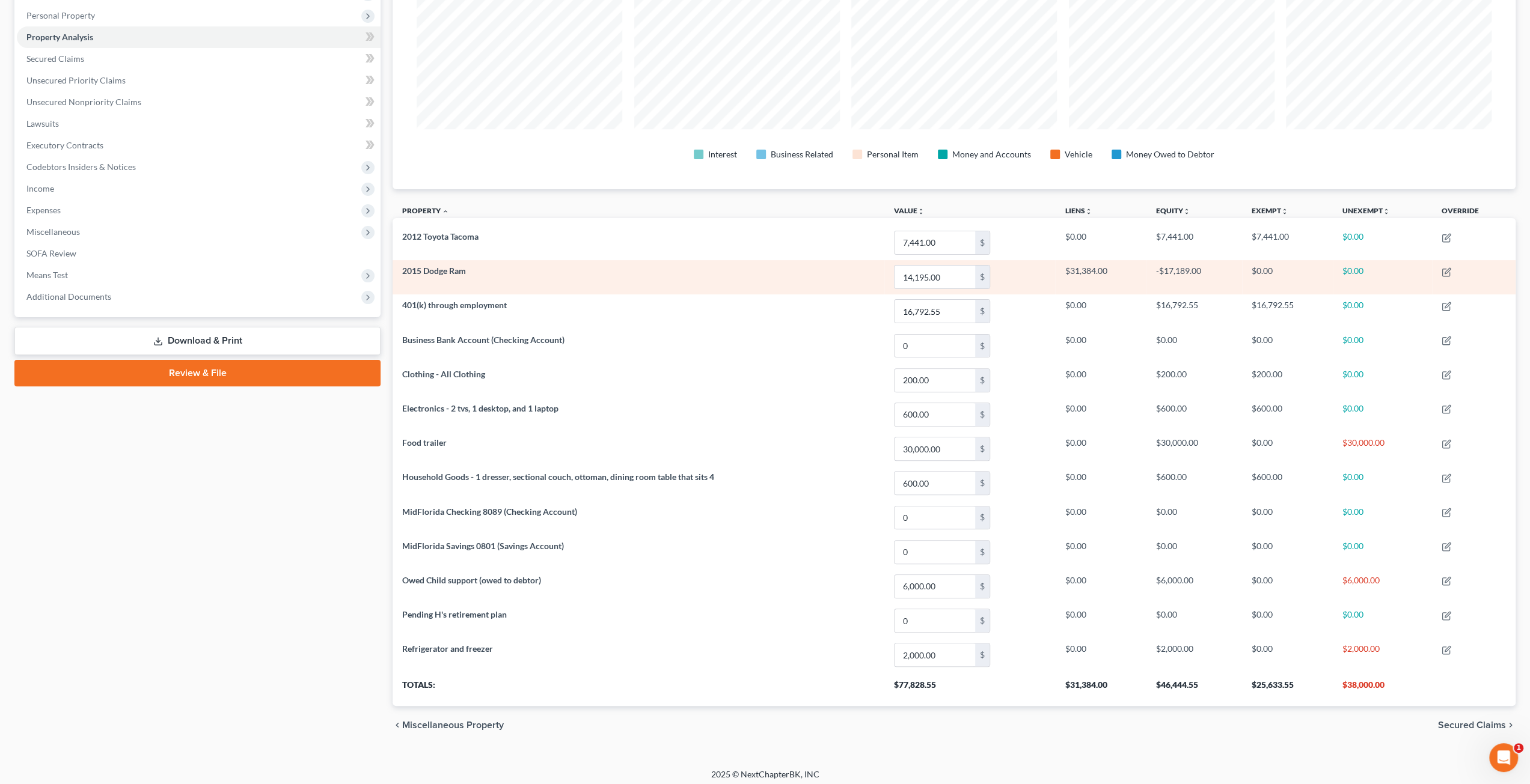
scroll to position [27, 0]
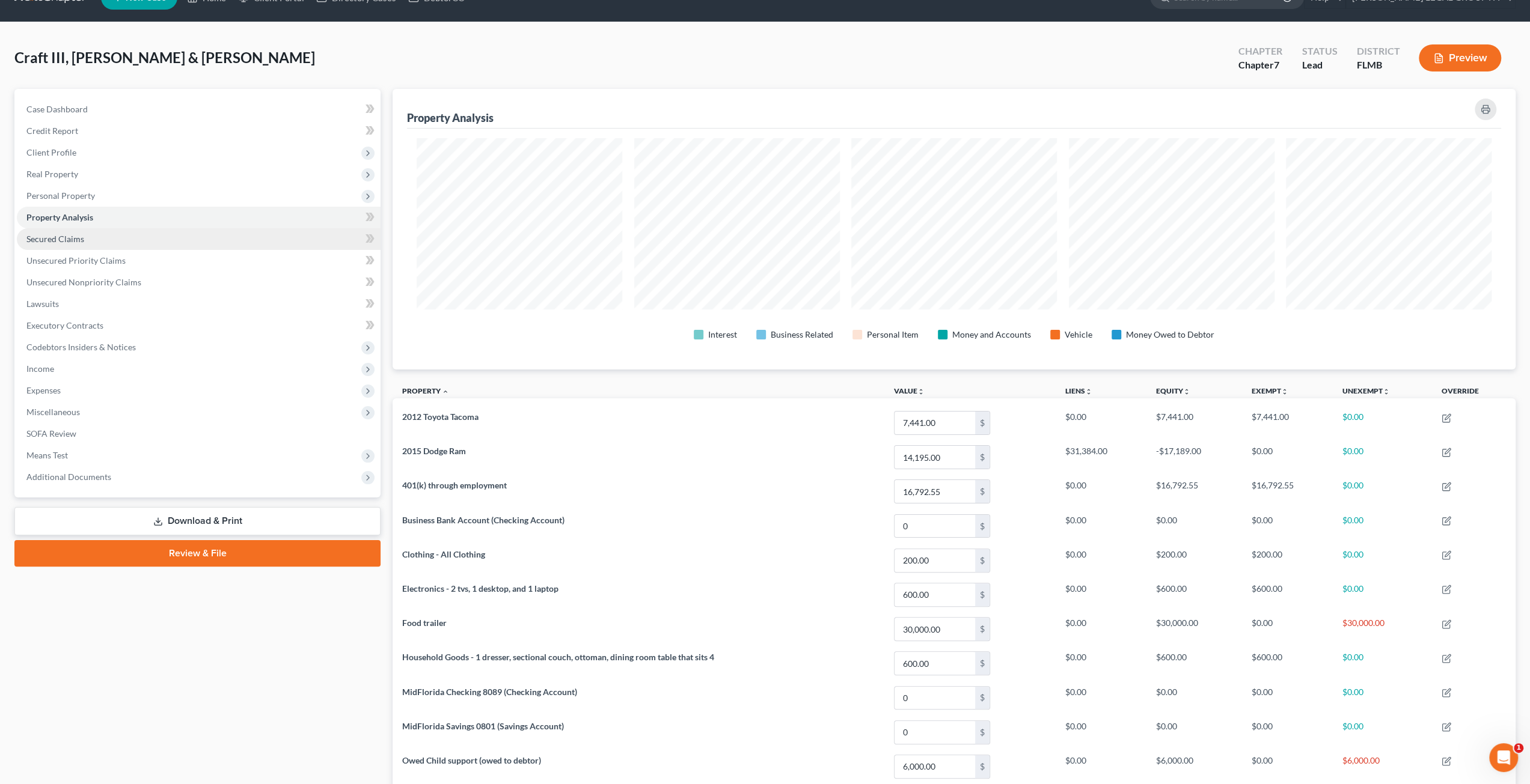
click at [55, 242] on span "Secured Claims" at bounding box center [55, 239] width 58 height 10
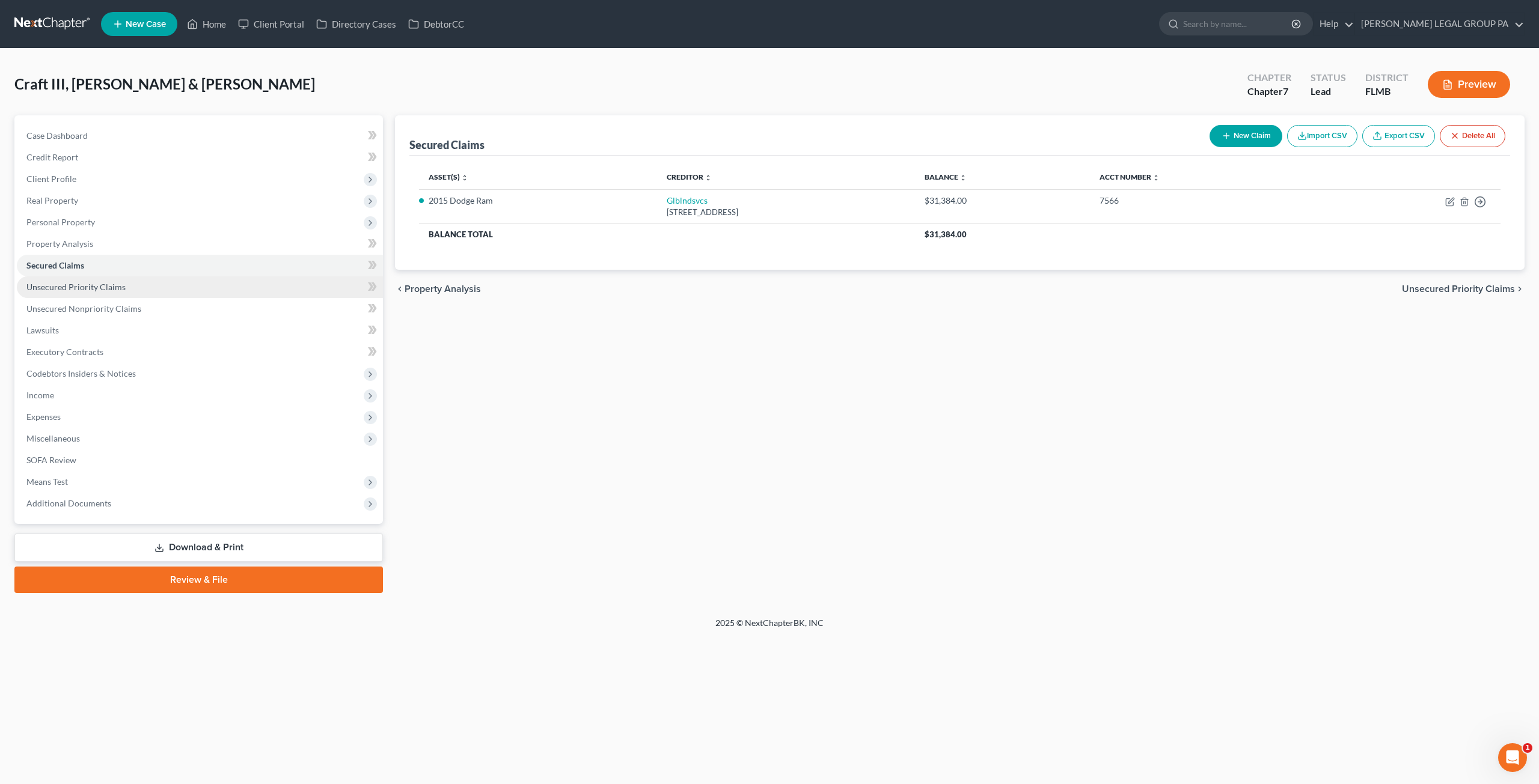
click at [81, 288] on span "Unsecured Priority Claims" at bounding box center [76, 287] width 99 height 10
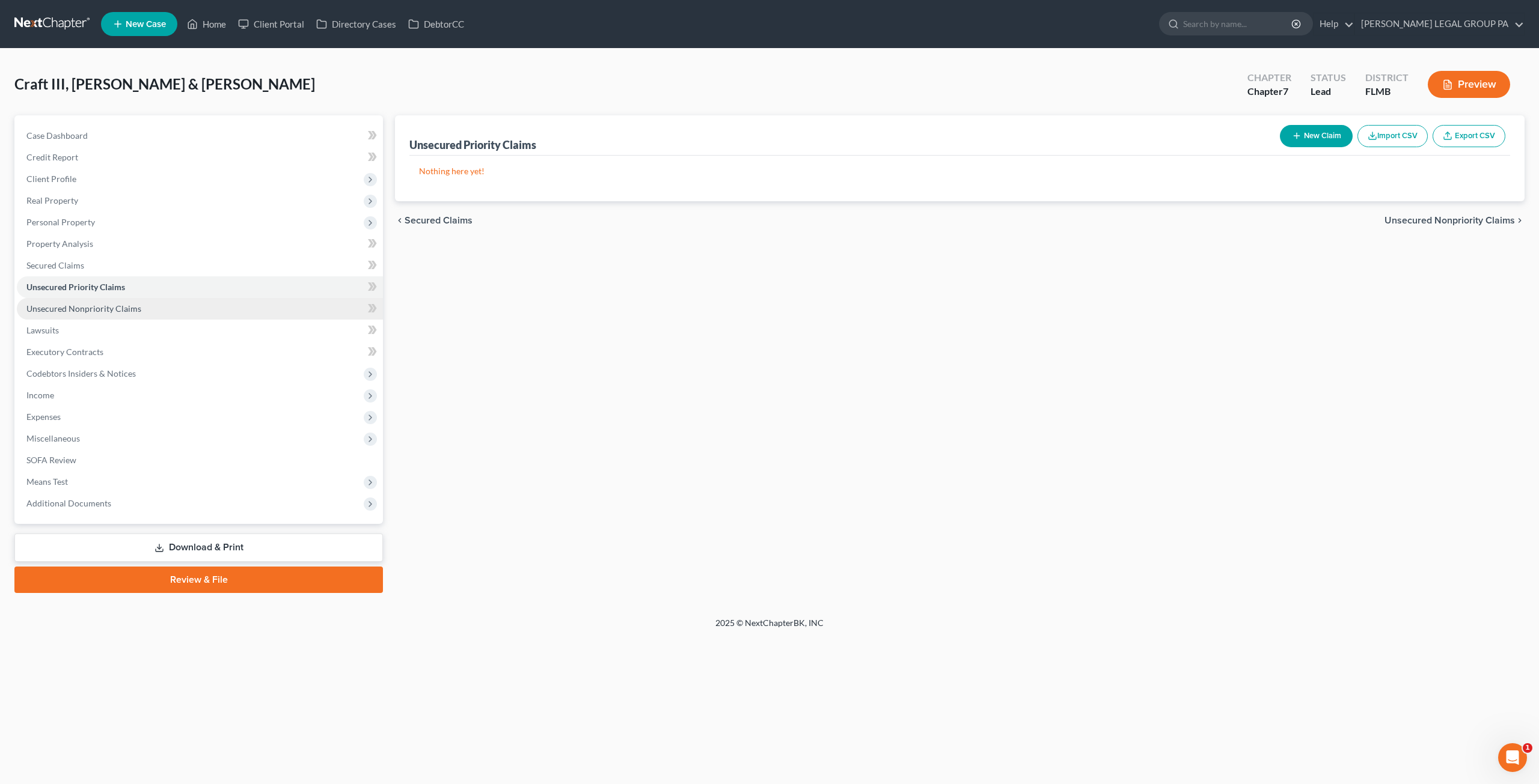
click at [92, 312] on span "Unsecured Nonpriority Claims" at bounding box center [84, 309] width 115 height 10
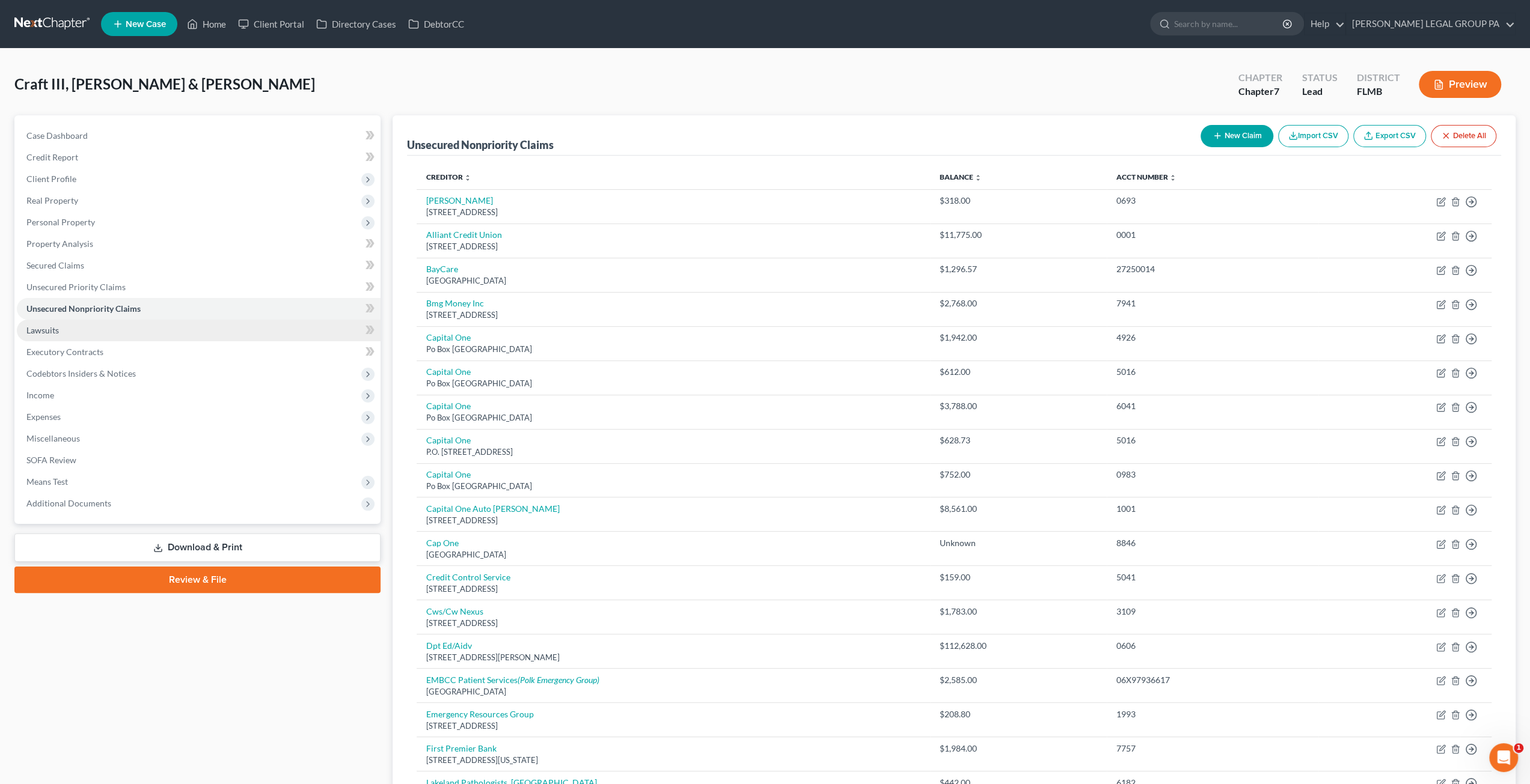
click at [63, 331] on link "Lawsuits" at bounding box center [199, 330] width 364 height 22
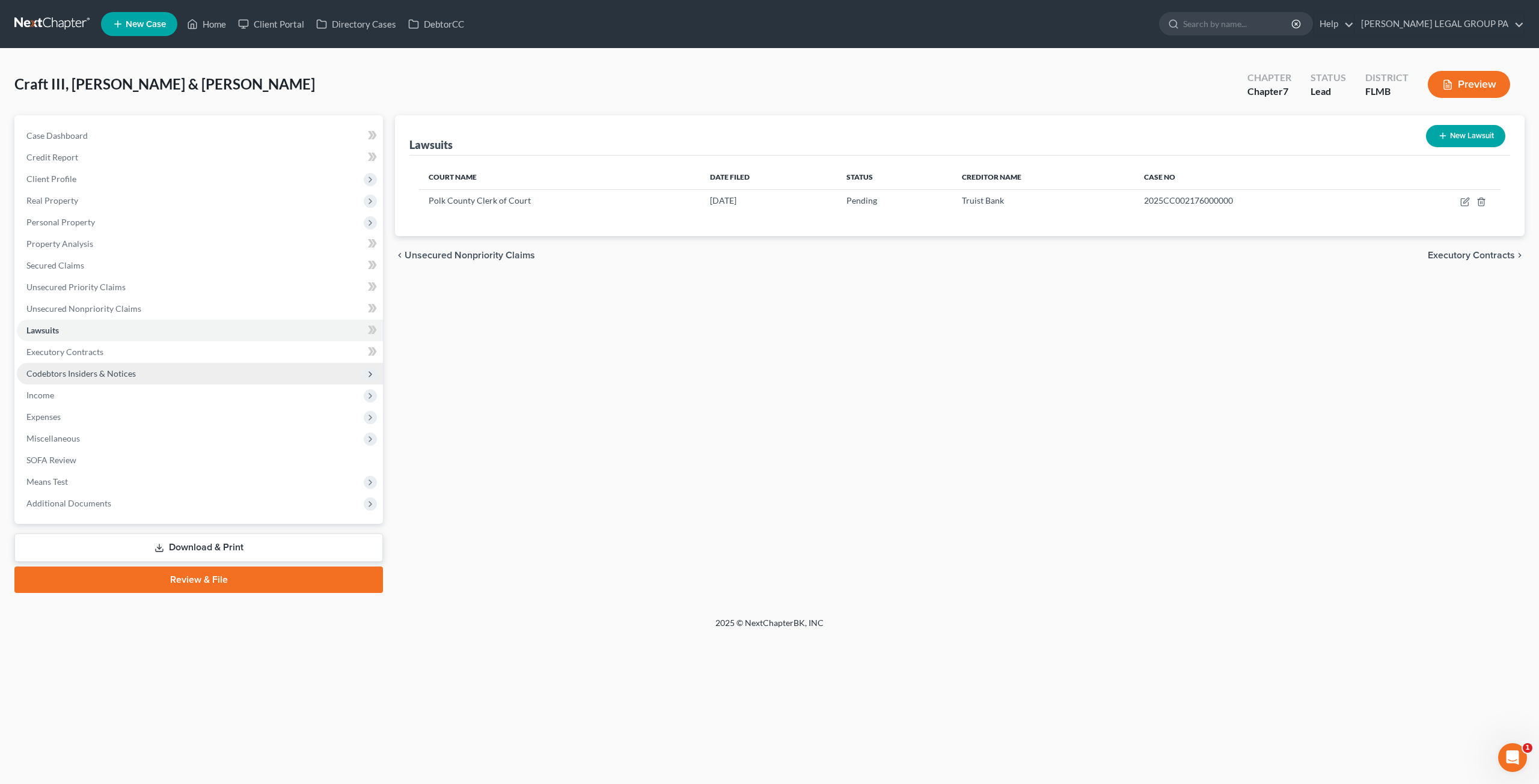
click at [73, 374] on span "Codebtors Insiders & Notices" at bounding box center [81, 374] width 109 height 10
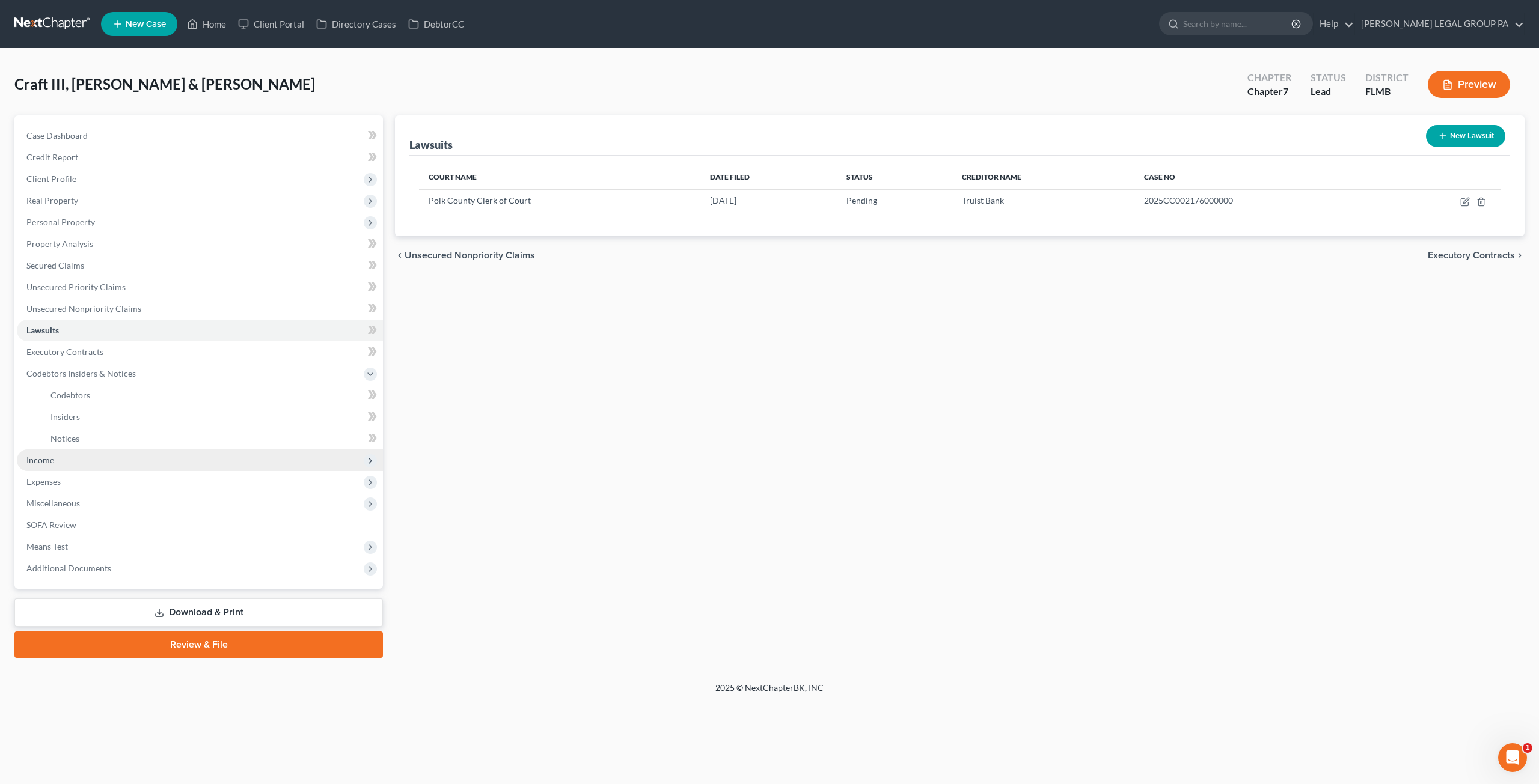
click at [57, 464] on span "Income" at bounding box center [199, 460] width 366 height 22
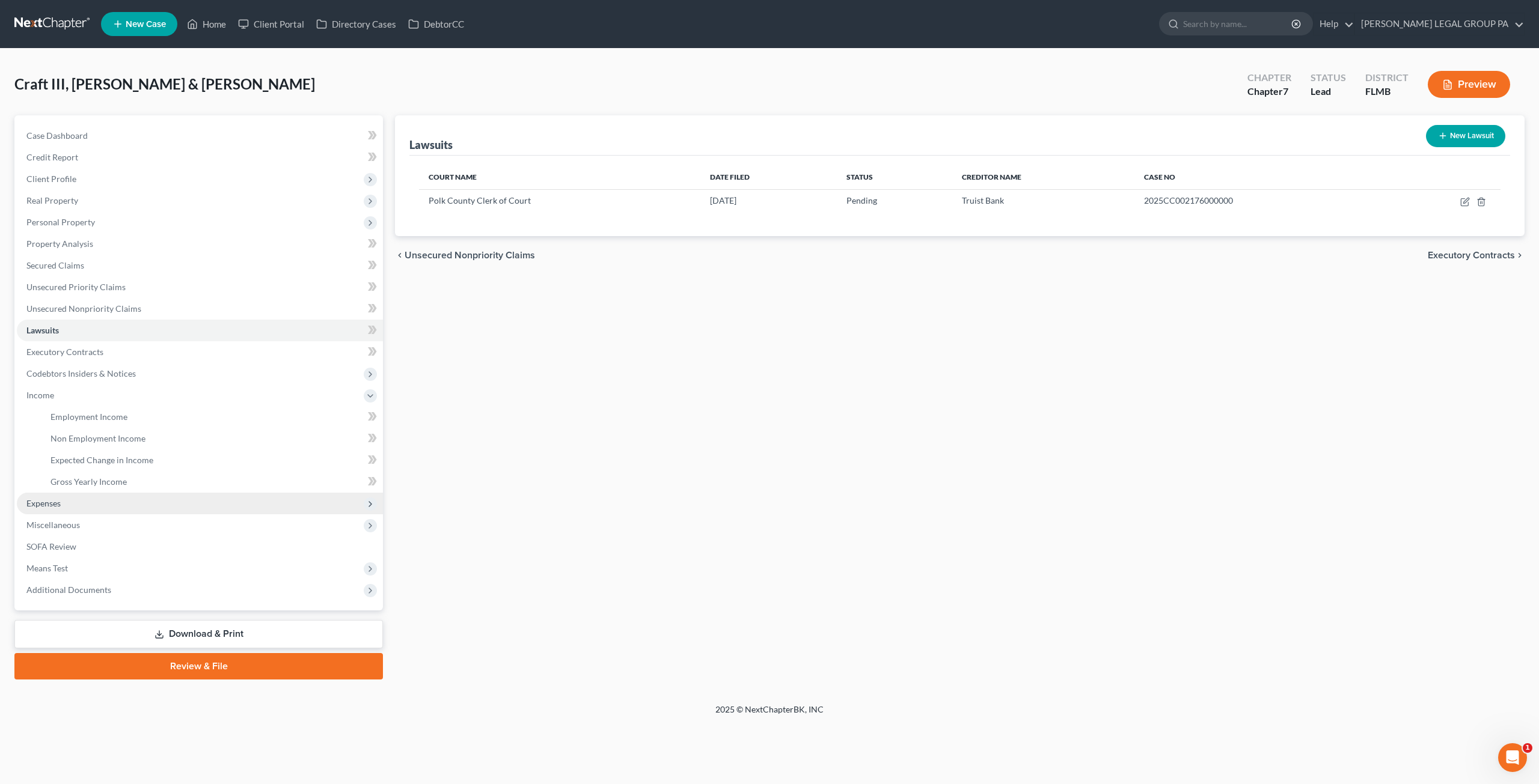
click at [54, 505] on span "Expenses" at bounding box center [43, 503] width 34 height 10
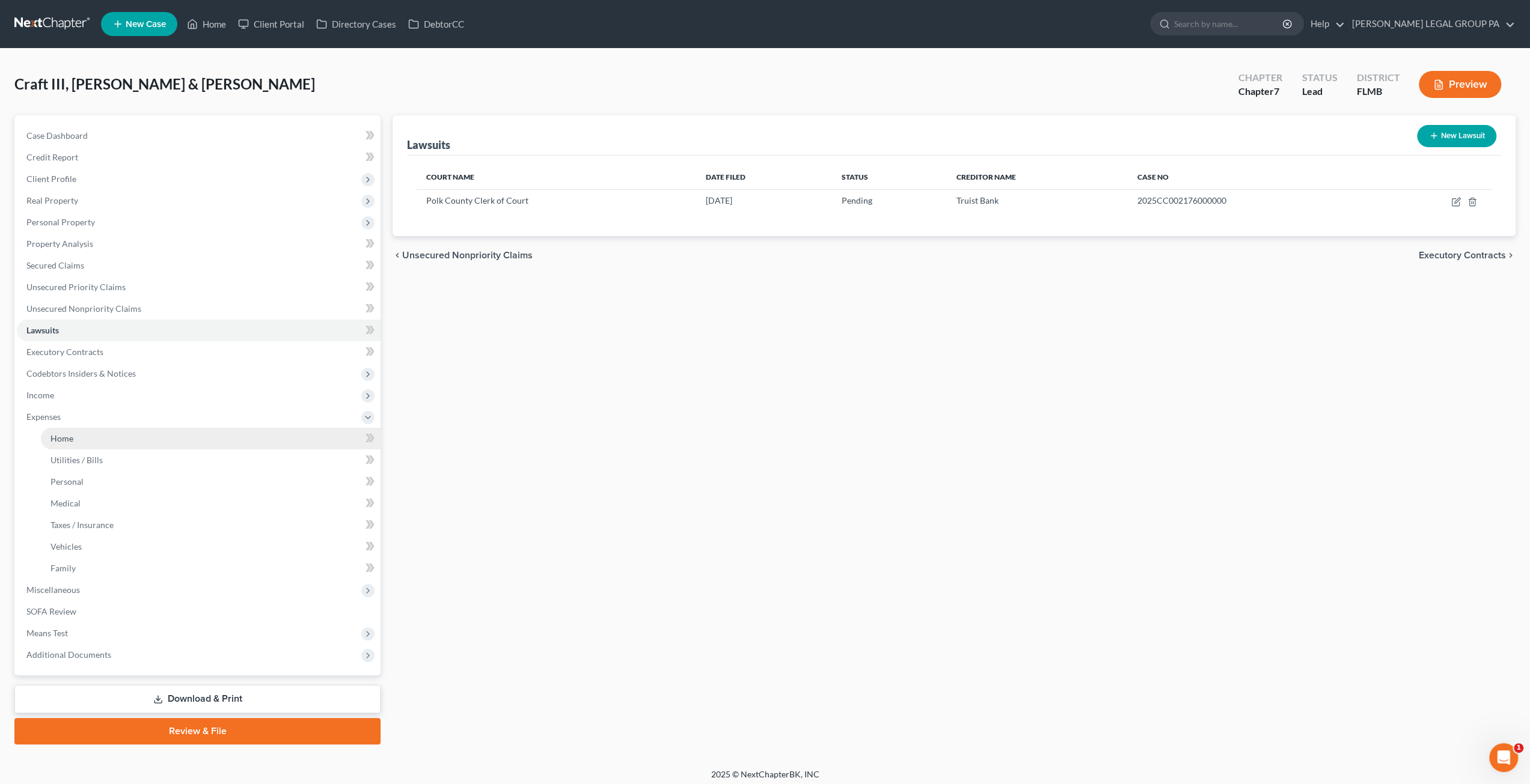
click at [70, 439] on span "Home" at bounding box center [62, 438] width 23 height 10
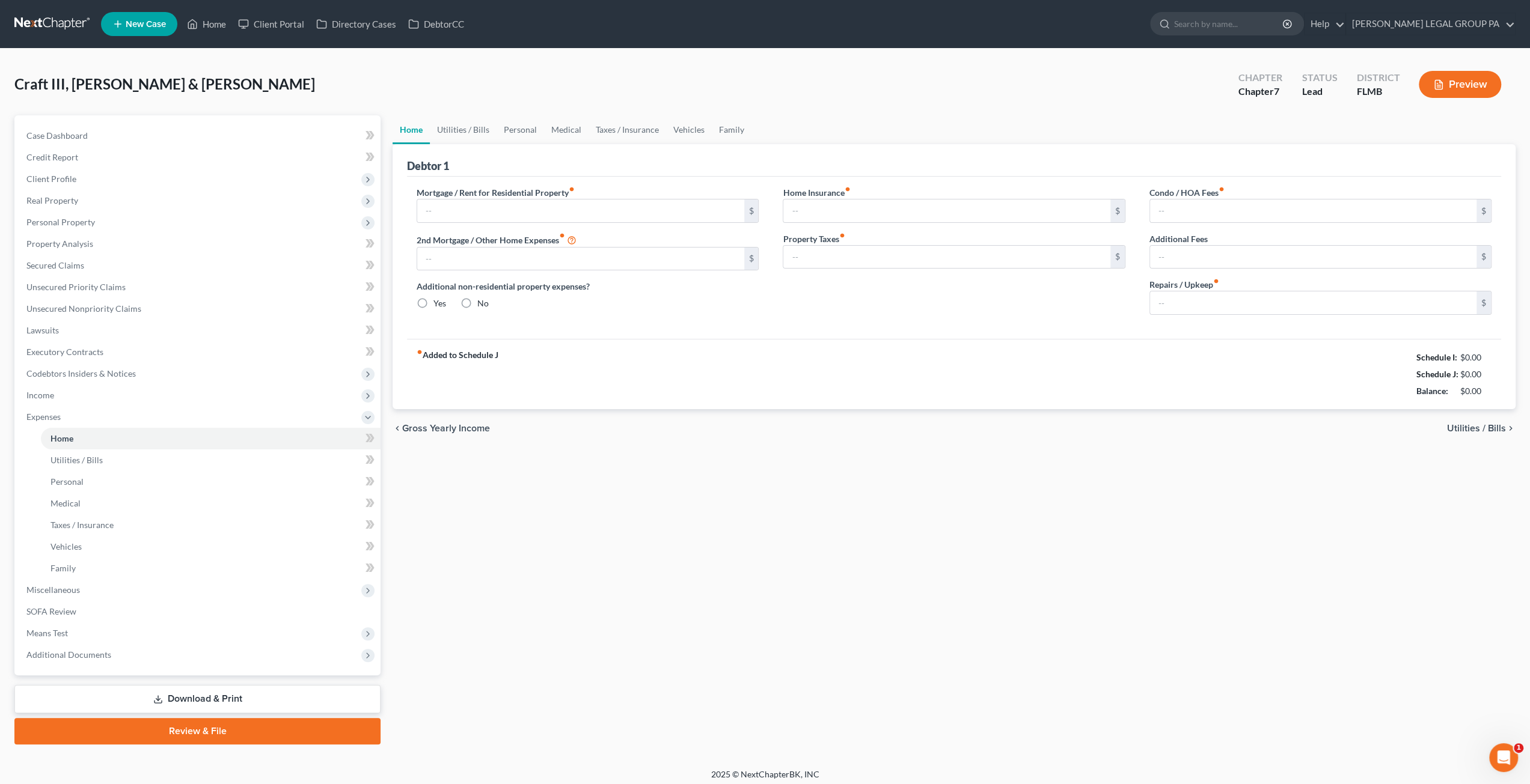
type input "383.00"
type input "0.00"
radio input "true"
type input "0.00"
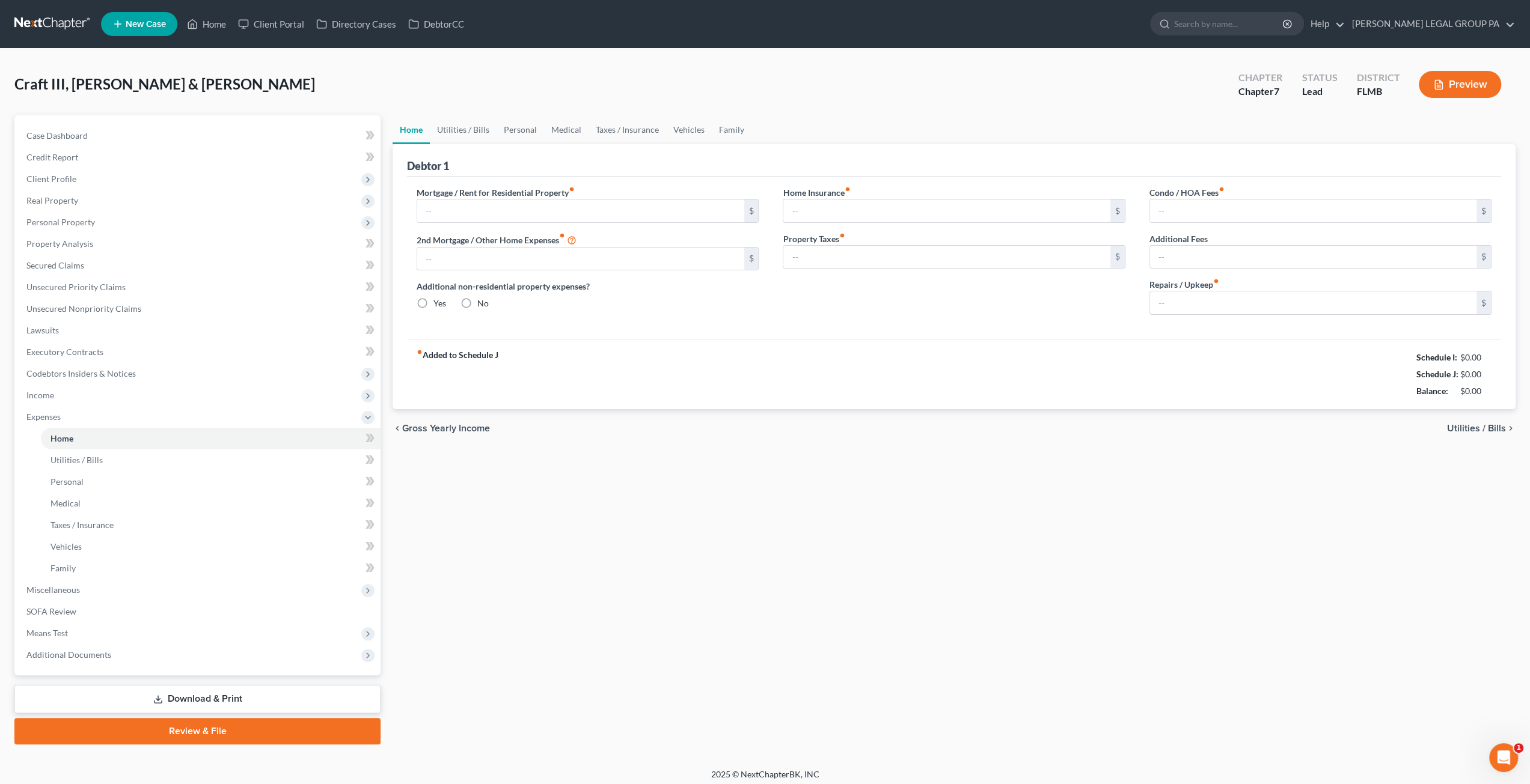
type input "0.00"
type input "200.00"
click at [70, 21] on link at bounding box center [53, 24] width 77 height 22
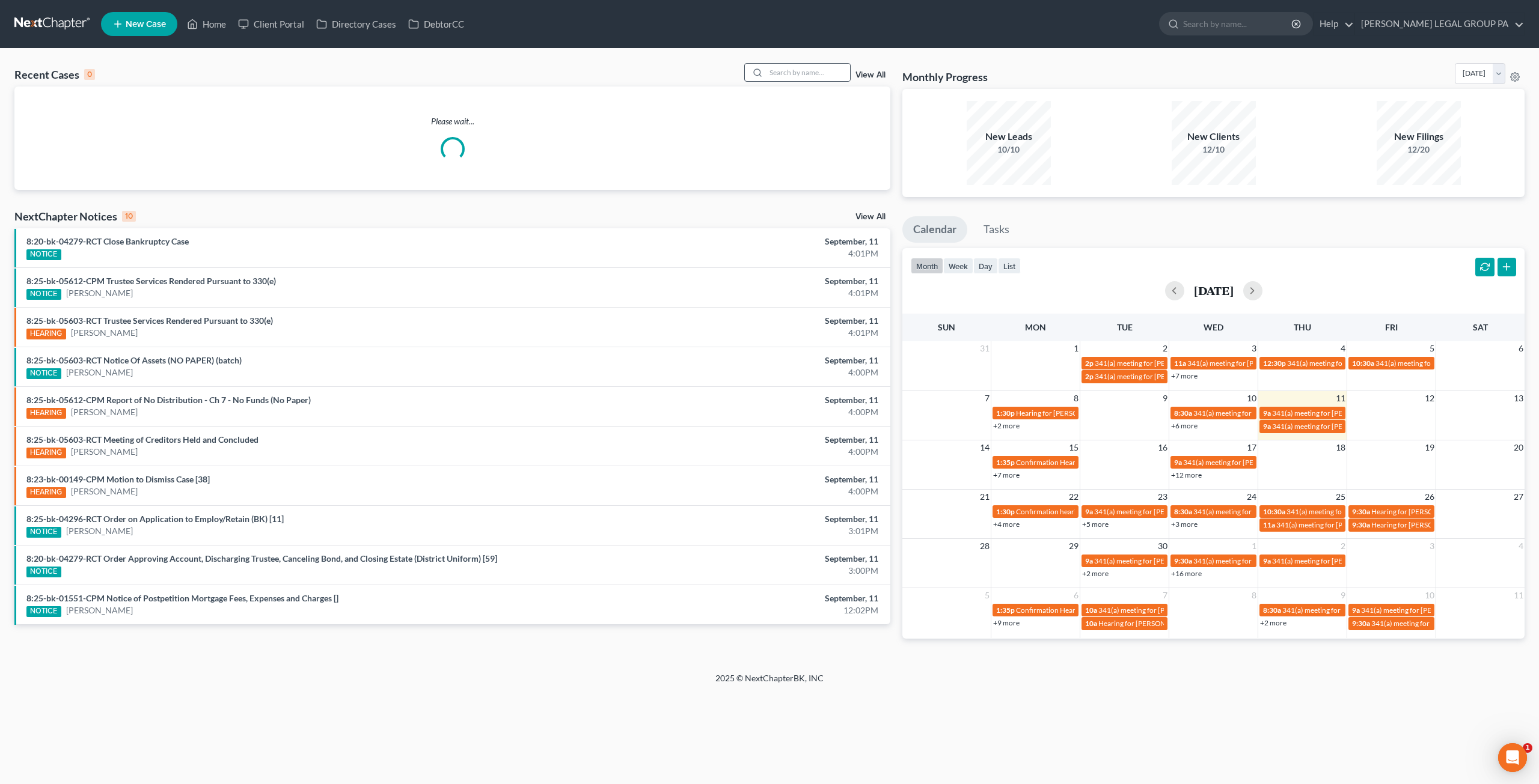
click at [765, 74] on div at bounding box center [756, 72] width 22 height 18
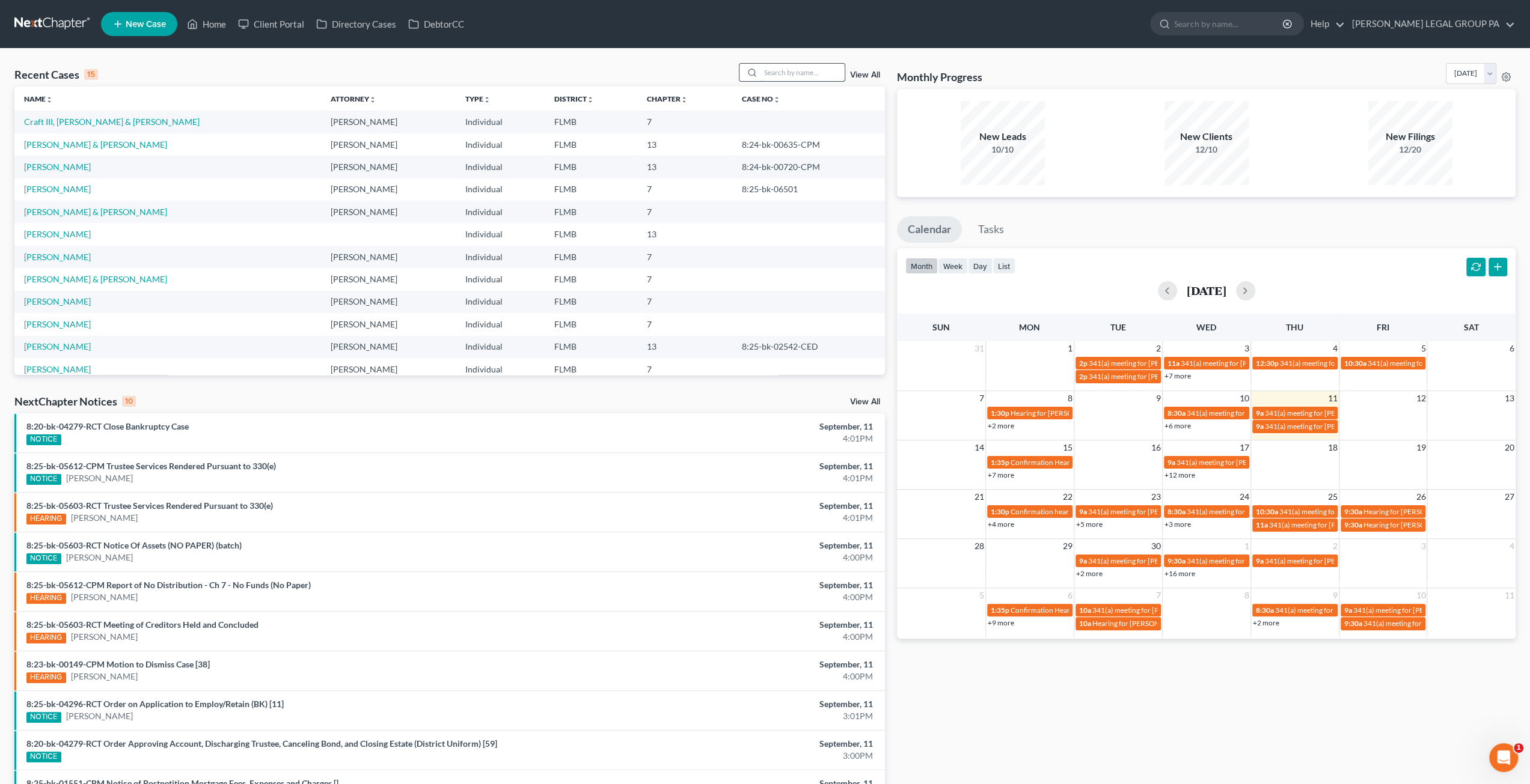
click at [777, 77] on input "search" at bounding box center [802, 72] width 84 height 18
type input "lockward"
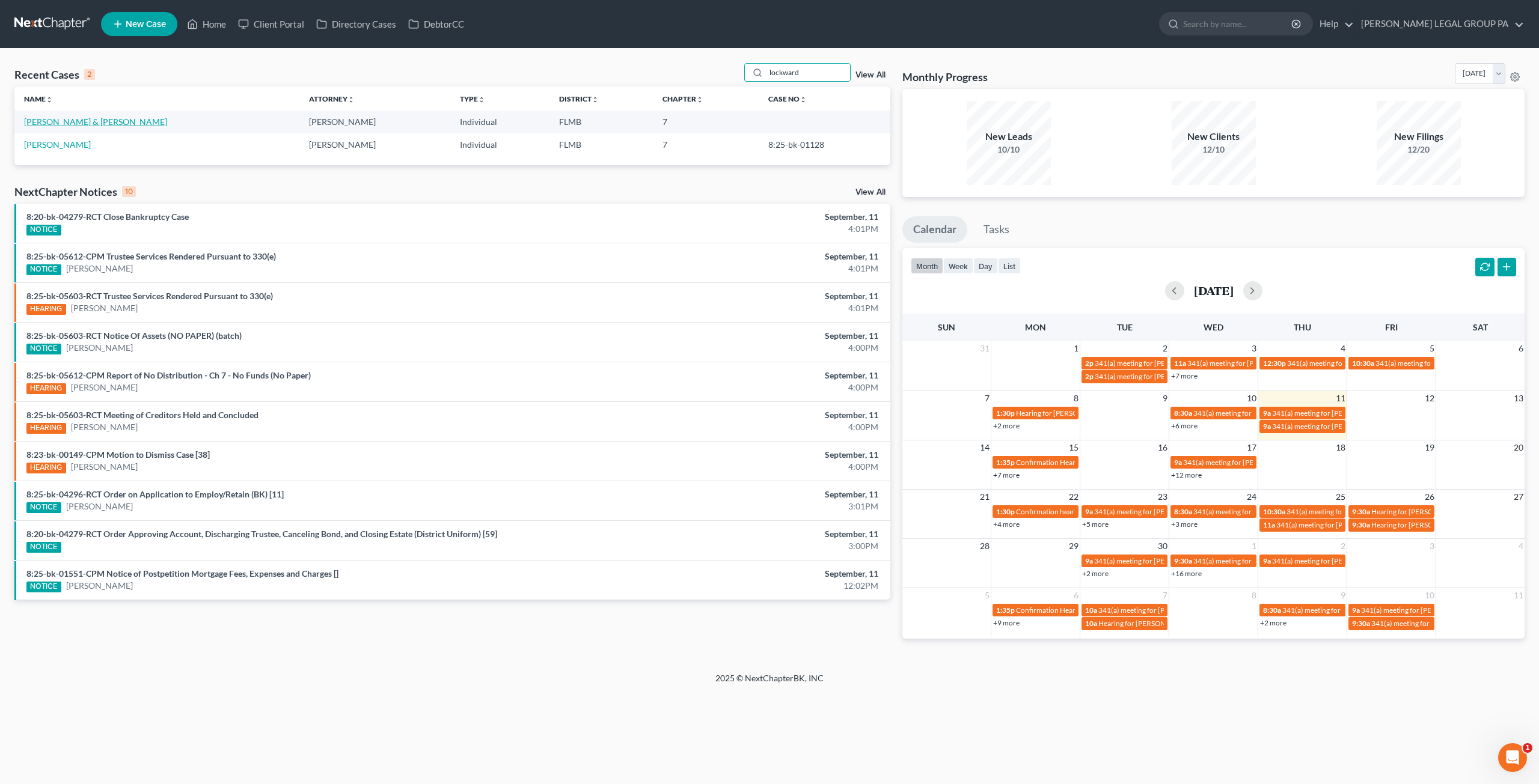
click at [110, 121] on link "[PERSON_NAME] & [PERSON_NAME]" at bounding box center [95, 122] width 143 height 10
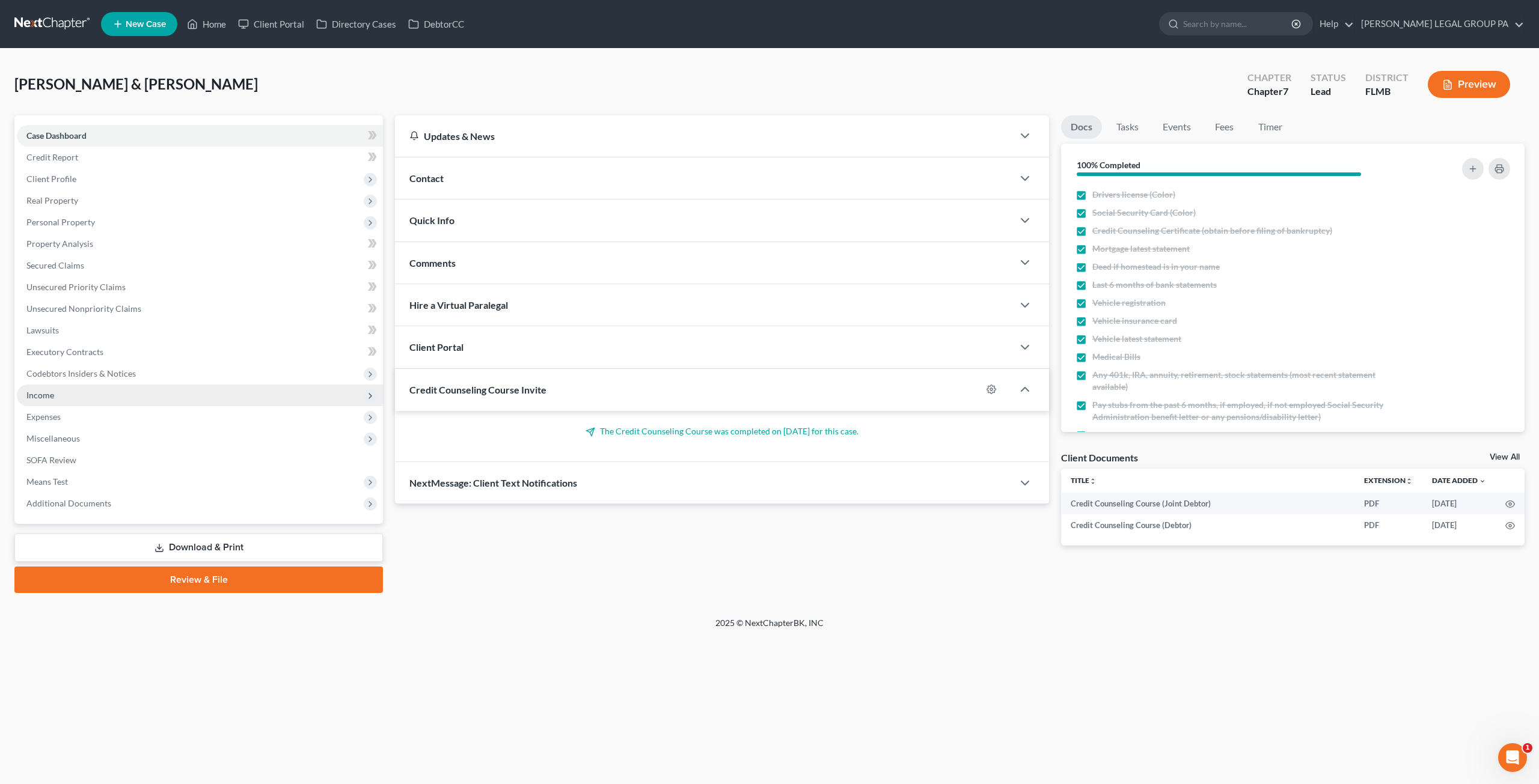
click at [53, 384] on span "Income" at bounding box center [199, 395] width 366 height 22
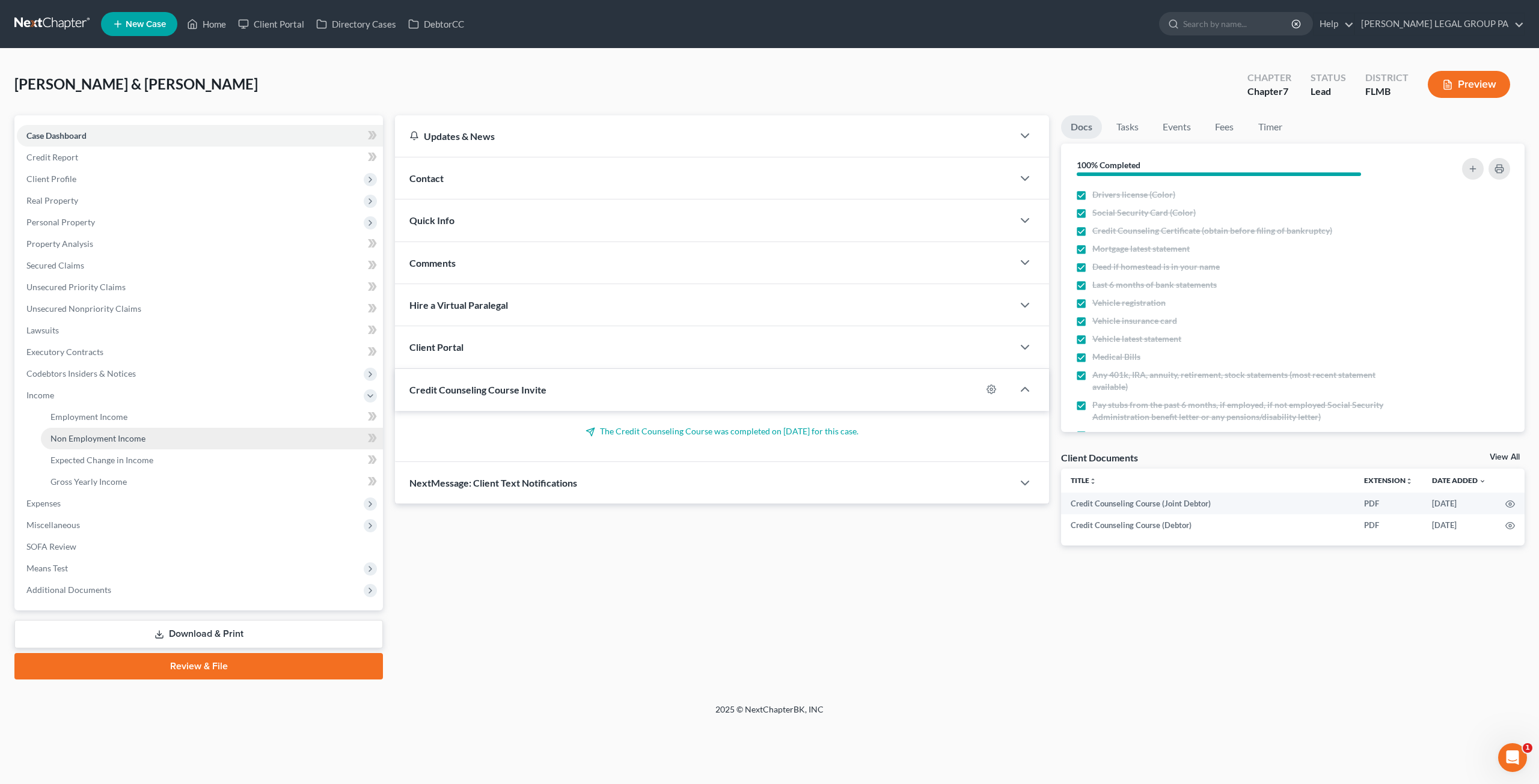
click at [81, 440] on span "Non Employment Income" at bounding box center [98, 438] width 95 height 10
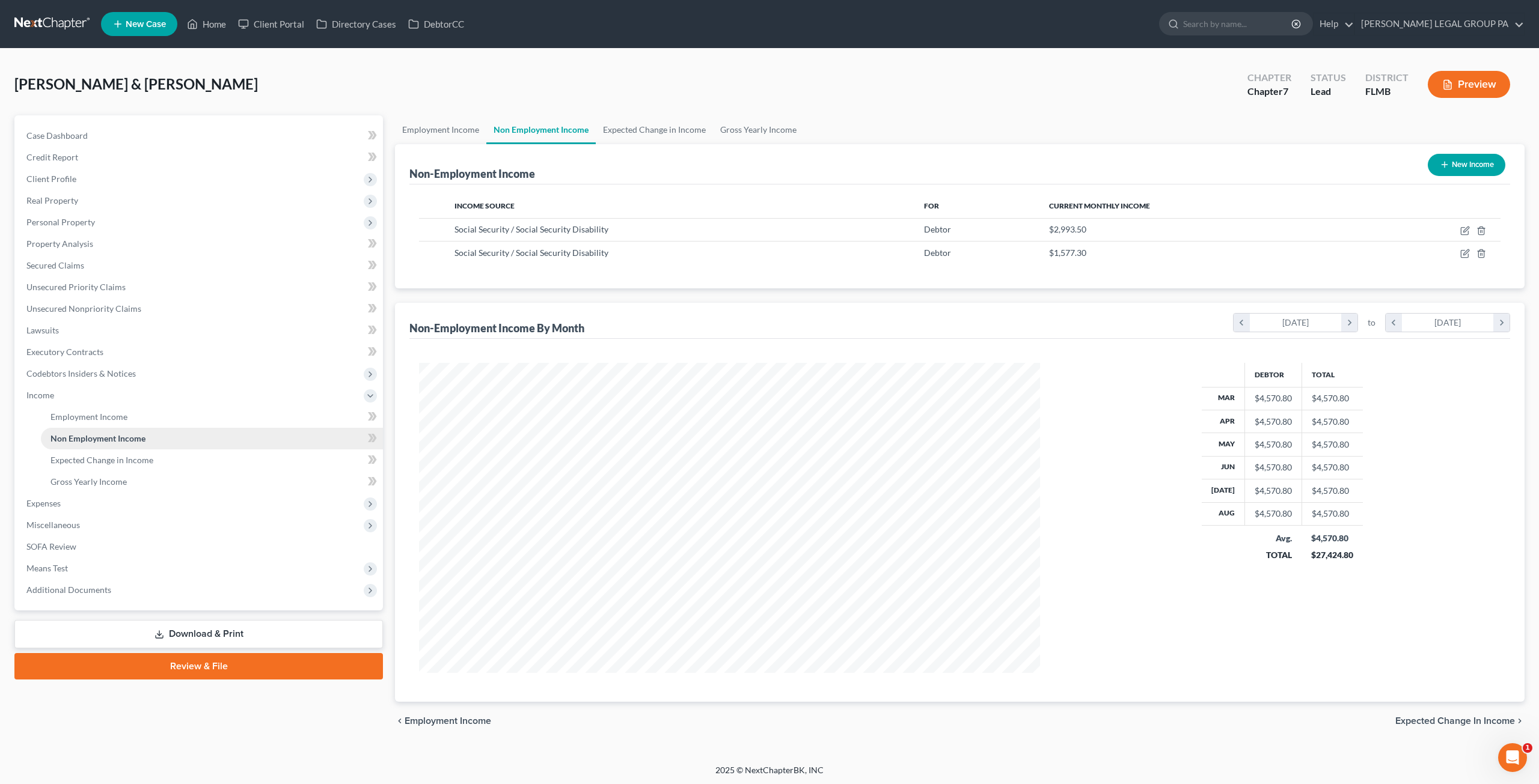
scroll to position [310, 644]
click at [1466, 252] on icon "button" at bounding box center [1465, 254] width 10 height 10
select select "4"
select select "0"
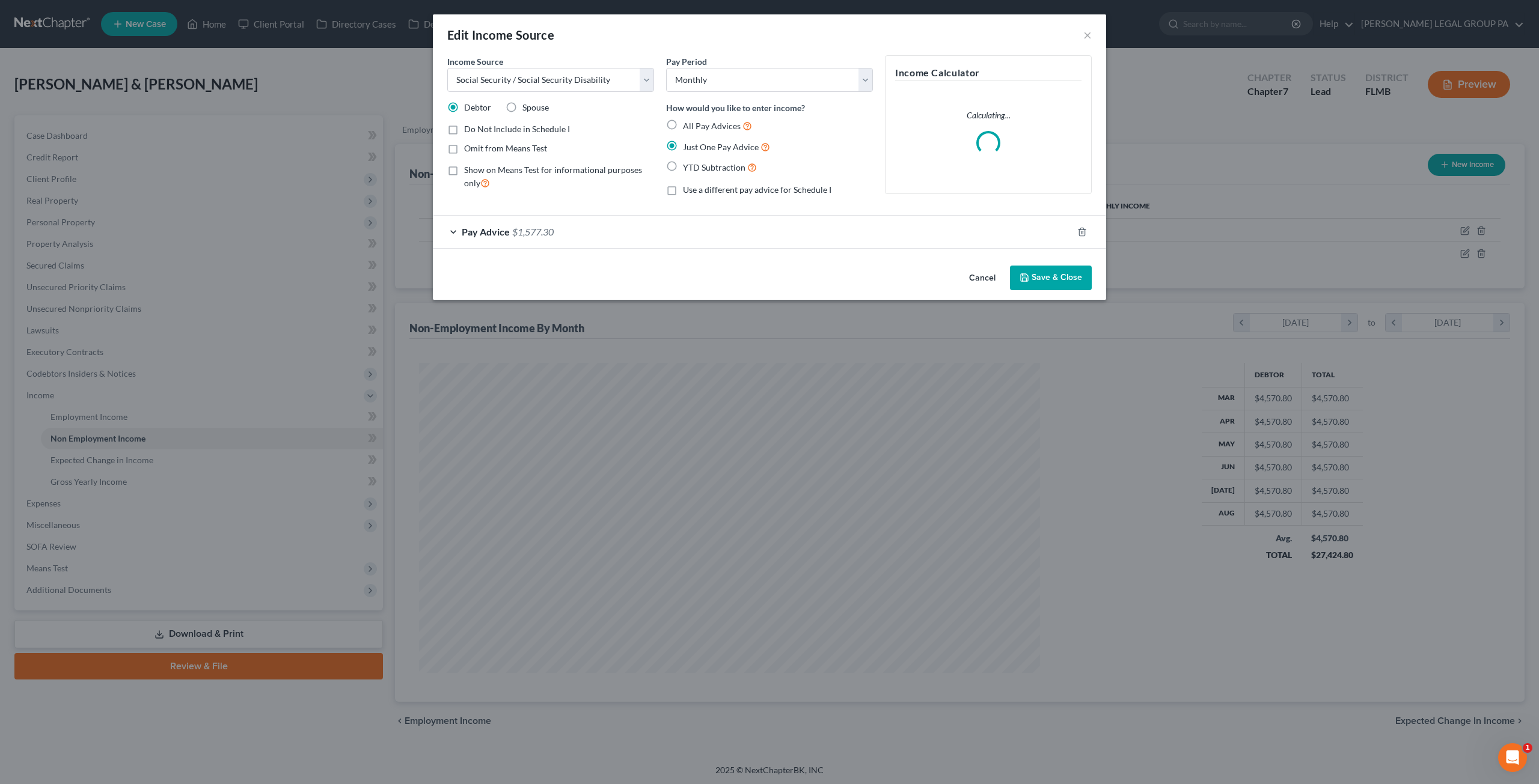
click at [520, 102] on div "Spouse" at bounding box center [527, 108] width 43 height 12
click at [522, 107] on label "Spouse" at bounding box center [536, 108] width 27 height 12
click at [527, 107] on input "Spouse" at bounding box center [531, 105] width 8 height 8
radio input "true"
click at [1029, 276] on icon "button" at bounding box center [1024, 278] width 10 height 10
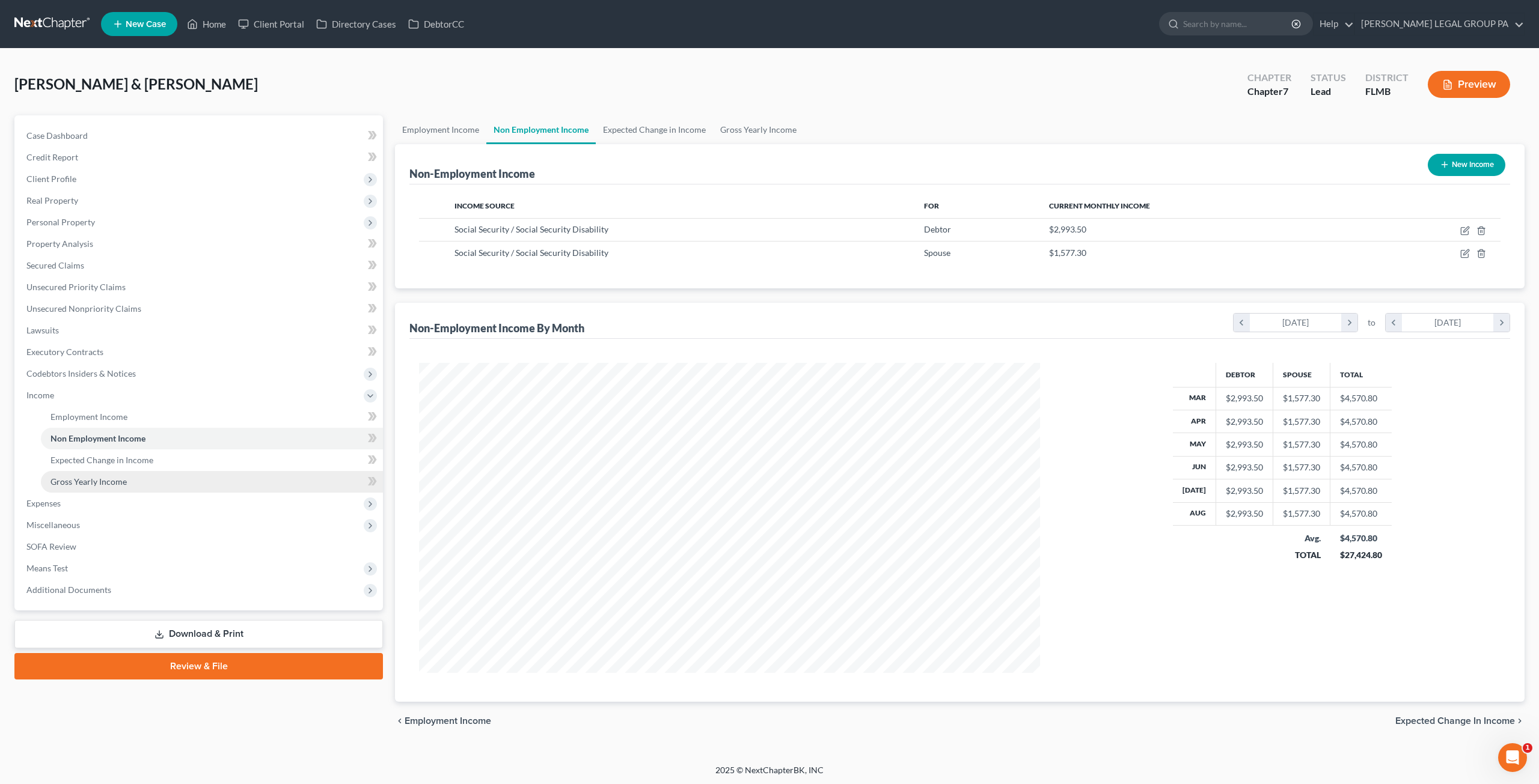
click at [96, 480] on span "Gross Yearly Income" at bounding box center [89, 481] width 77 height 10
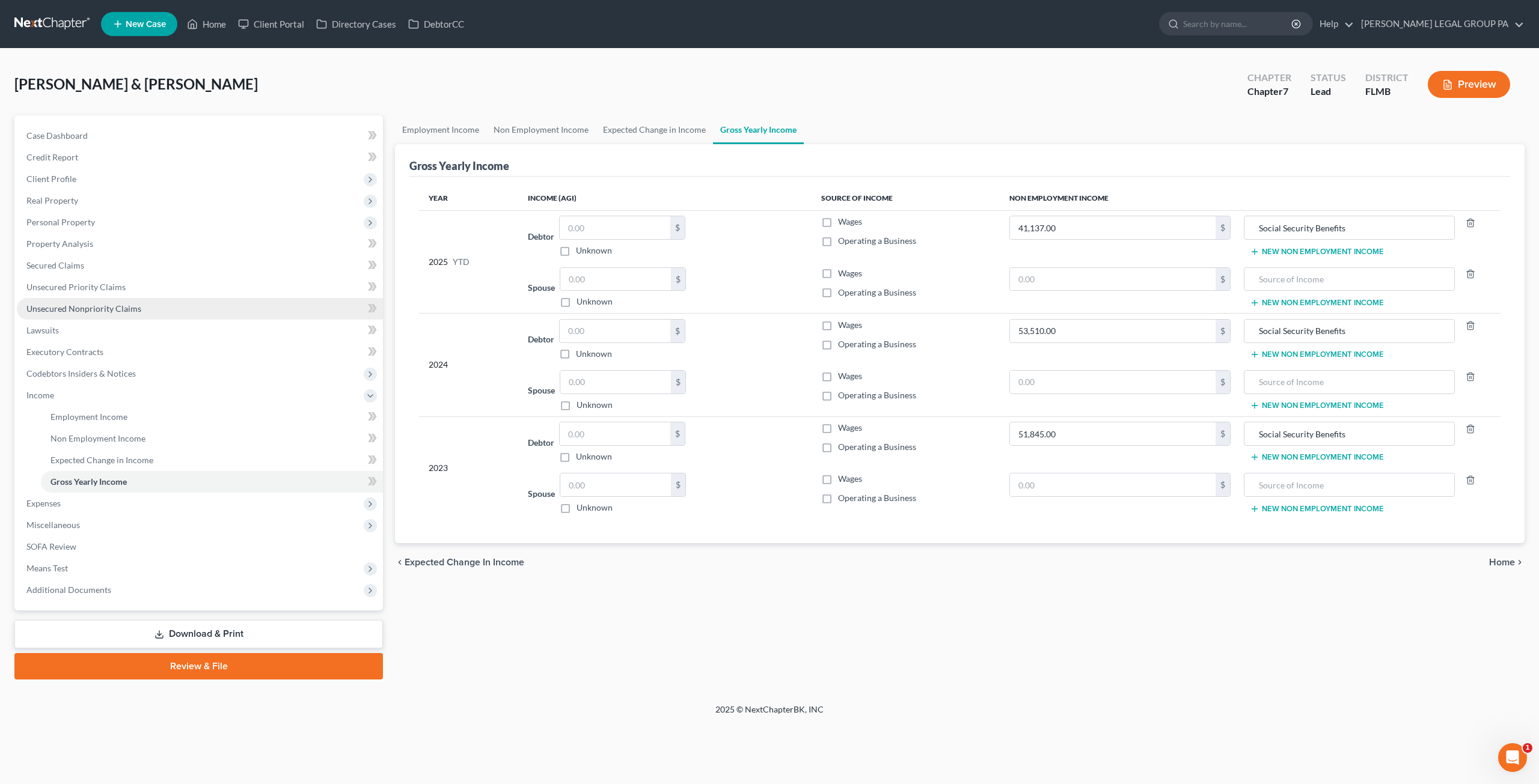
click at [117, 309] on span "Unsecured Nonpriority Claims" at bounding box center [84, 309] width 115 height 10
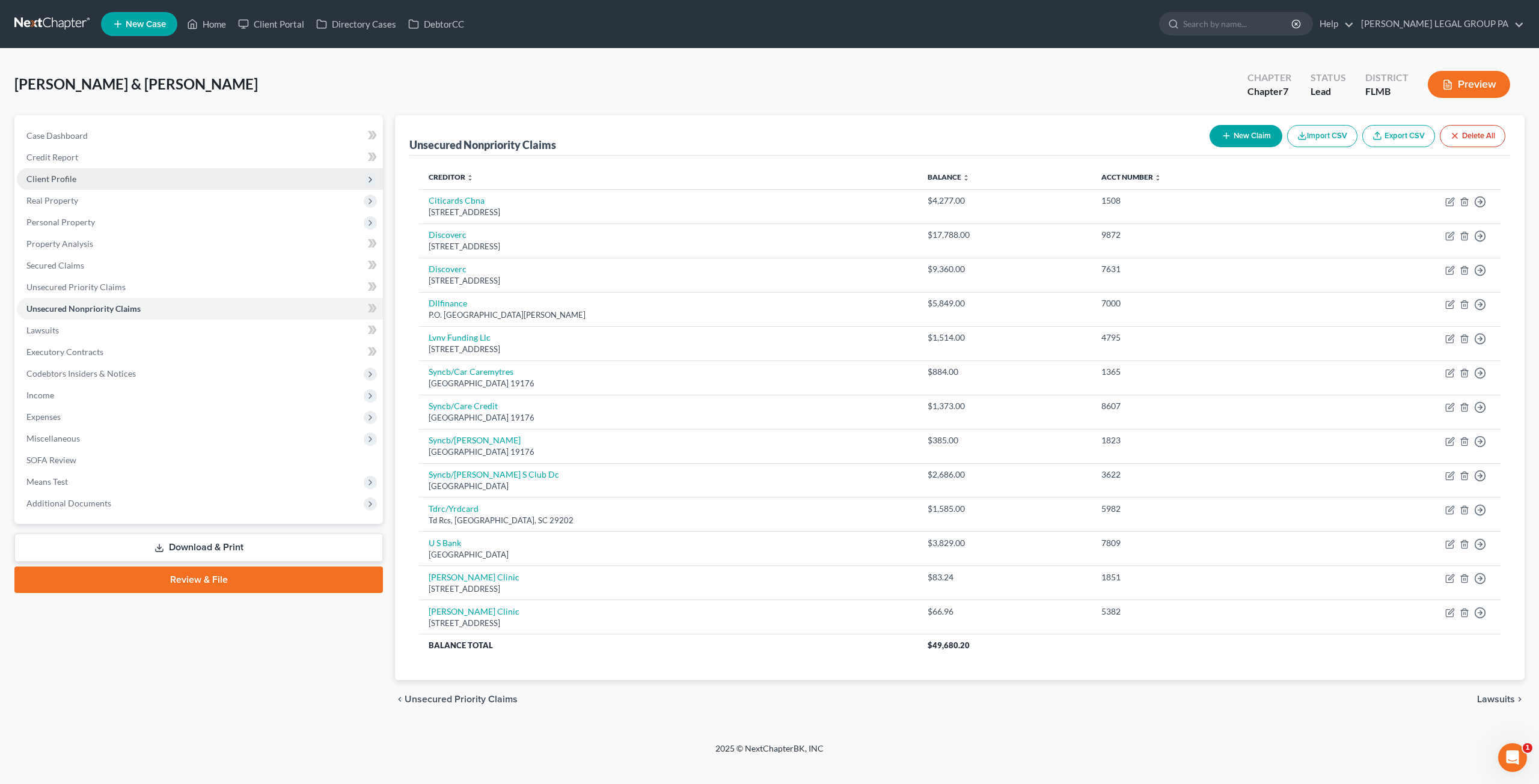
click at [109, 178] on span "Client Profile" at bounding box center [199, 179] width 366 height 22
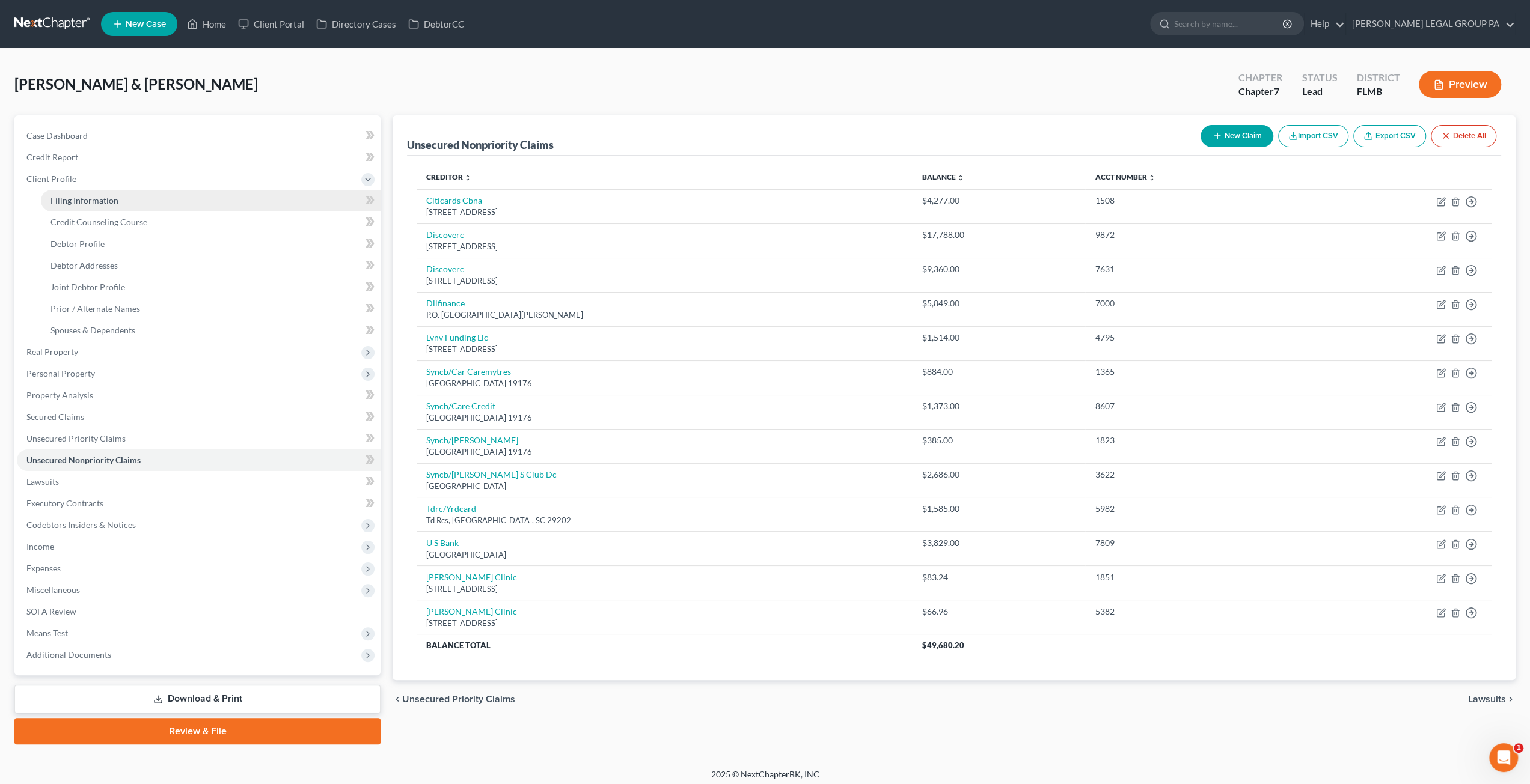
click at [102, 197] on span "Filing Information" at bounding box center [84, 200] width 68 height 10
select select "1"
select select "0"
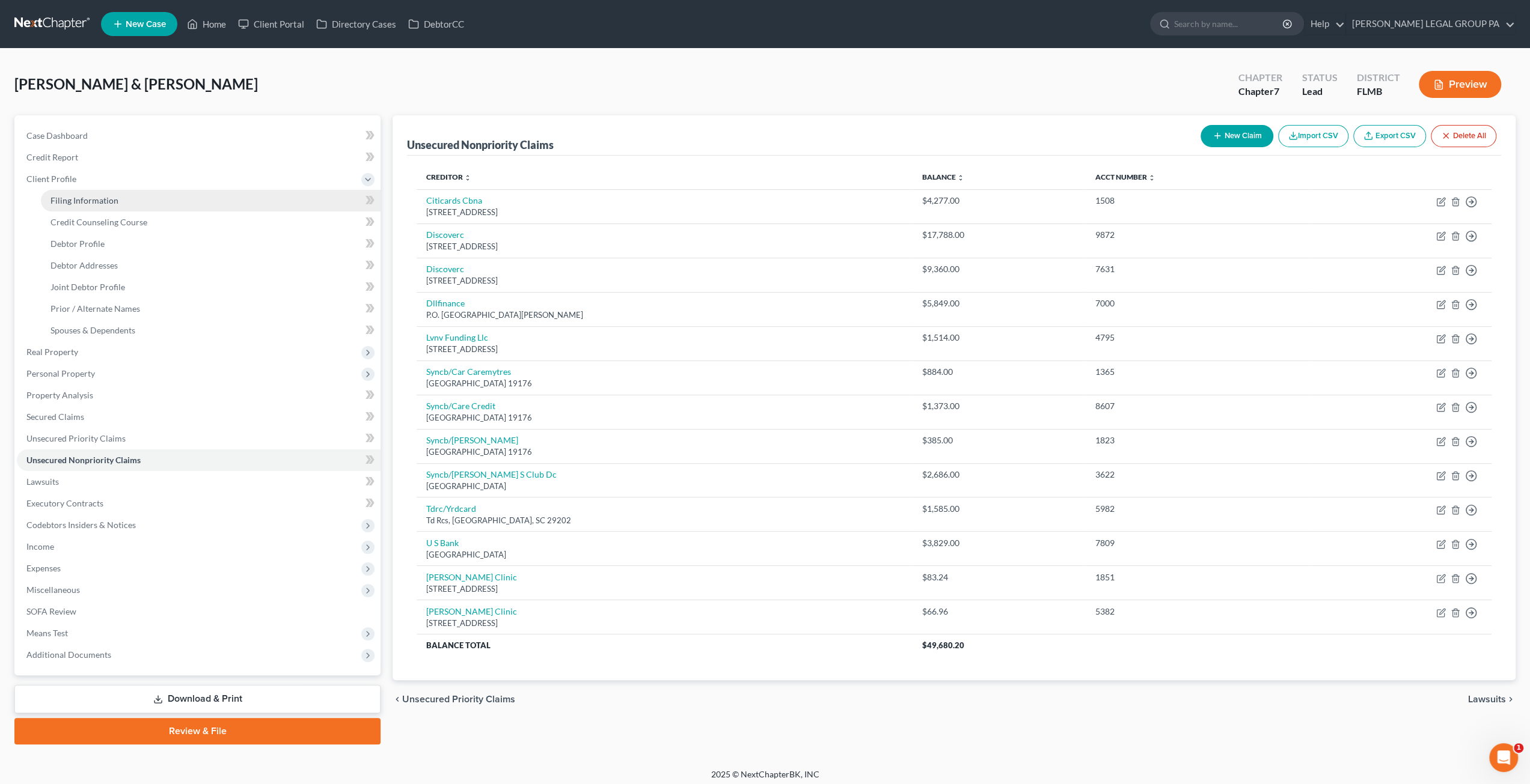
select select "9"
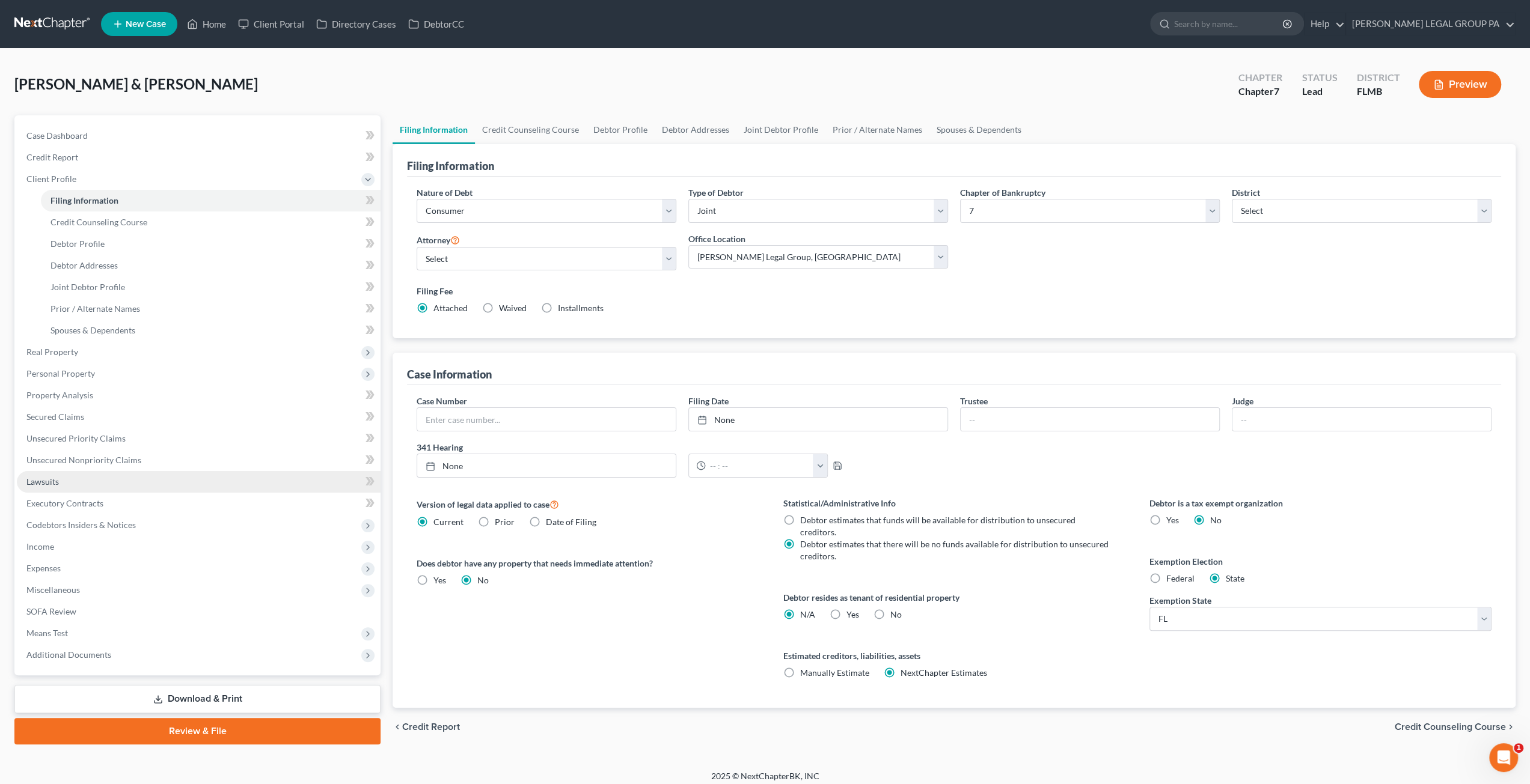
click at [56, 479] on span "Lawsuits" at bounding box center [43, 481] width 33 height 10
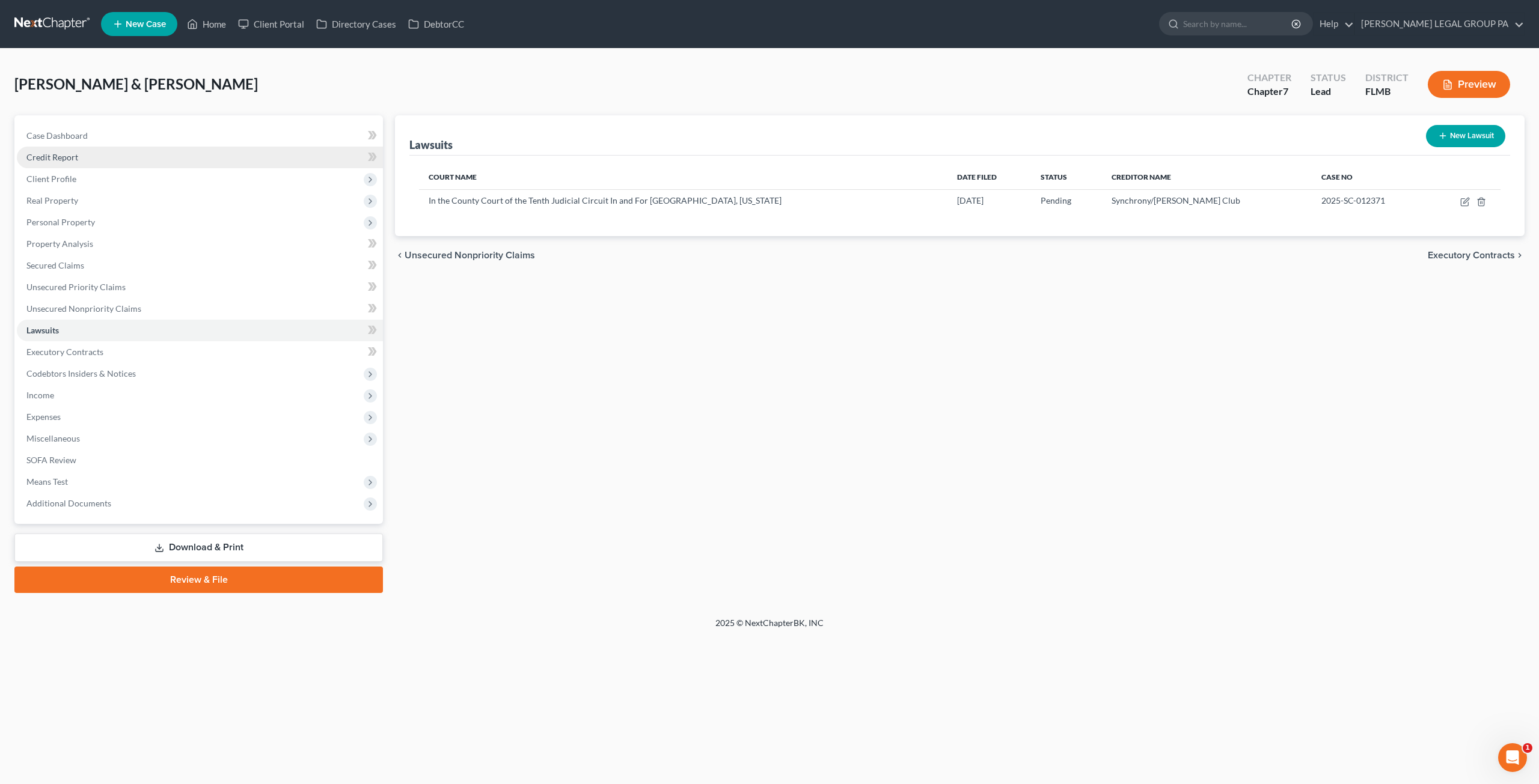
click at [51, 155] on span "Credit Report" at bounding box center [53, 157] width 52 height 10
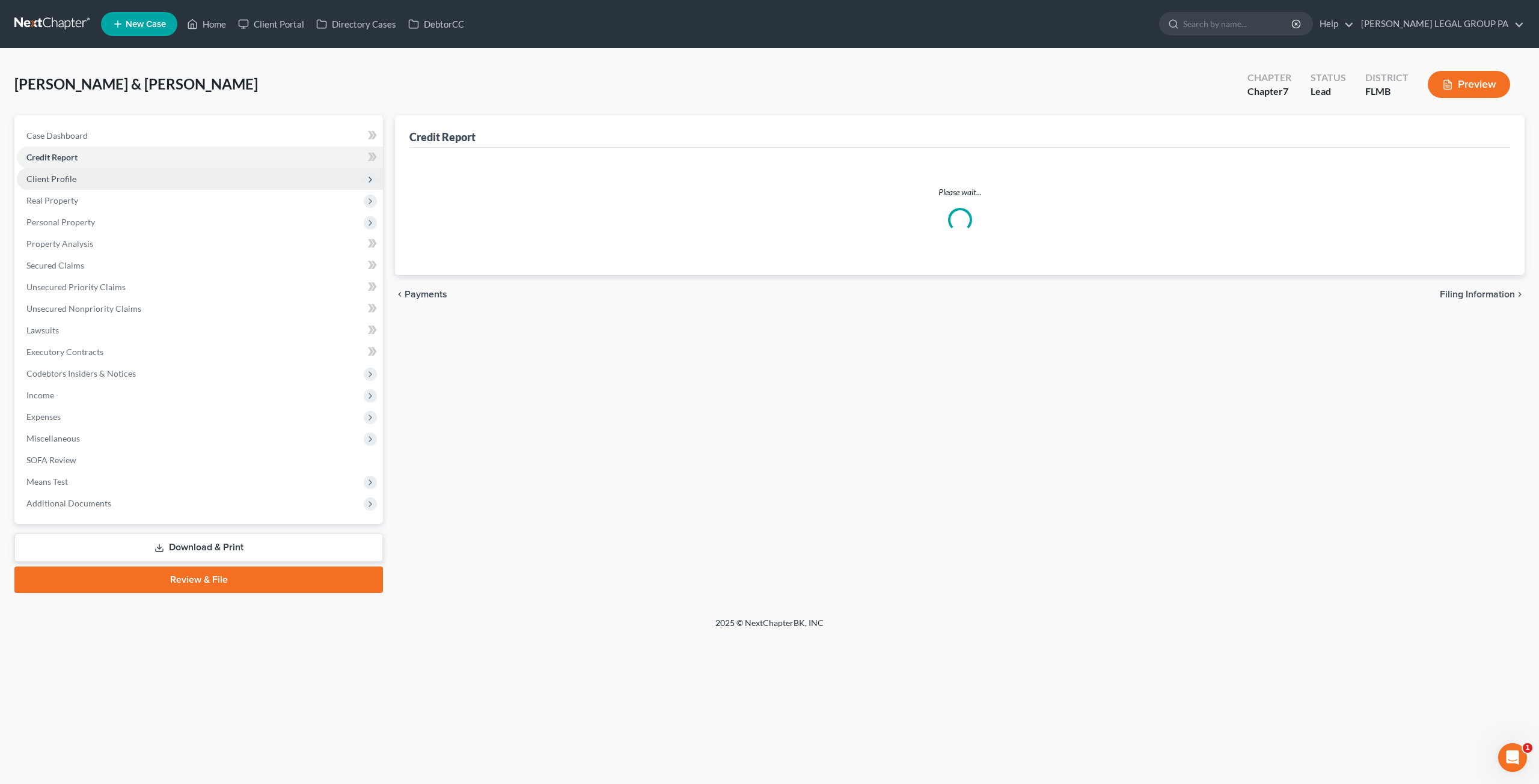
click at [68, 181] on span "Client Profile" at bounding box center [52, 178] width 50 height 10
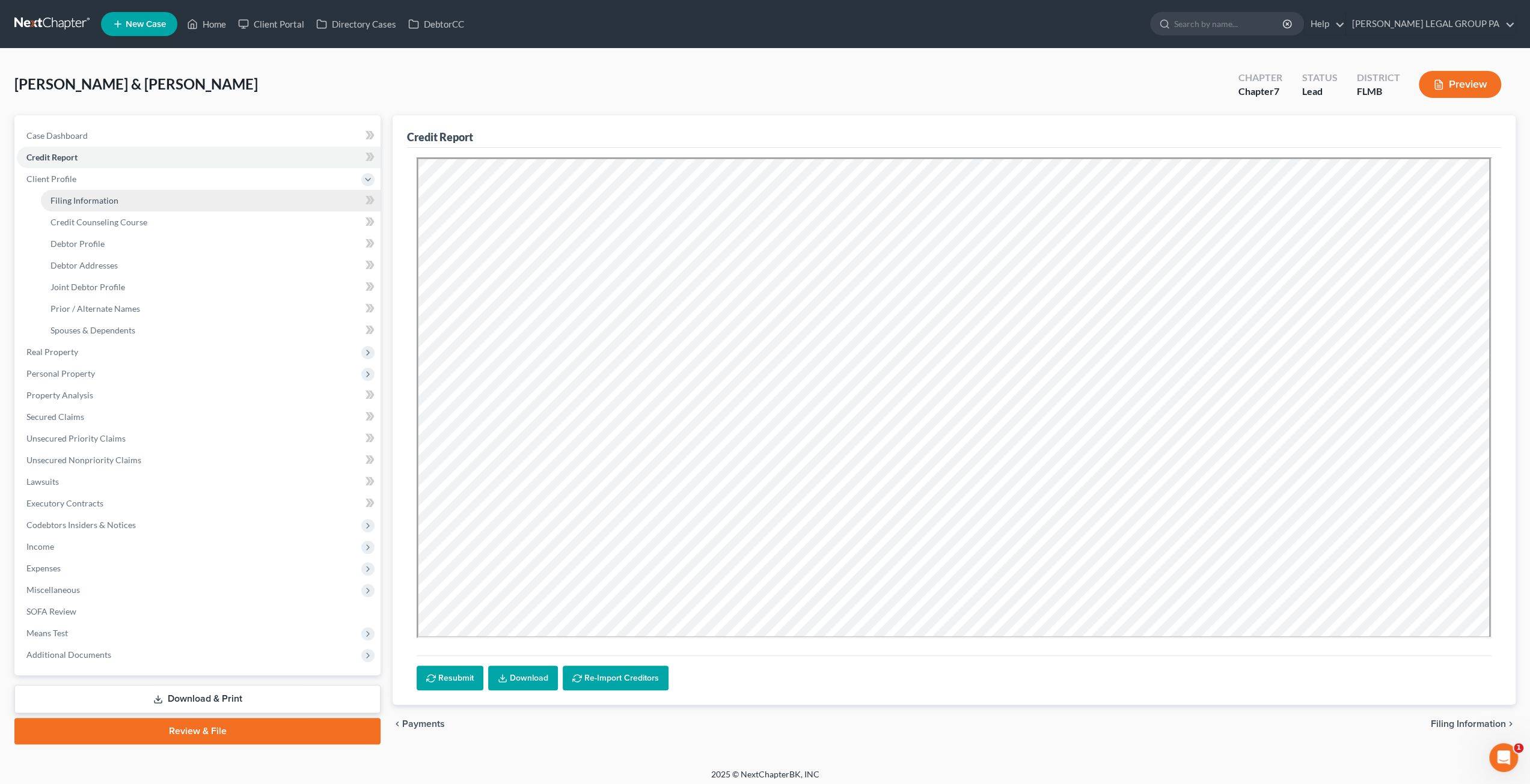
click at [113, 201] on span "Filing Information" at bounding box center [84, 200] width 68 height 10
select select "1"
select select "0"
select select "15"
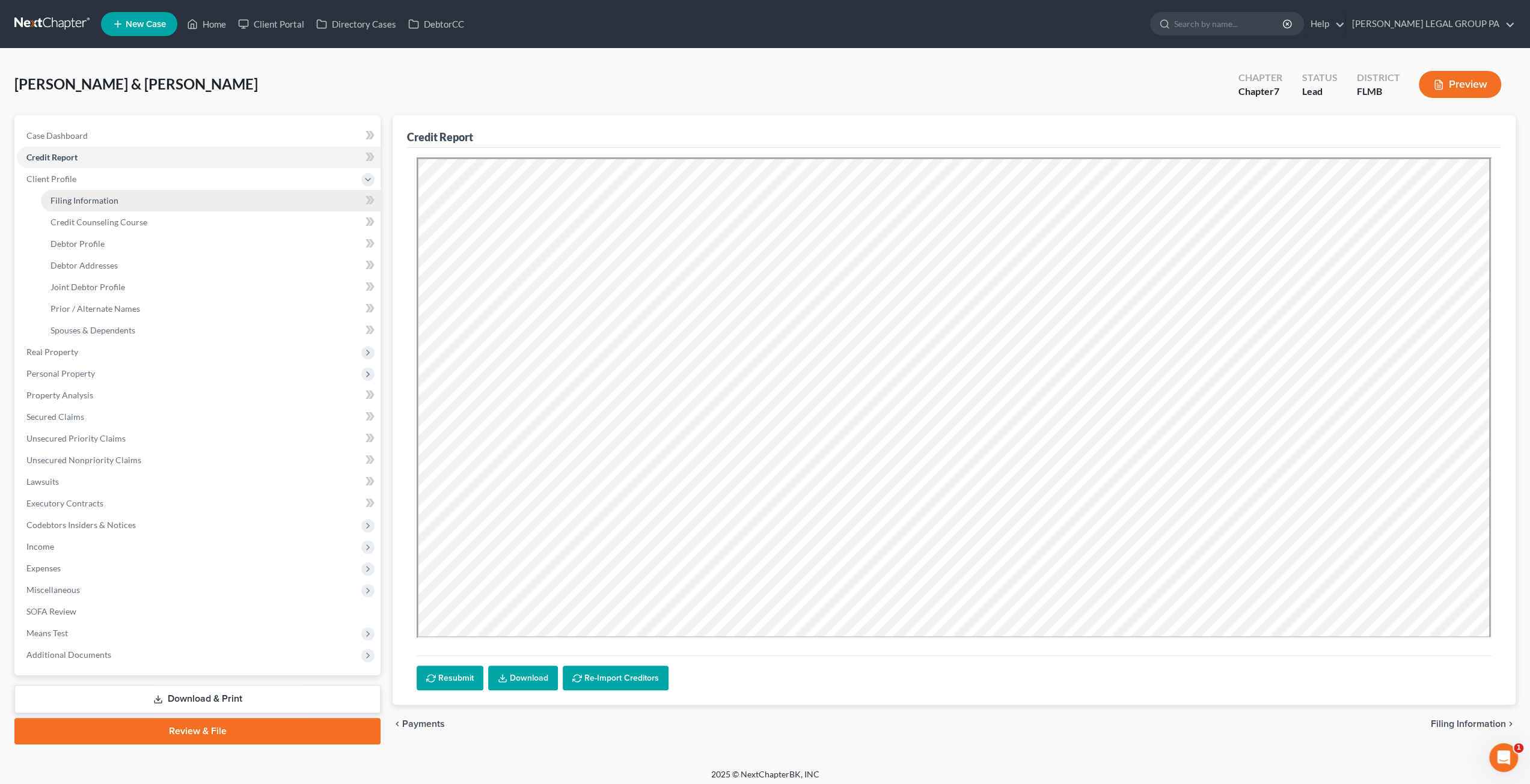
select select "0"
select select "9"
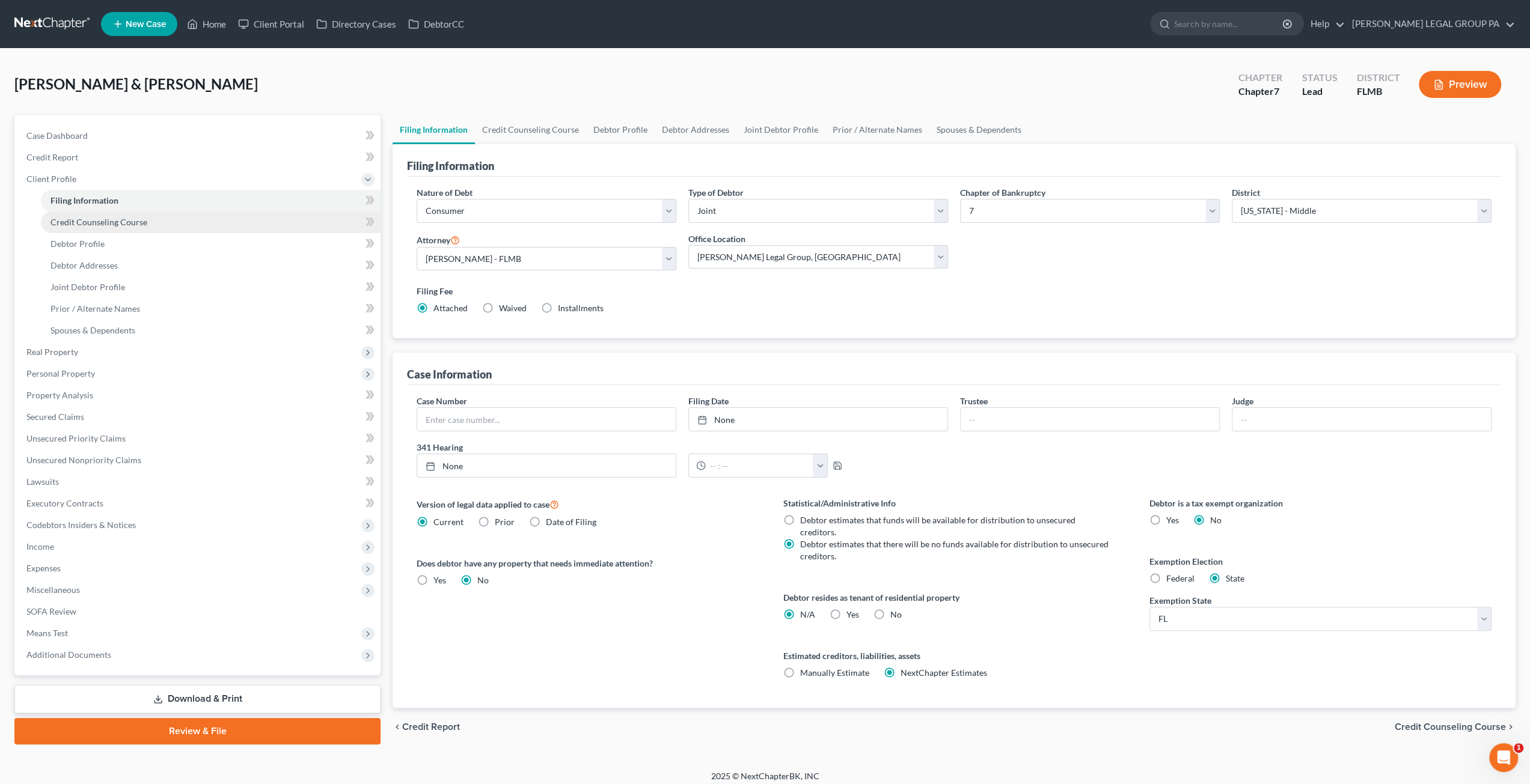
click at [104, 220] on span "Credit Counseling Course" at bounding box center [99, 222] width 97 height 10
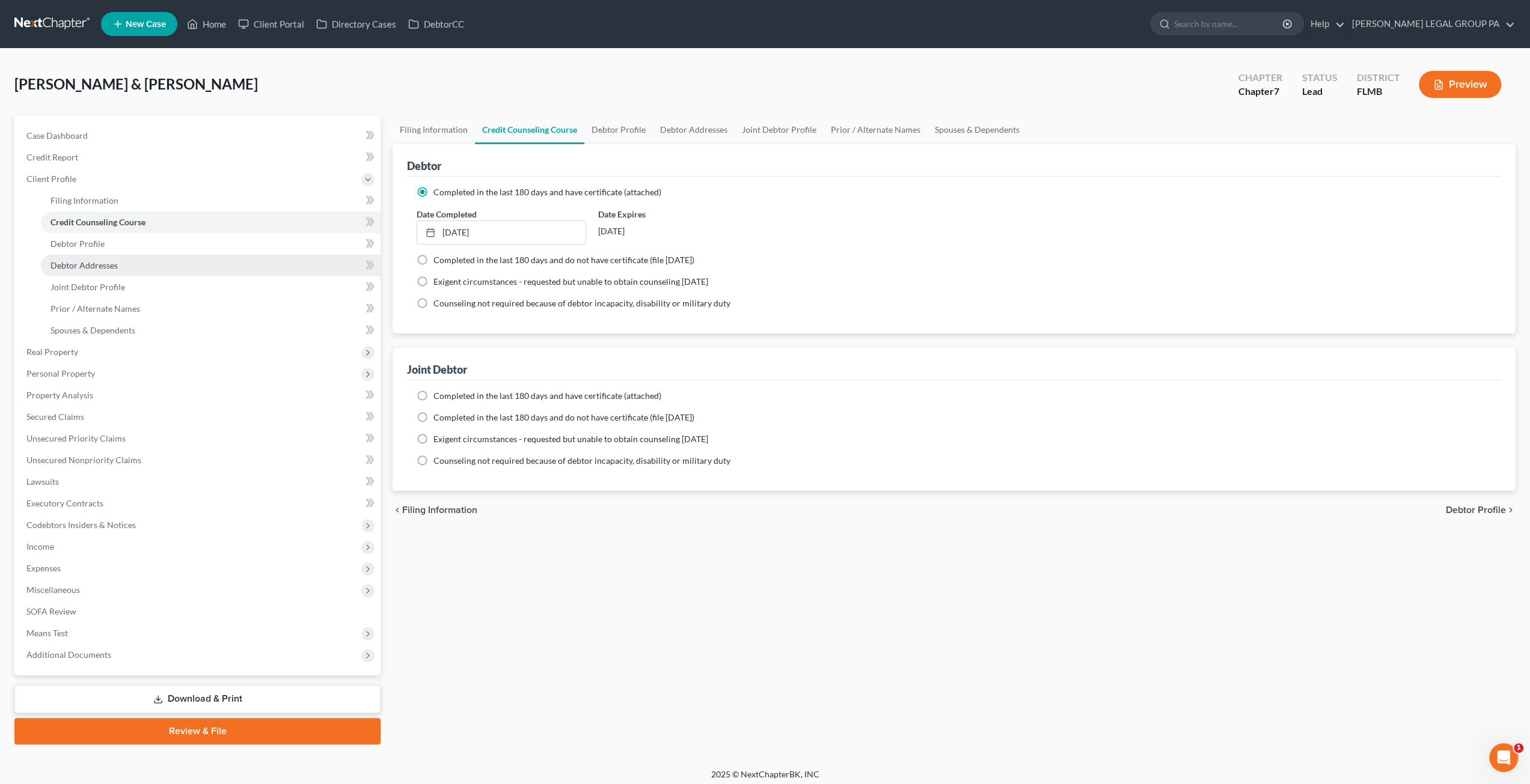
click at [133, 264] on link "Debtor Addresses" at bounding box center [210, 266] width 340 height 22
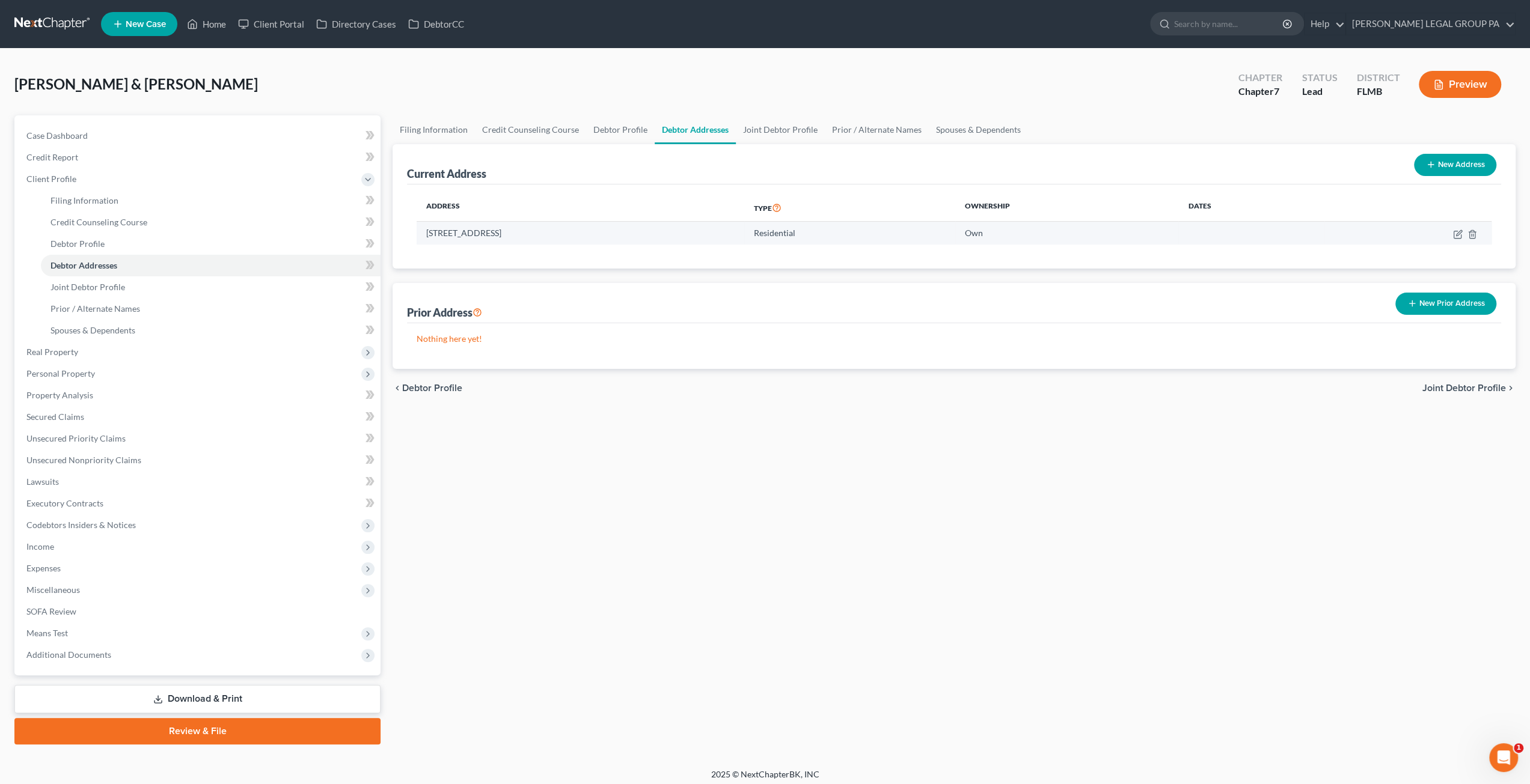
drag, startPoint x: 578, startPoint y: 234, endPoint x: 425, endPoint y: 229, distance: 153.1
click at [425, 229] on td "3006 Peavine Trail, Lakeland, FL 33810" at bounding box center [580, 233] width 328 height 23
copy td "3006 Peavine Trail, Lakeland, FL 33810"
click at [521, 173] on div "Current Address New Address" at bounding box center [954, 164] width 1094 height 40
